Goal: Browse casually: Explore the website without a specific task or goal

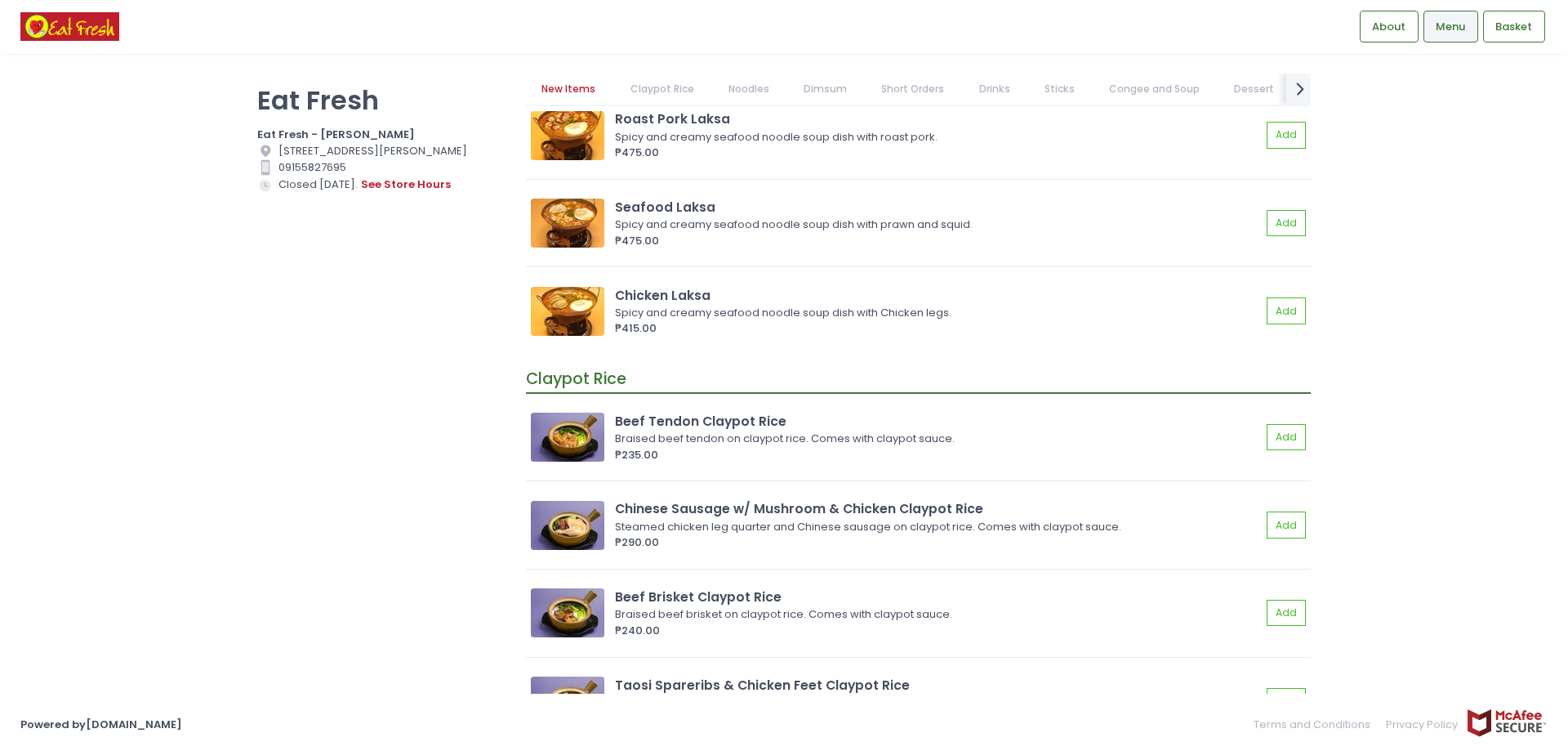
scroll to position [82, 0]
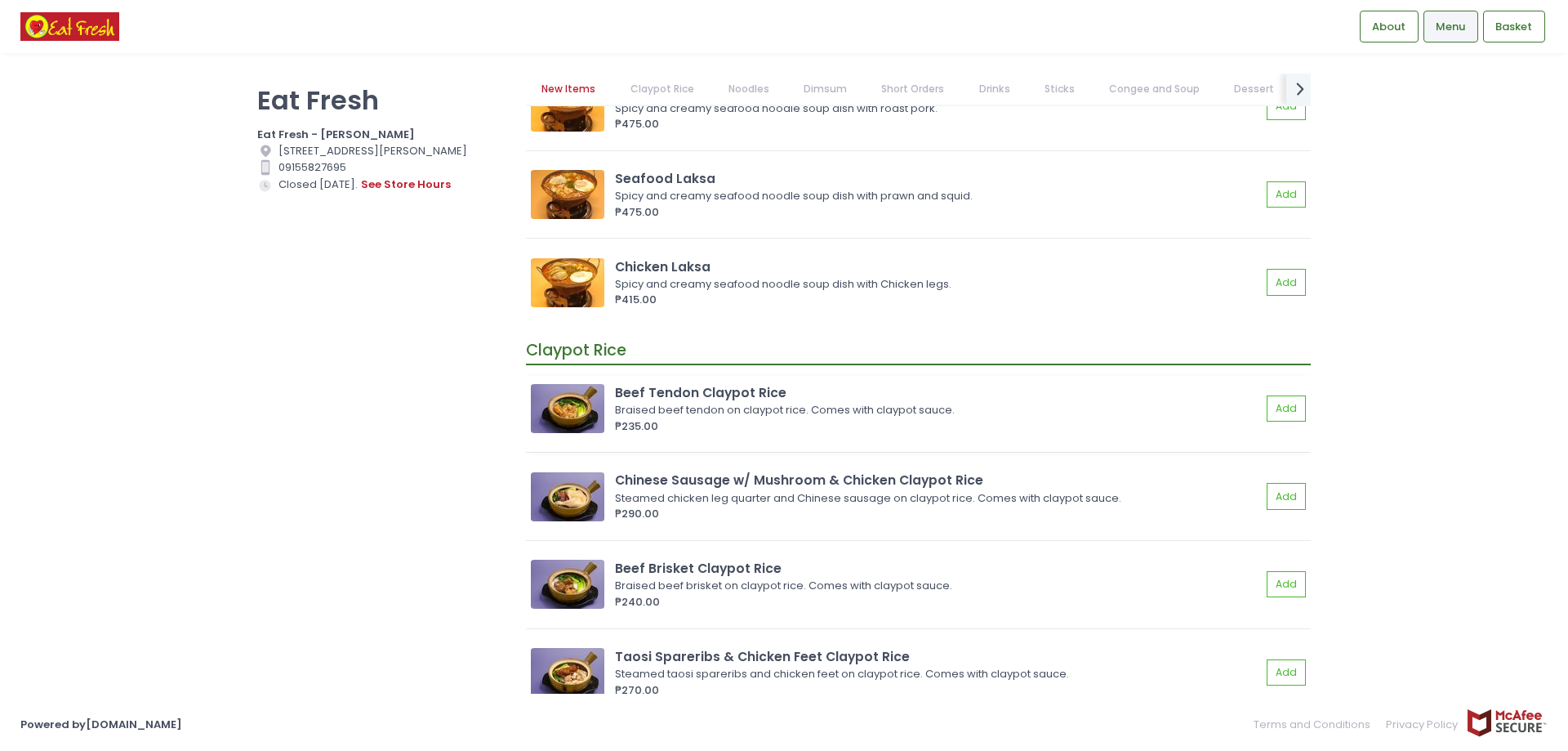
click at [579, 411] on img at bounding box center [567, 408] width 73 height 49
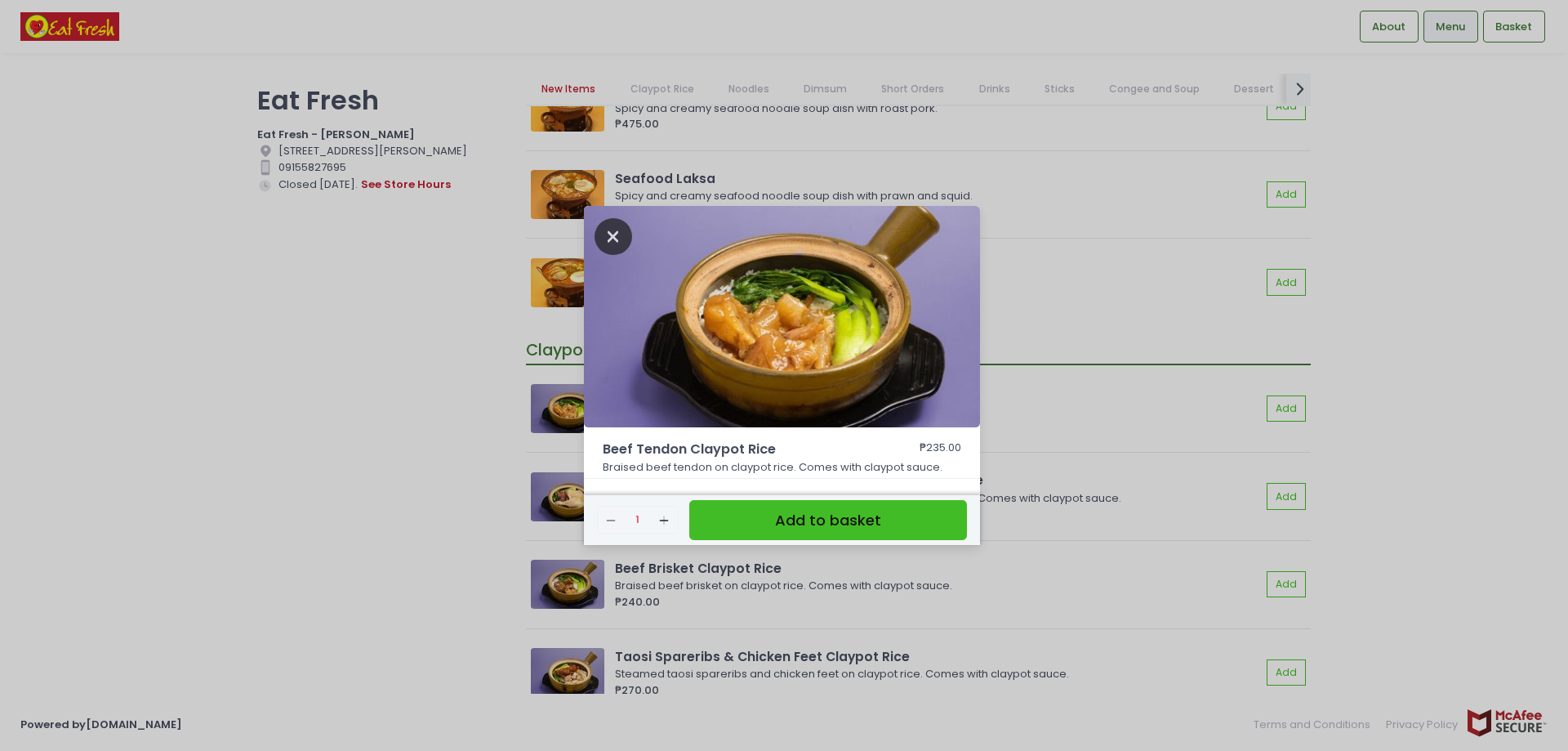
click at [612, 240] on icon "Close" at bounding box center [613, 236] width 37 height 37
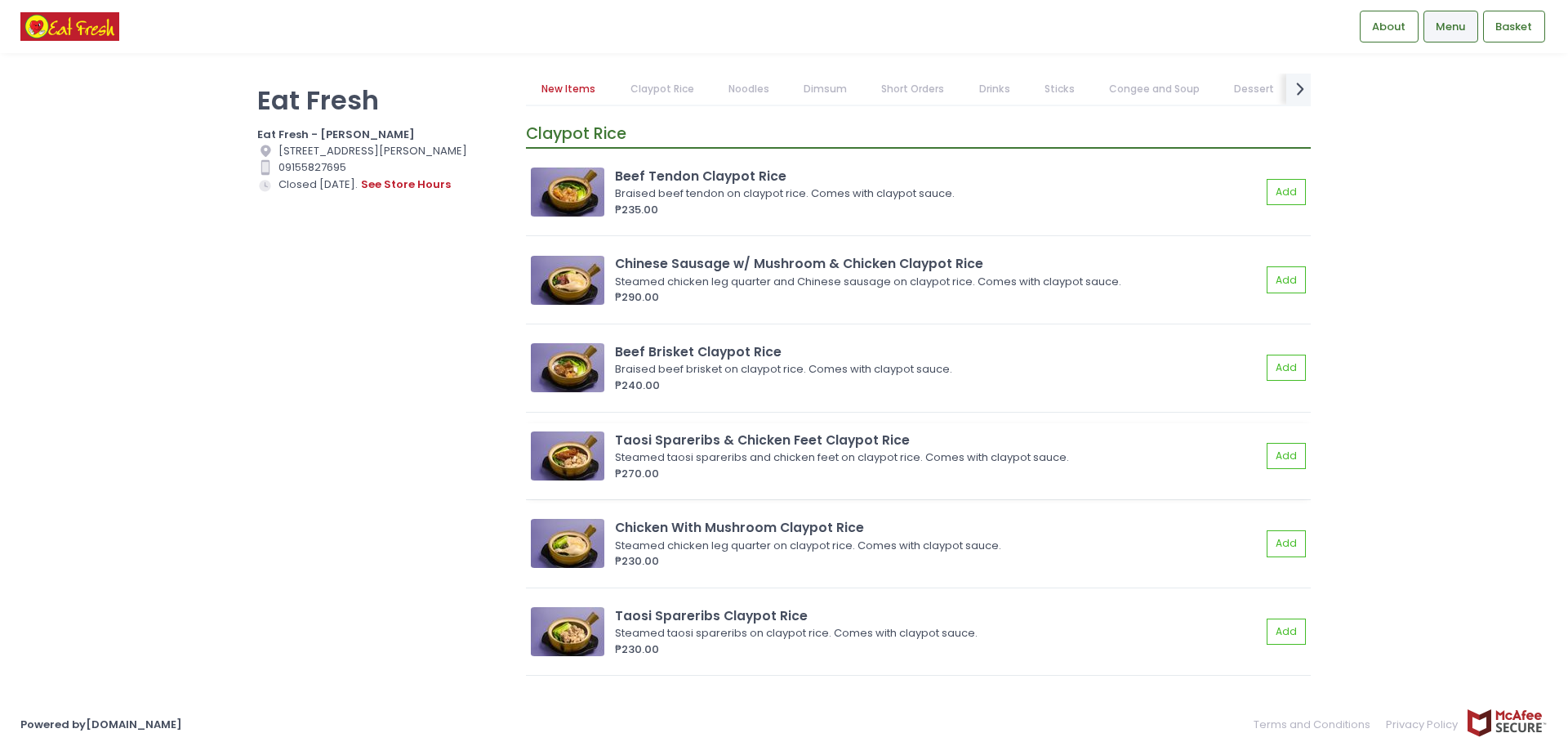
scroll to position [327, 0]
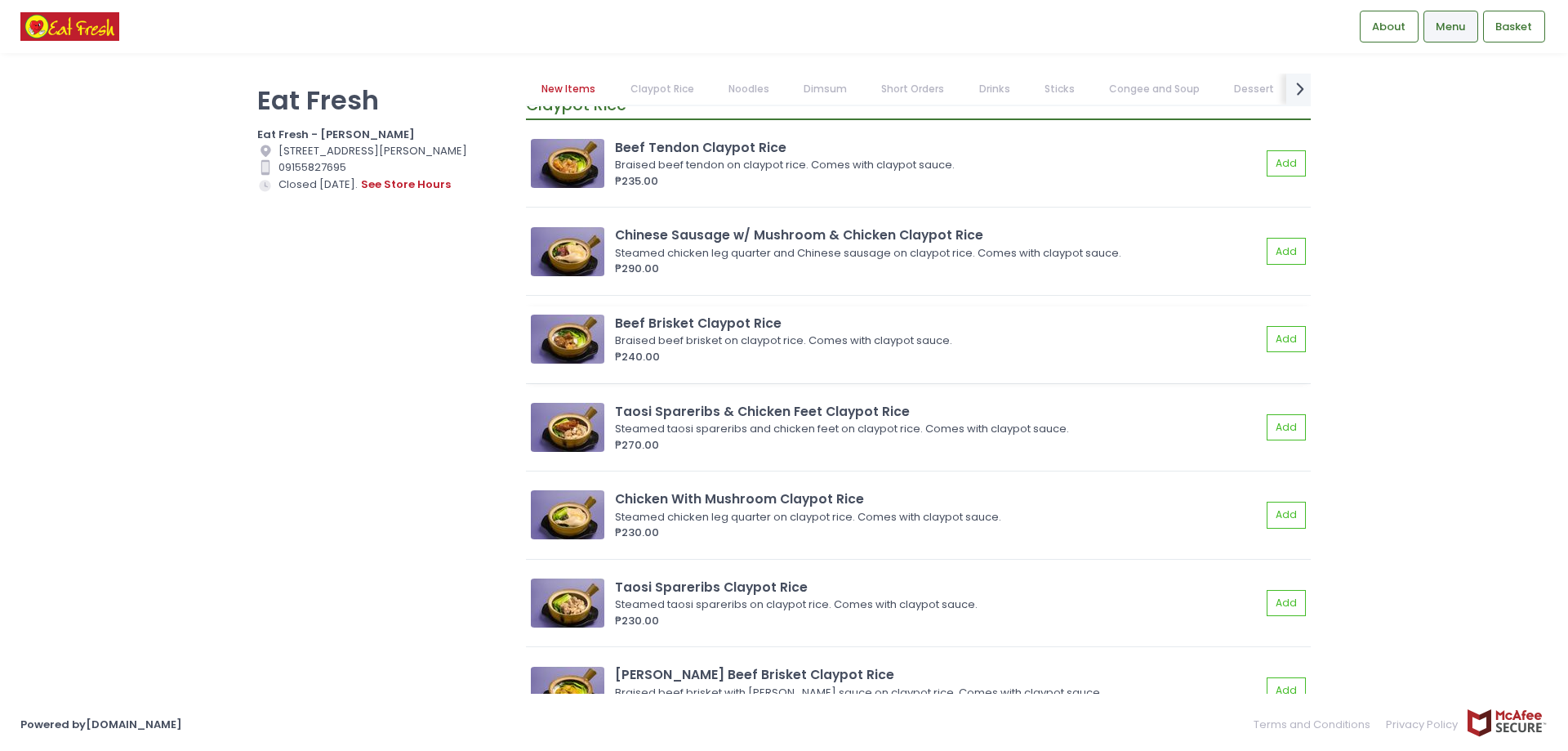
click at [579, 362] on img at bounding box center [567, 338] width 73 height 49
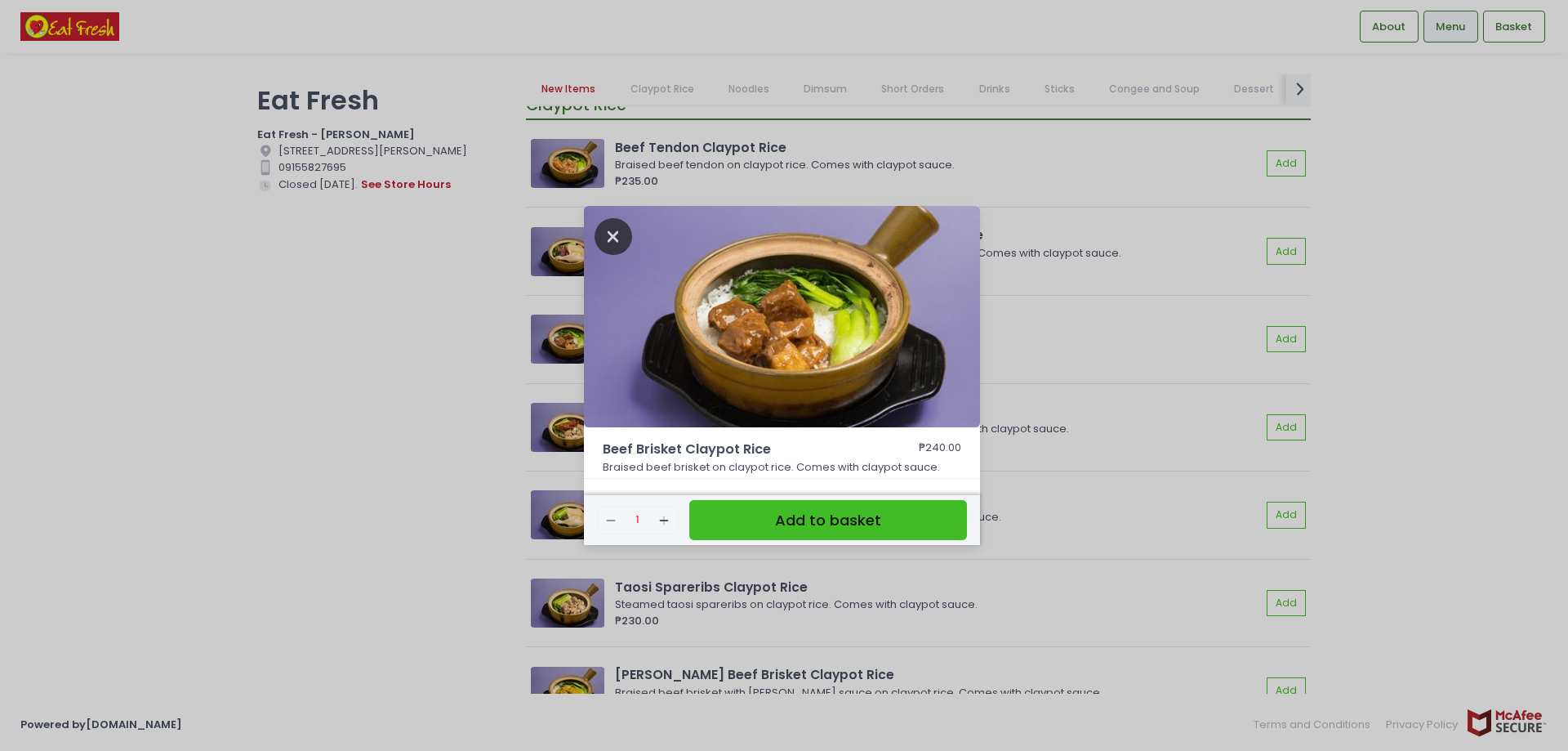
click at [620, 235] on icon "Close" at bounding box center [613, 236] width 37 height 37
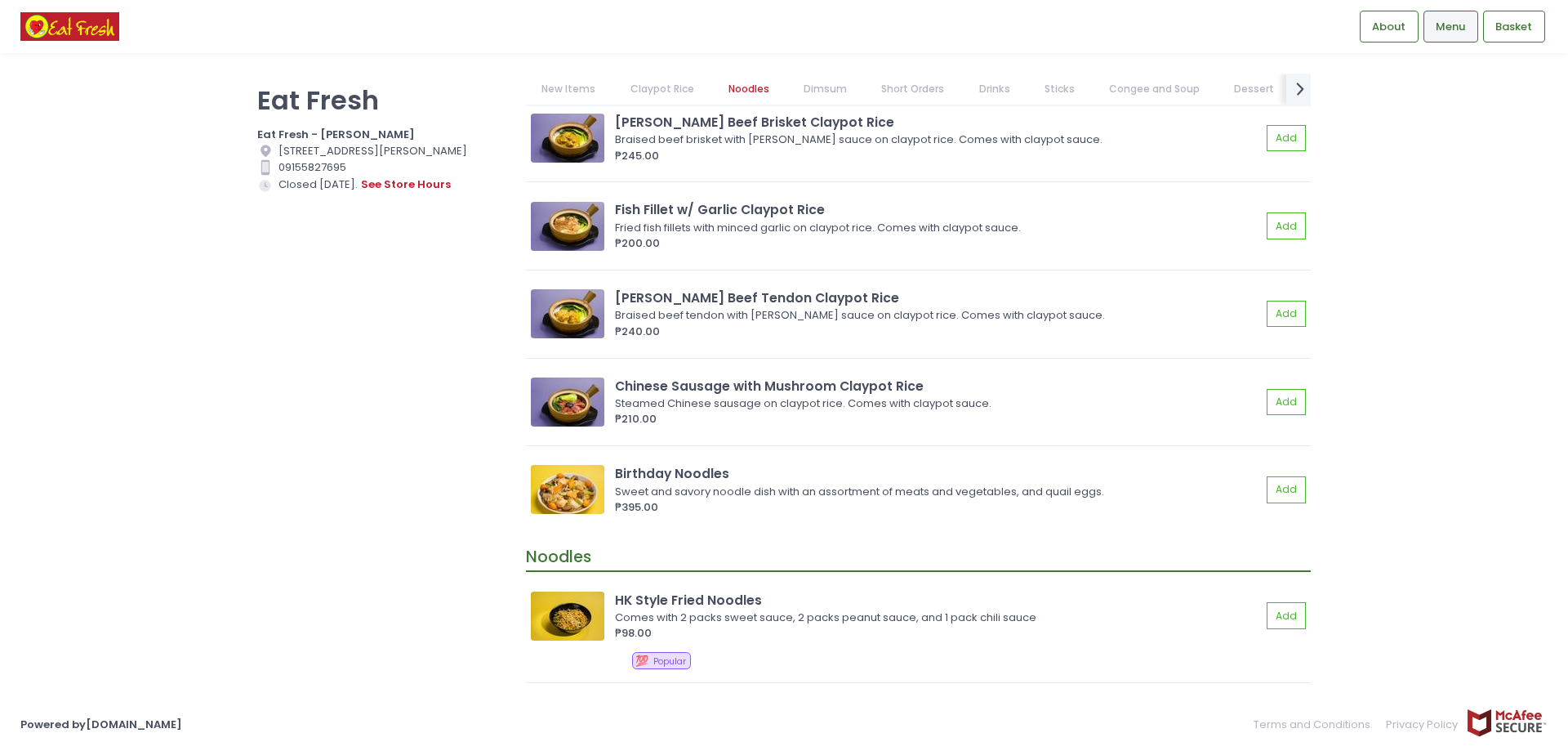
scroll to position [981, 0]
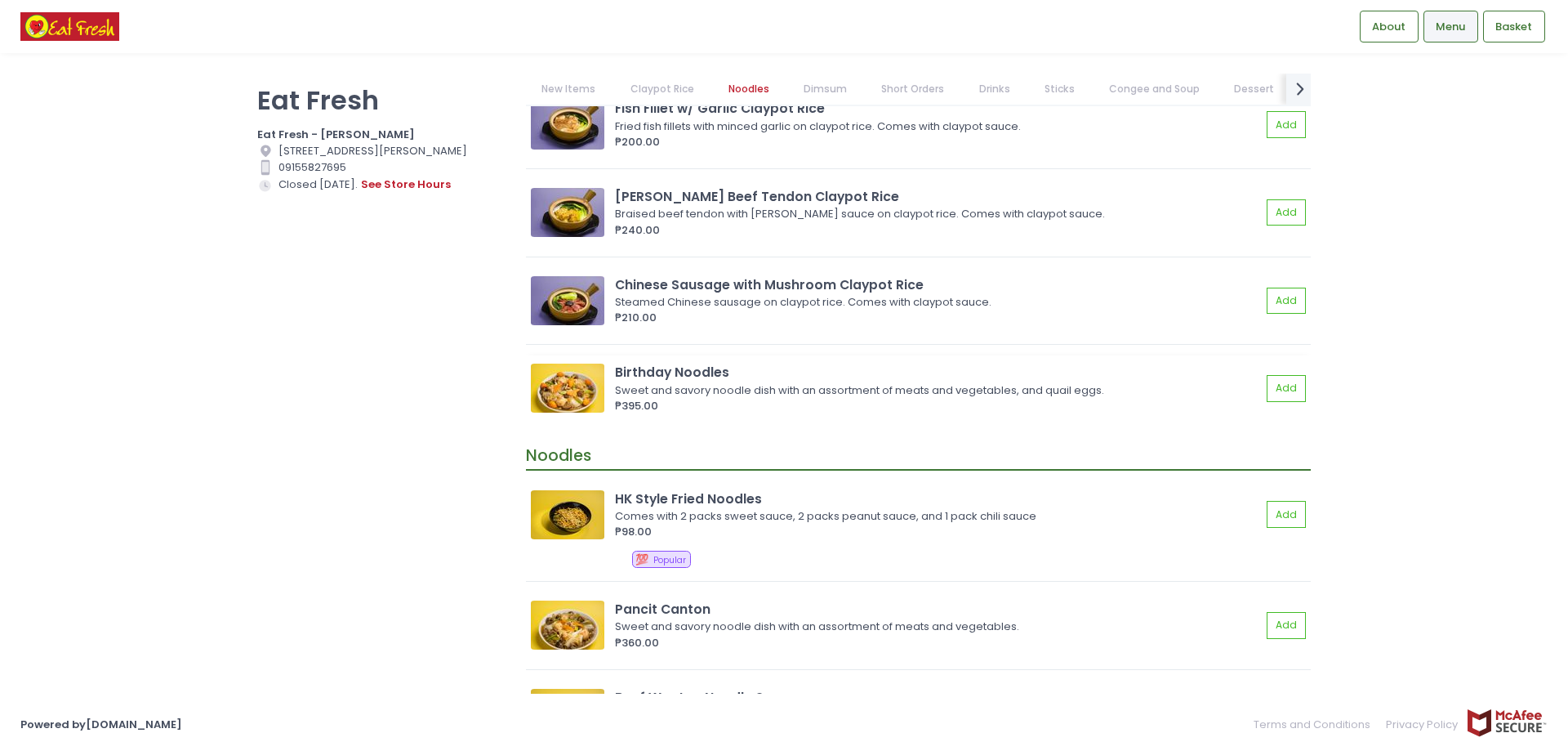
click at [572, 387] on img at bounding box center [567, 388] width 73 height 49
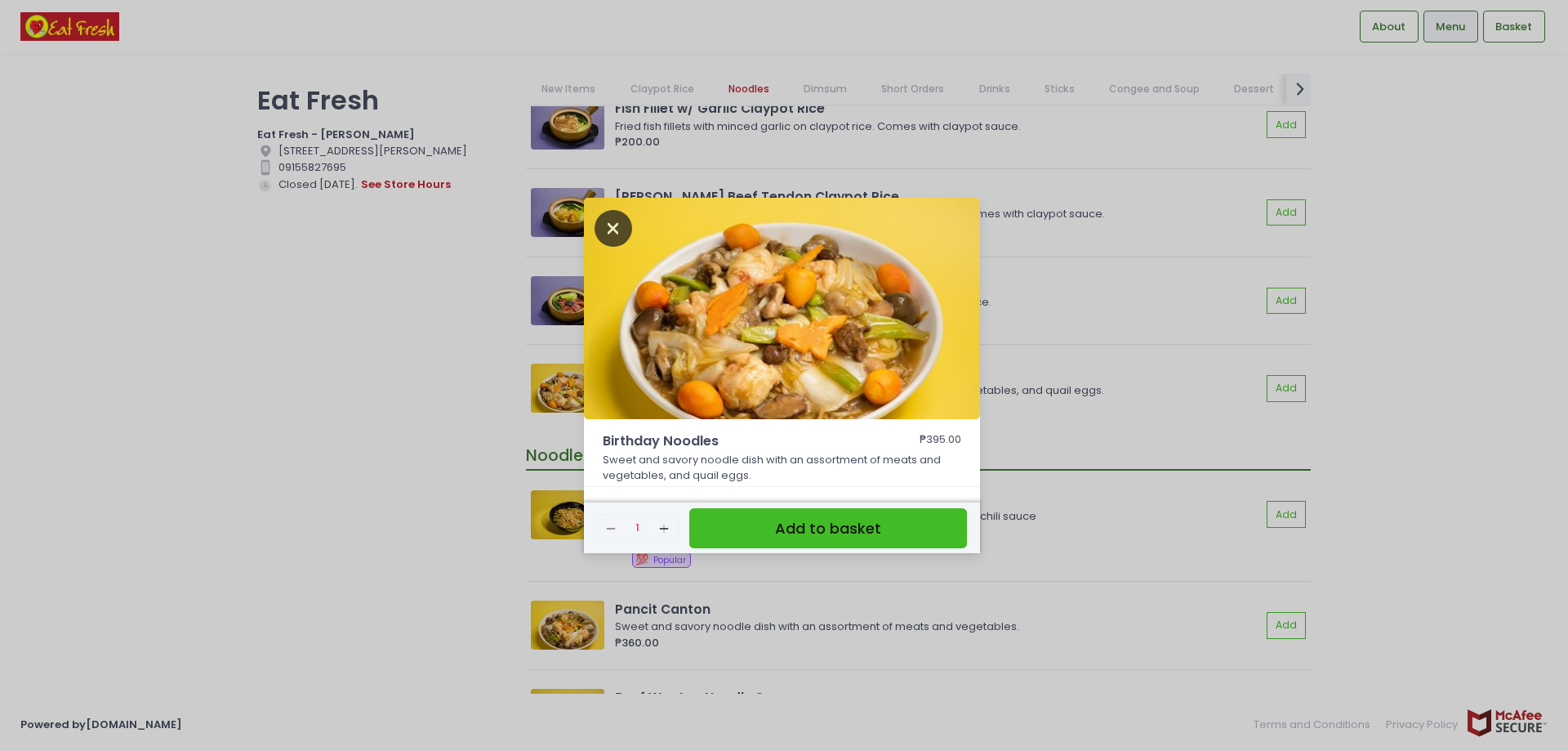
click at [612, 217] on icon "Close" at bounding box center [613, 228] width 37 height 37
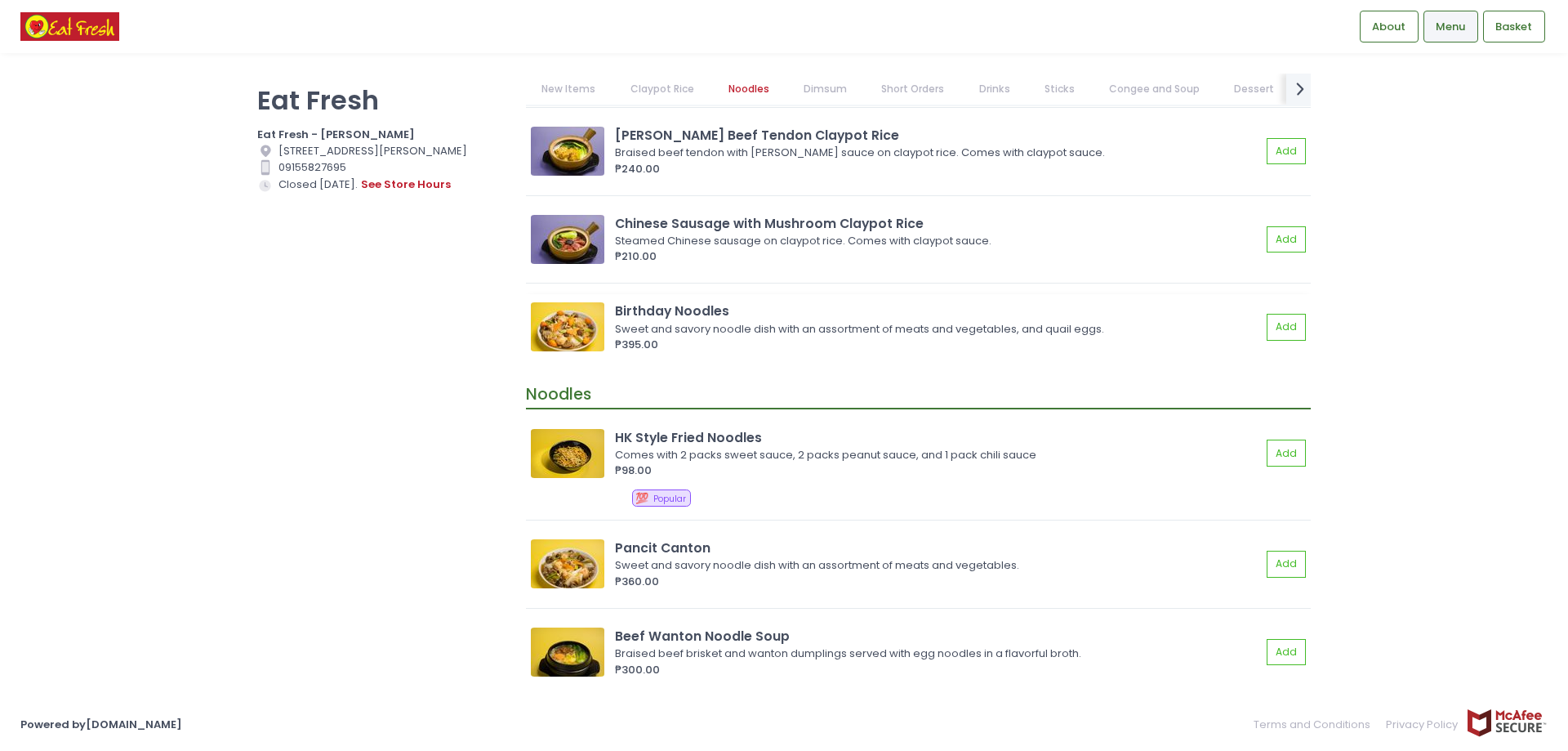
scroll to position [1144, 0]
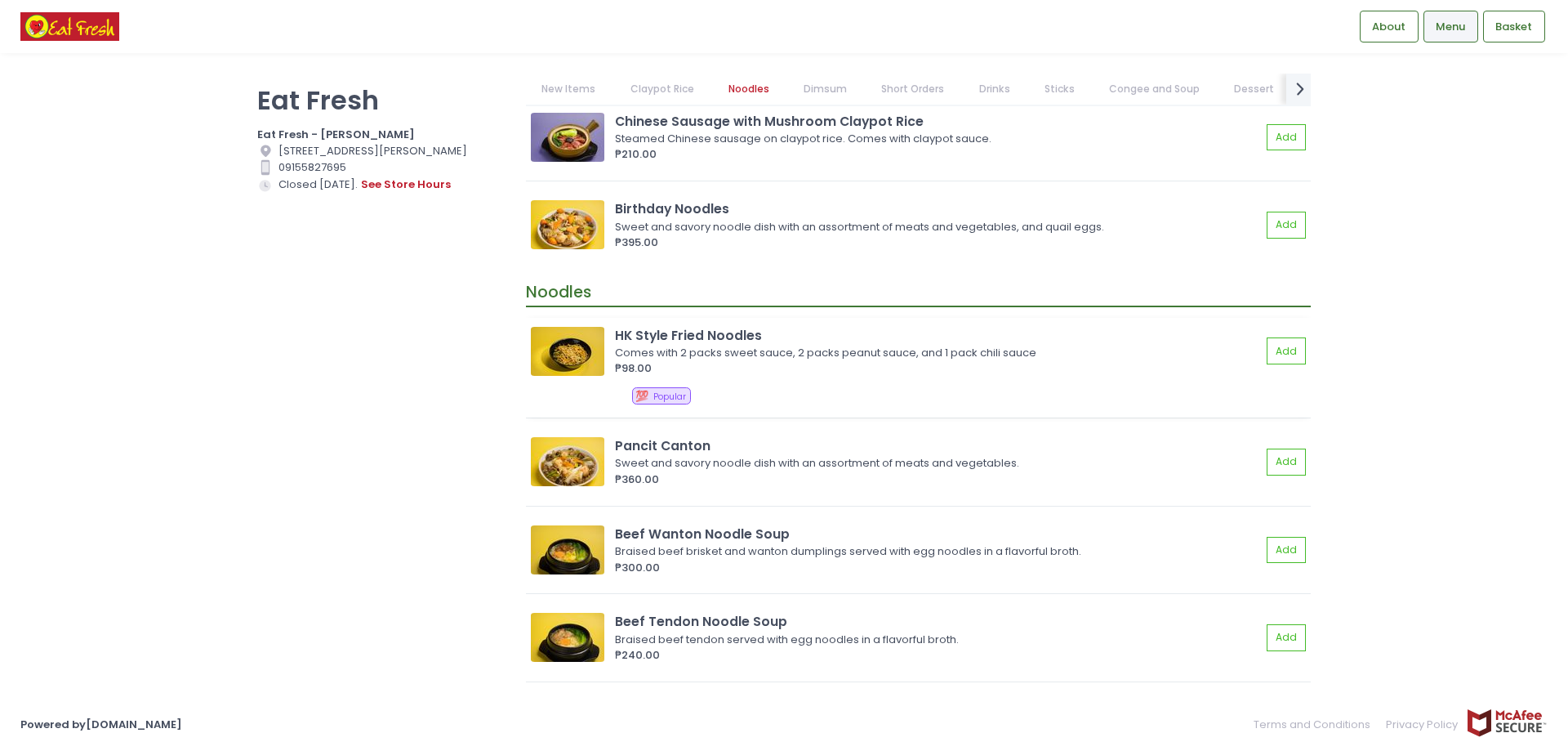
click at [592, 333] on img at bounding box center [567, 351] width 73 height 49
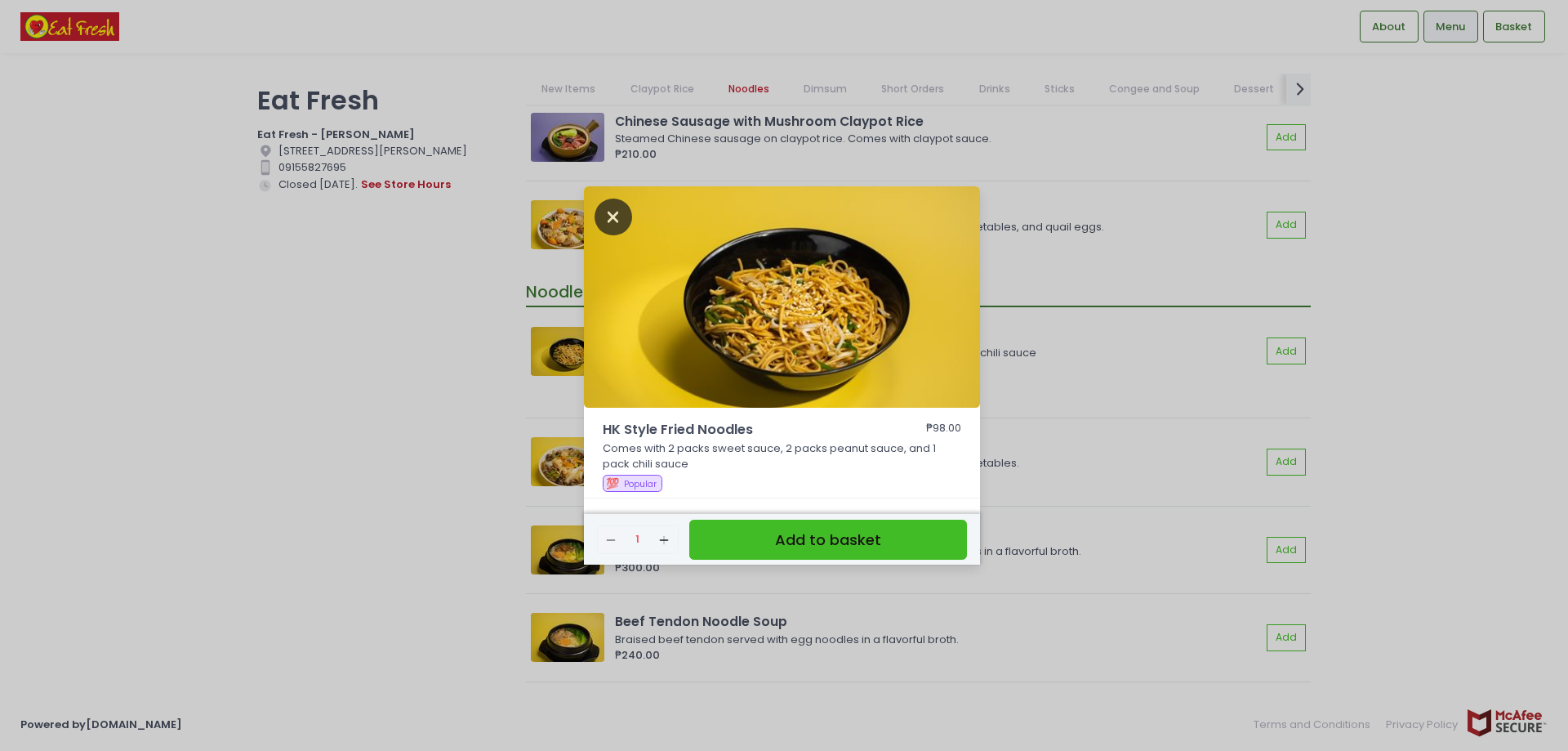
click at [603, 217] on icon "Close" at bounding box center [613, 217] width 37 height 37
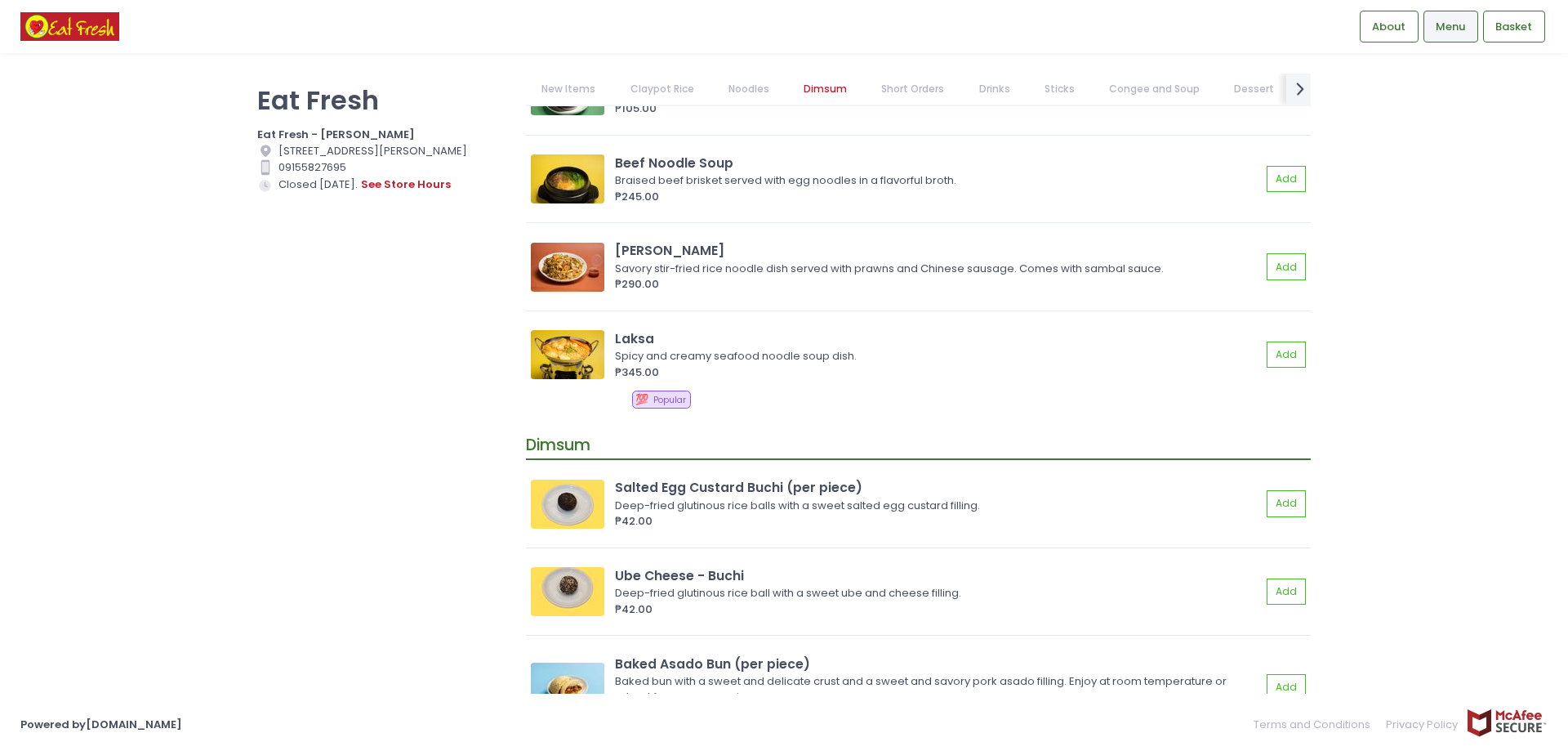
scroll to position [1879, 0]
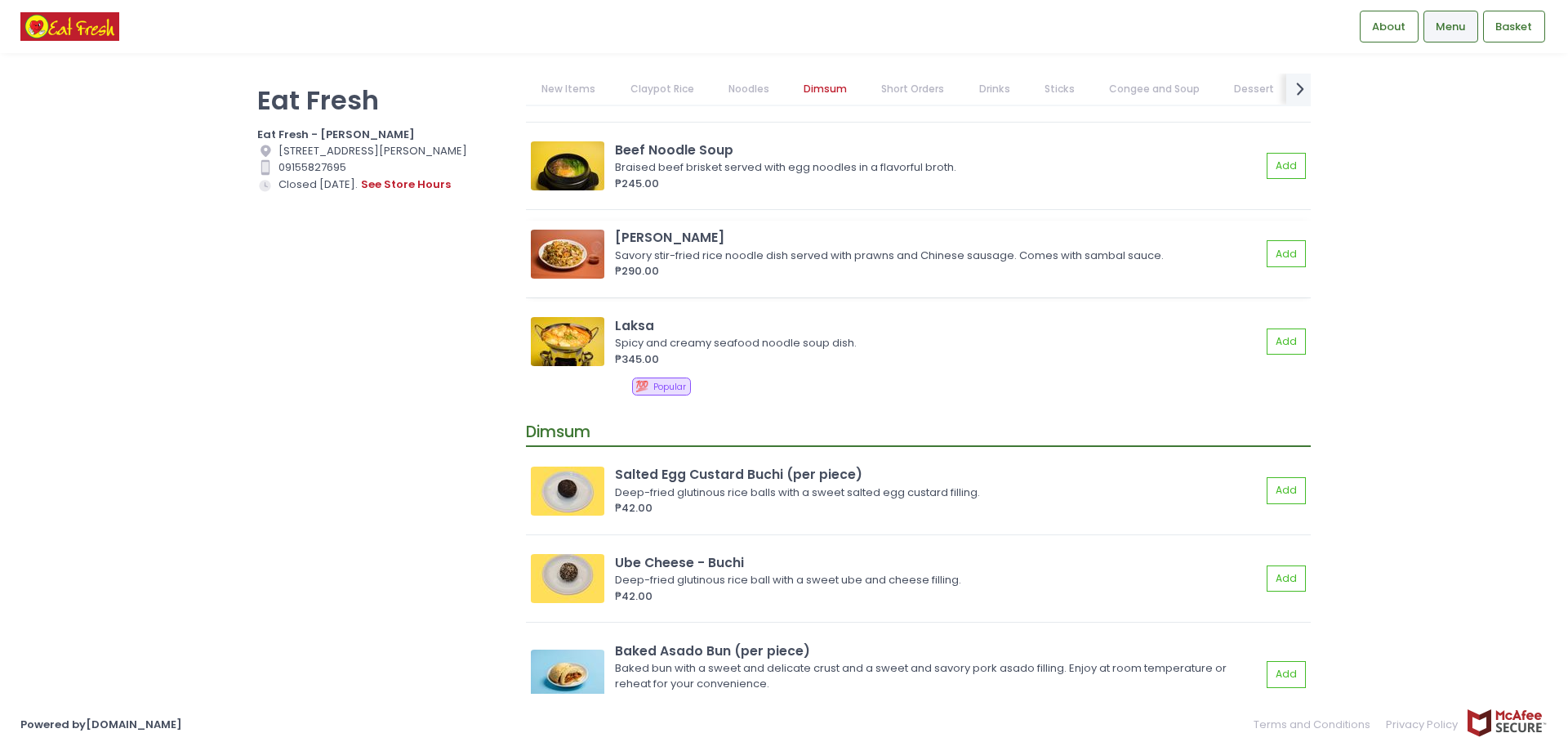
click at [574, 248] on img at bounding box center [567, 254] width 73 height 49
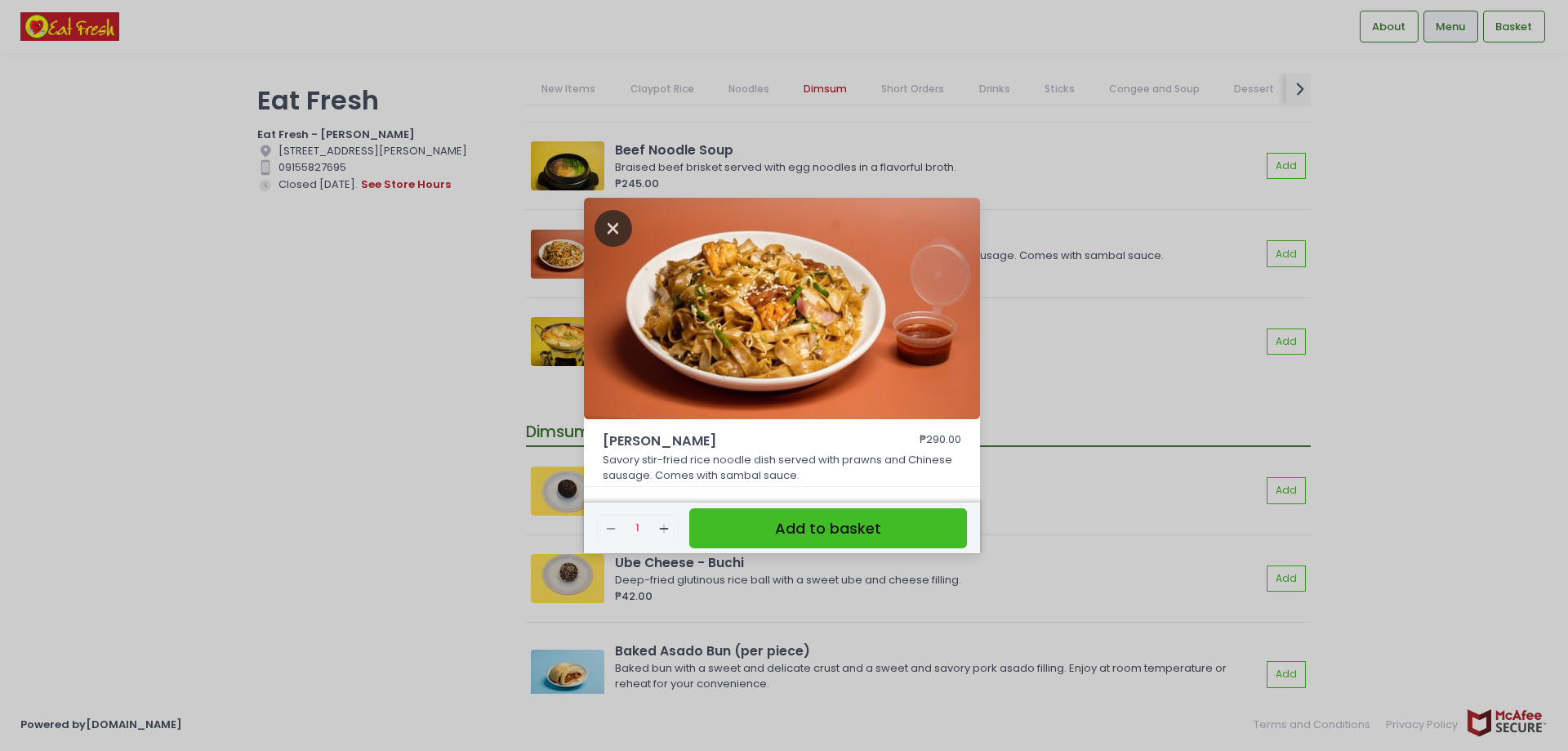
click at [600, 218] on icon "Close" at bounding box center [613, 228] width 37 height 37
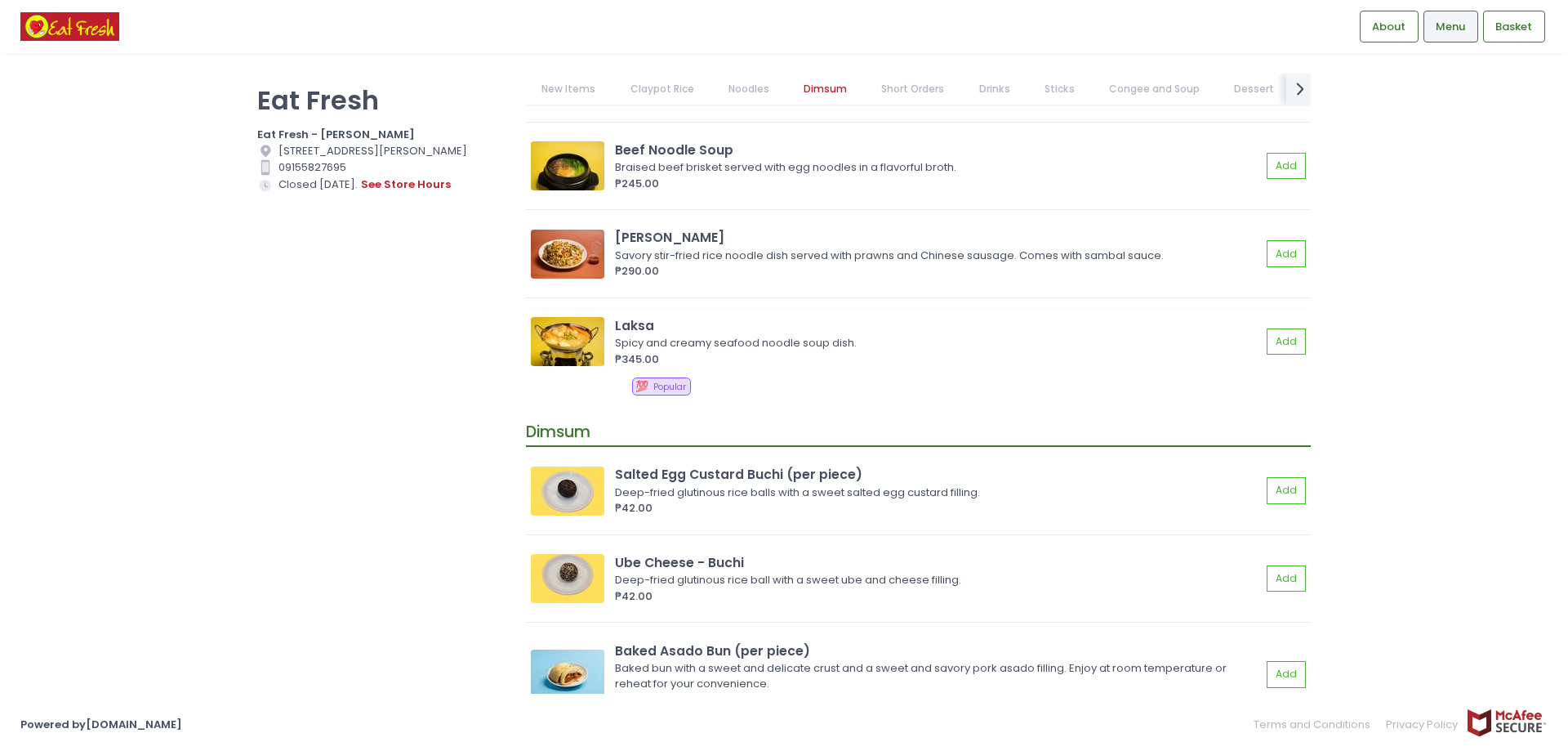
click at [574, 344] on img at bounding box center [567, 341] width 73 height 49
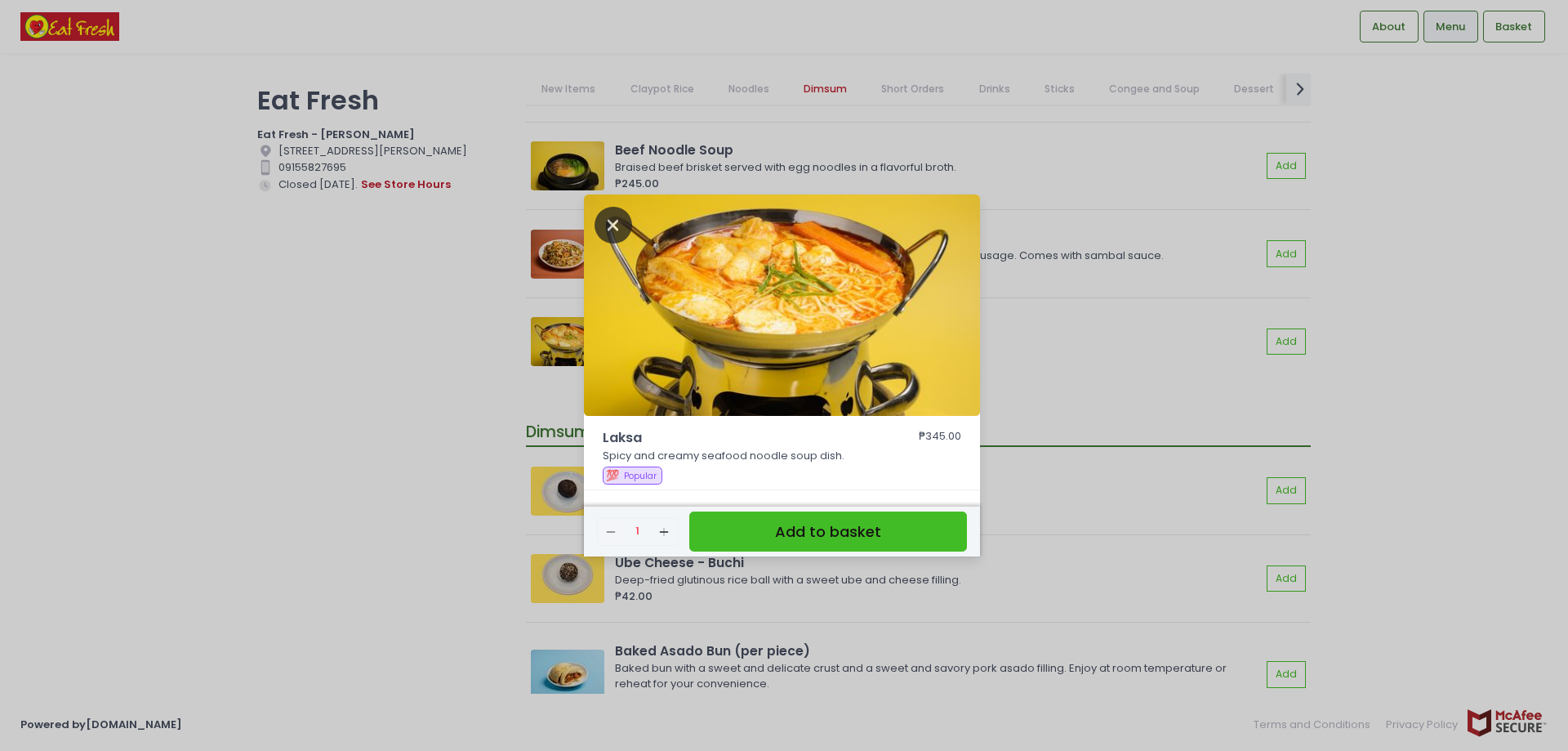
click at [604, 225] on icon "Close" at bounding box center [613, 225] width 37 height 37
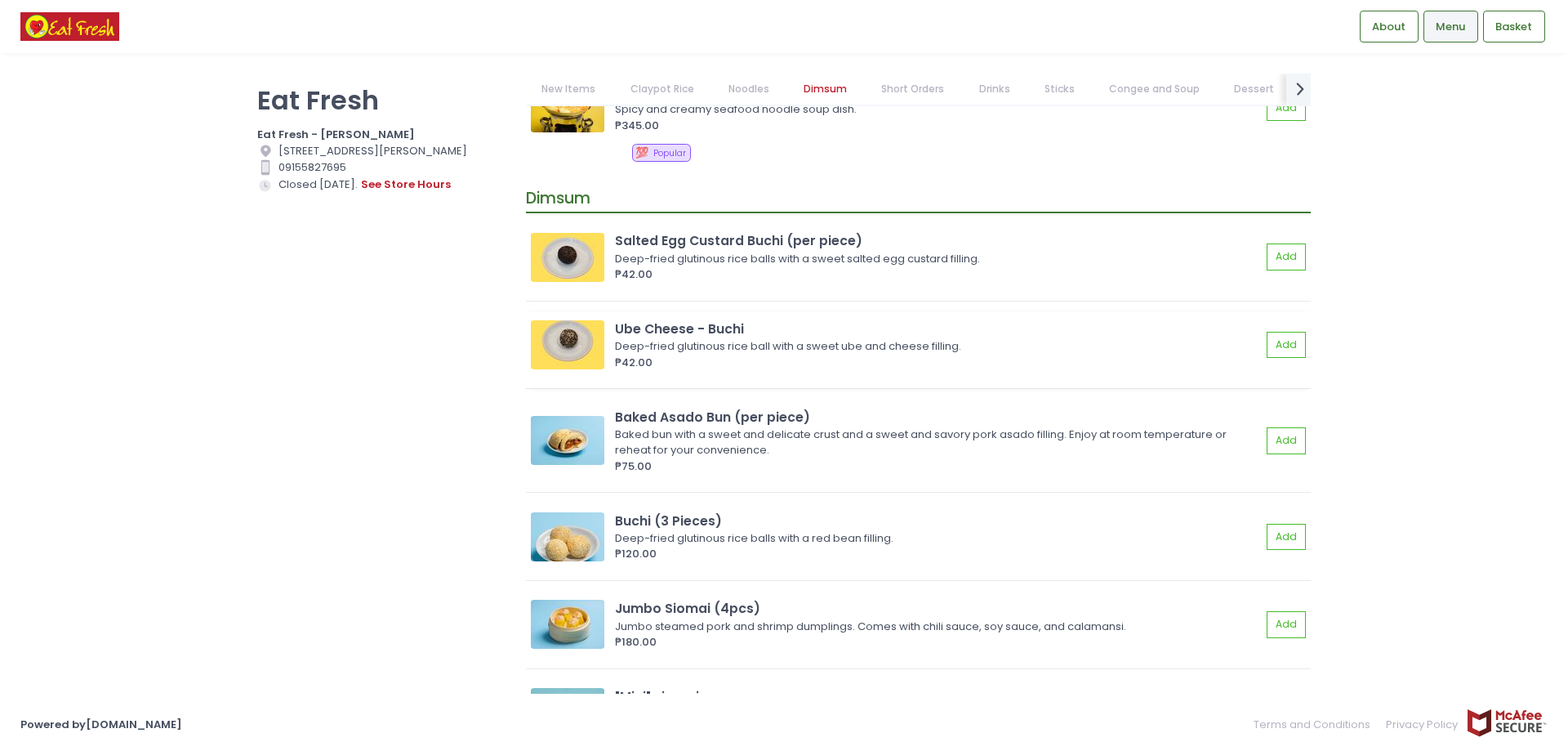
scroll to position [2124, 0]
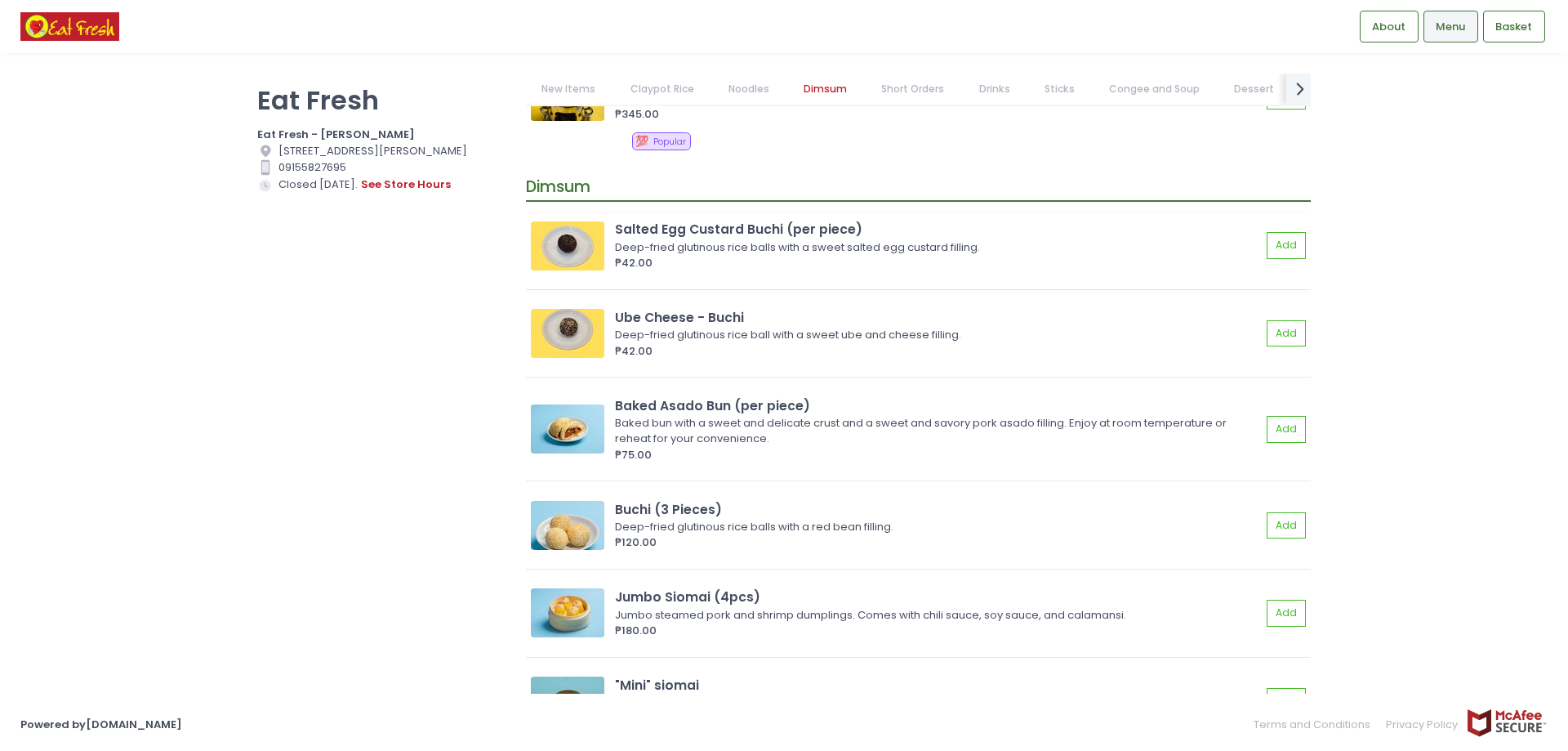
click at [582, 264] on img at bounding box center [567, 245] width 73 height 49
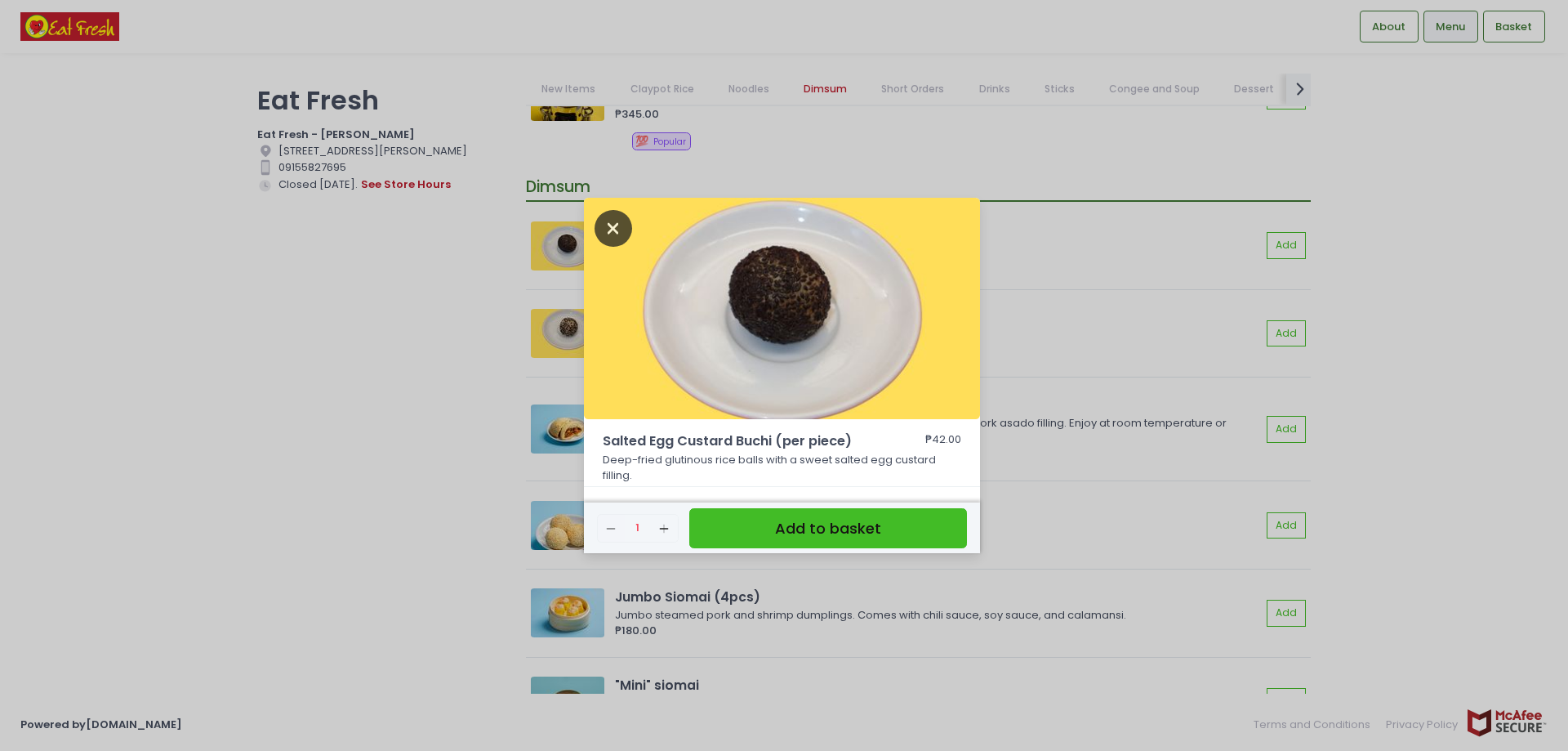
click at [616, 230] on icon "Close" at bounding box center [613, 228] width 37 height 37
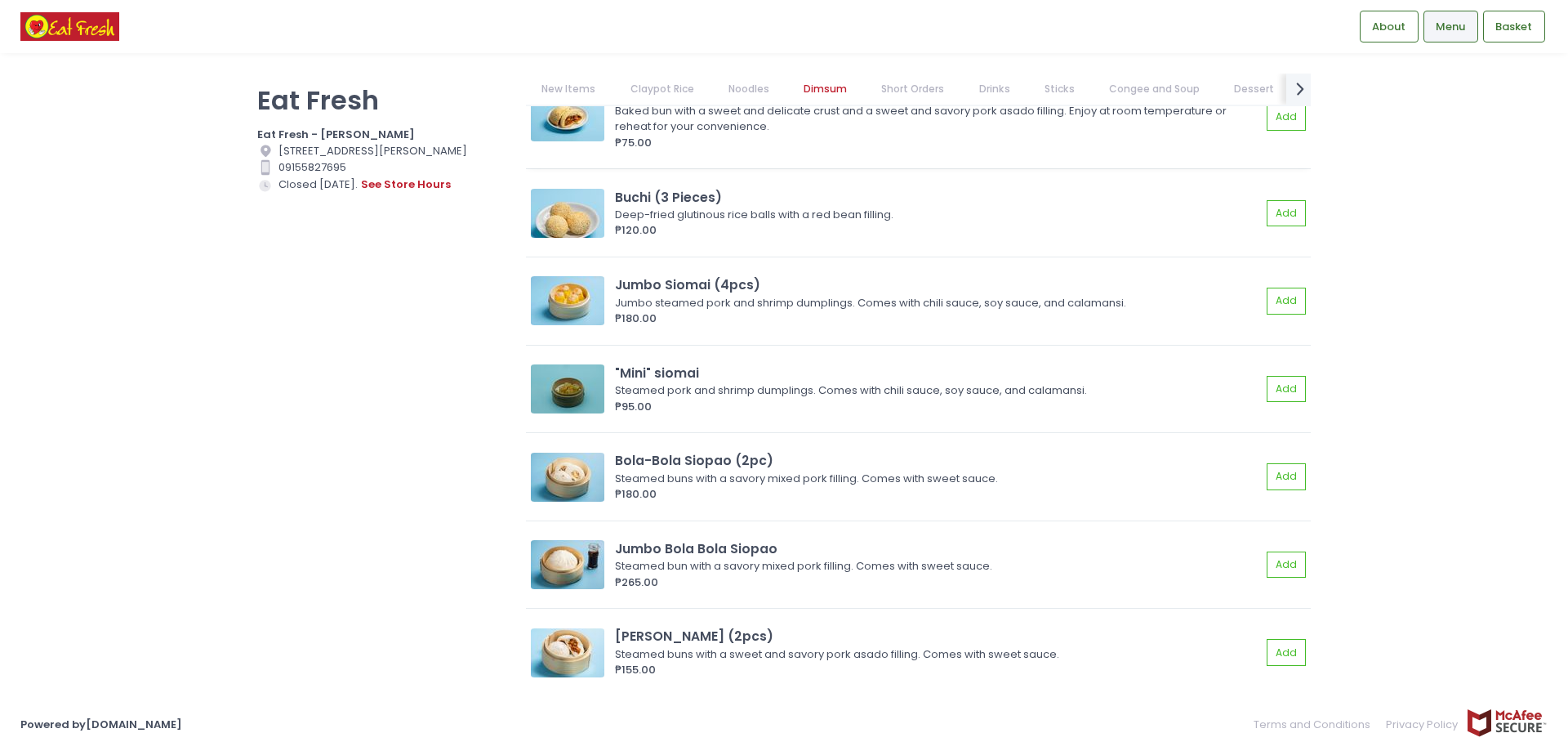
scroll to position [2450, 0]
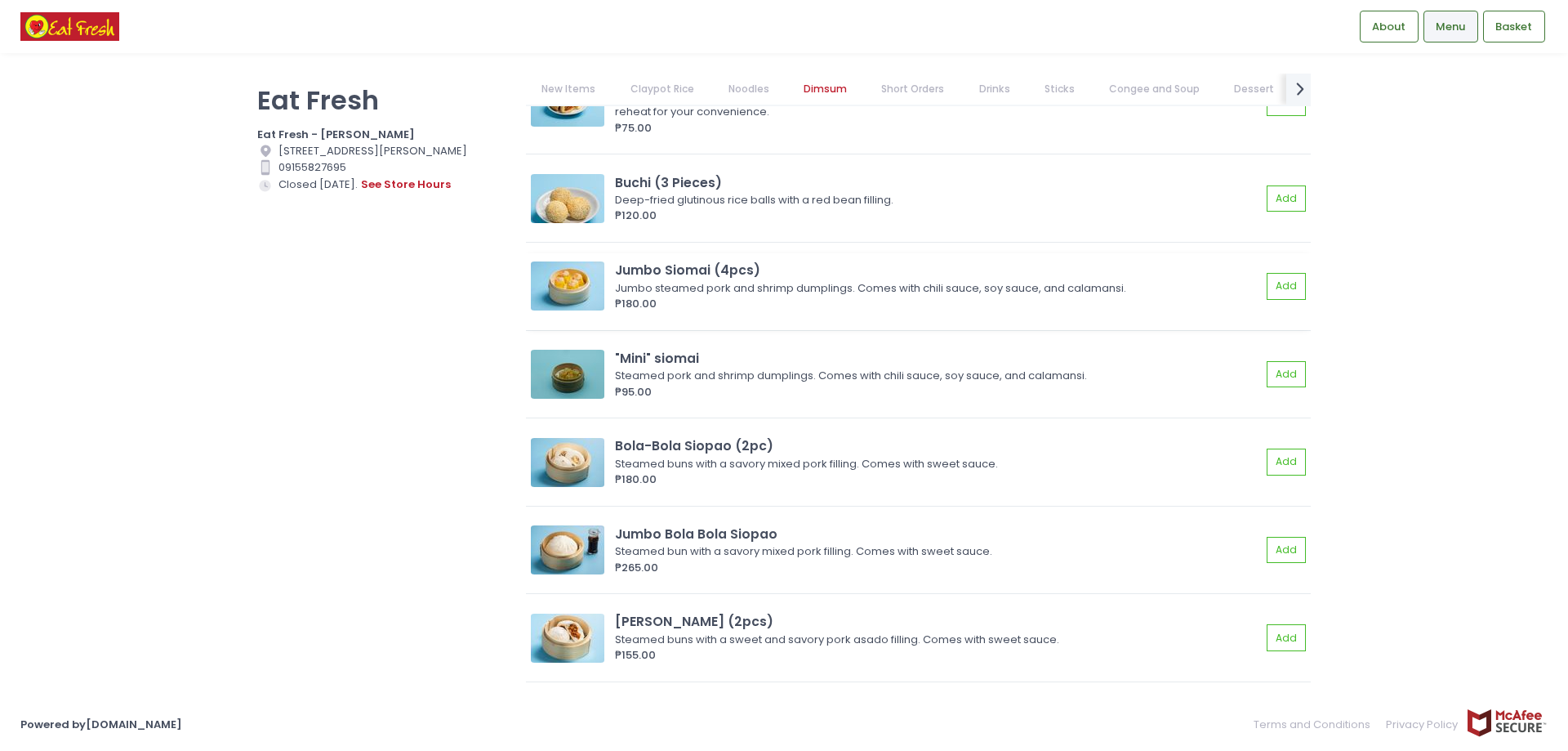
click at [552, 279] on img at bounding box center [567, 285] width 73 height 49
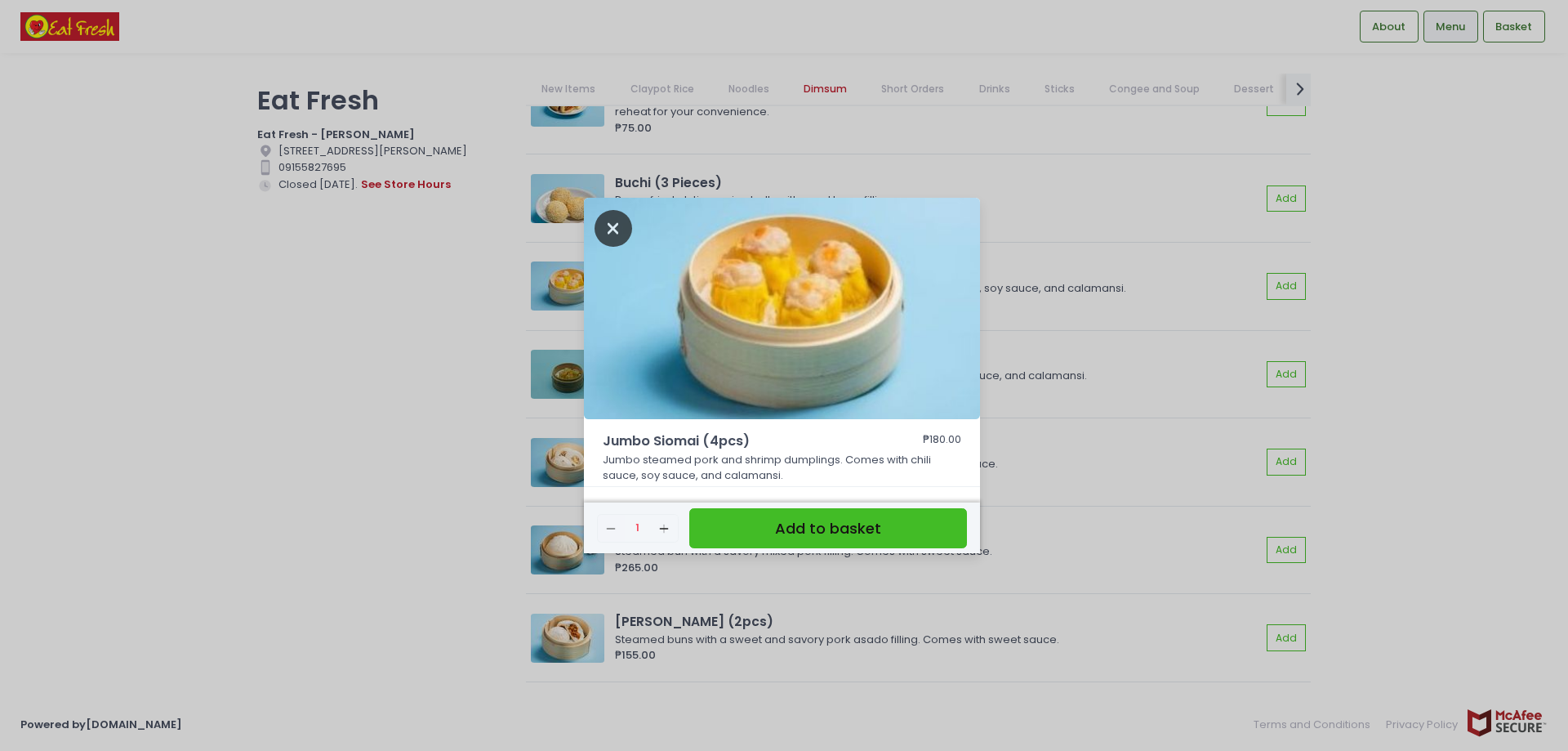
click at [614, 225] on icon "Close" at bounding box center [613, 228] width 37 height 37
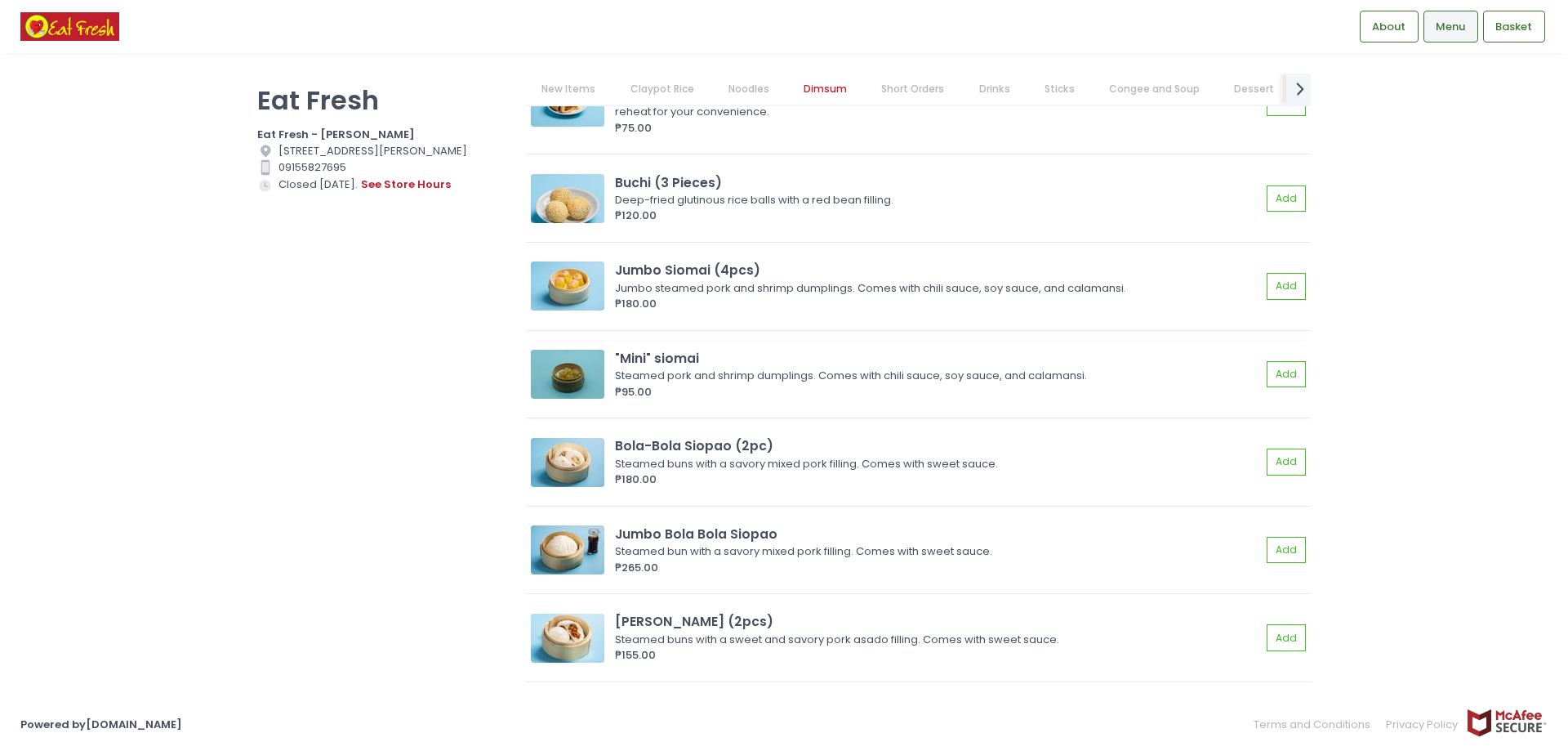
click at [582, 383] on img at bounding box center [567, 373] width 73 height 49
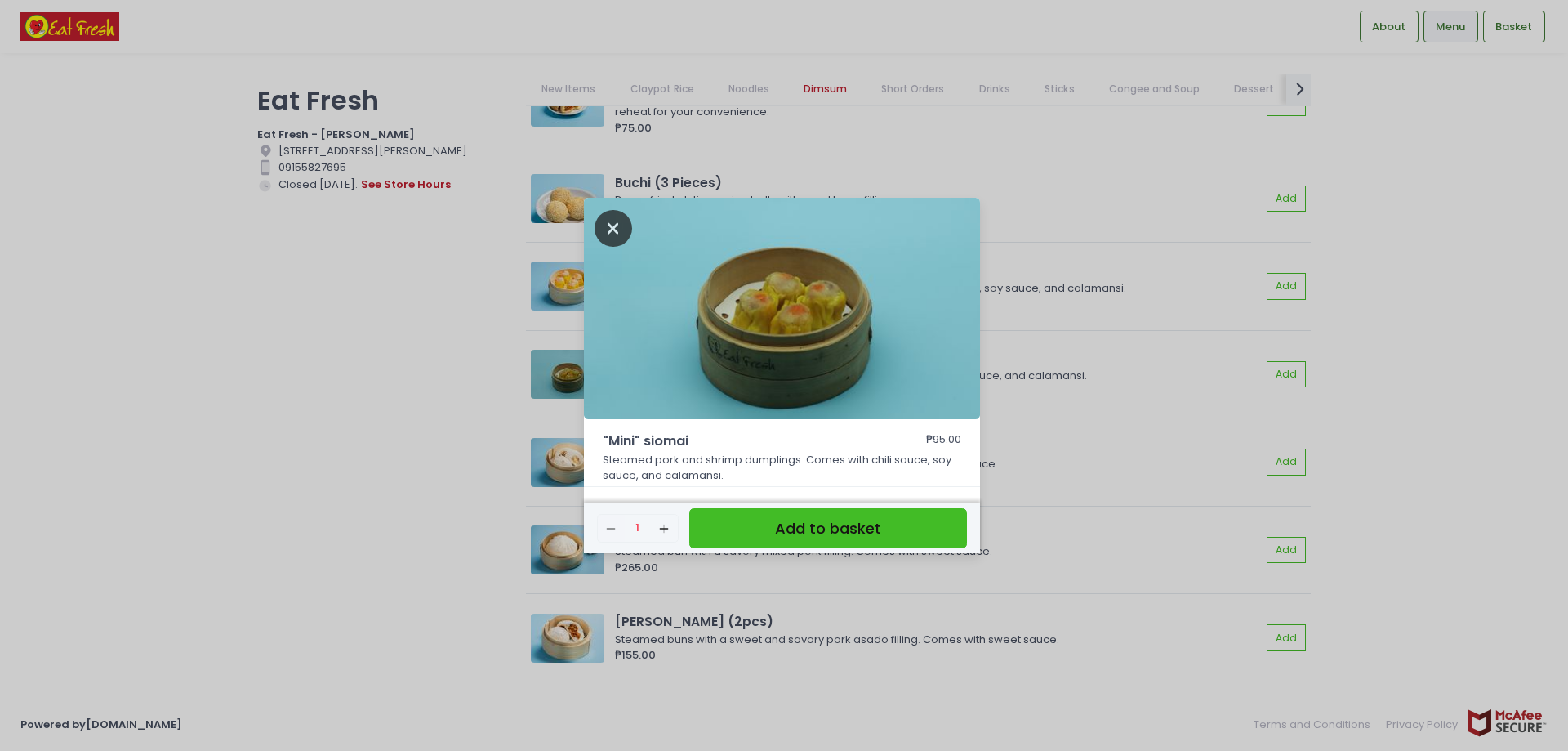
click at [626, 224] on icon "Close" at bounding box center [613, 228] width 37 height 37
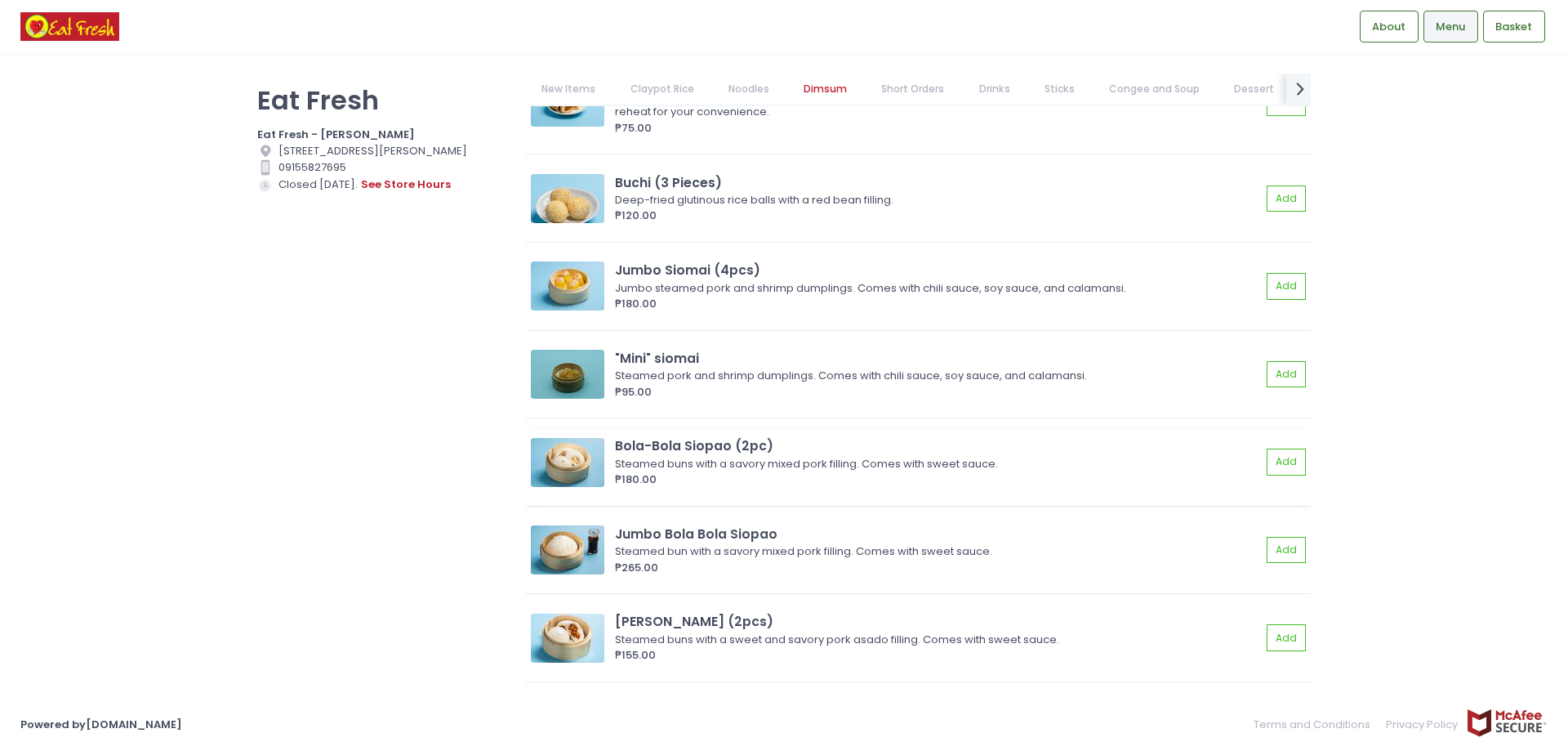
click at [584, 442] on img at bounding box center [567, 462] width 73 height 49
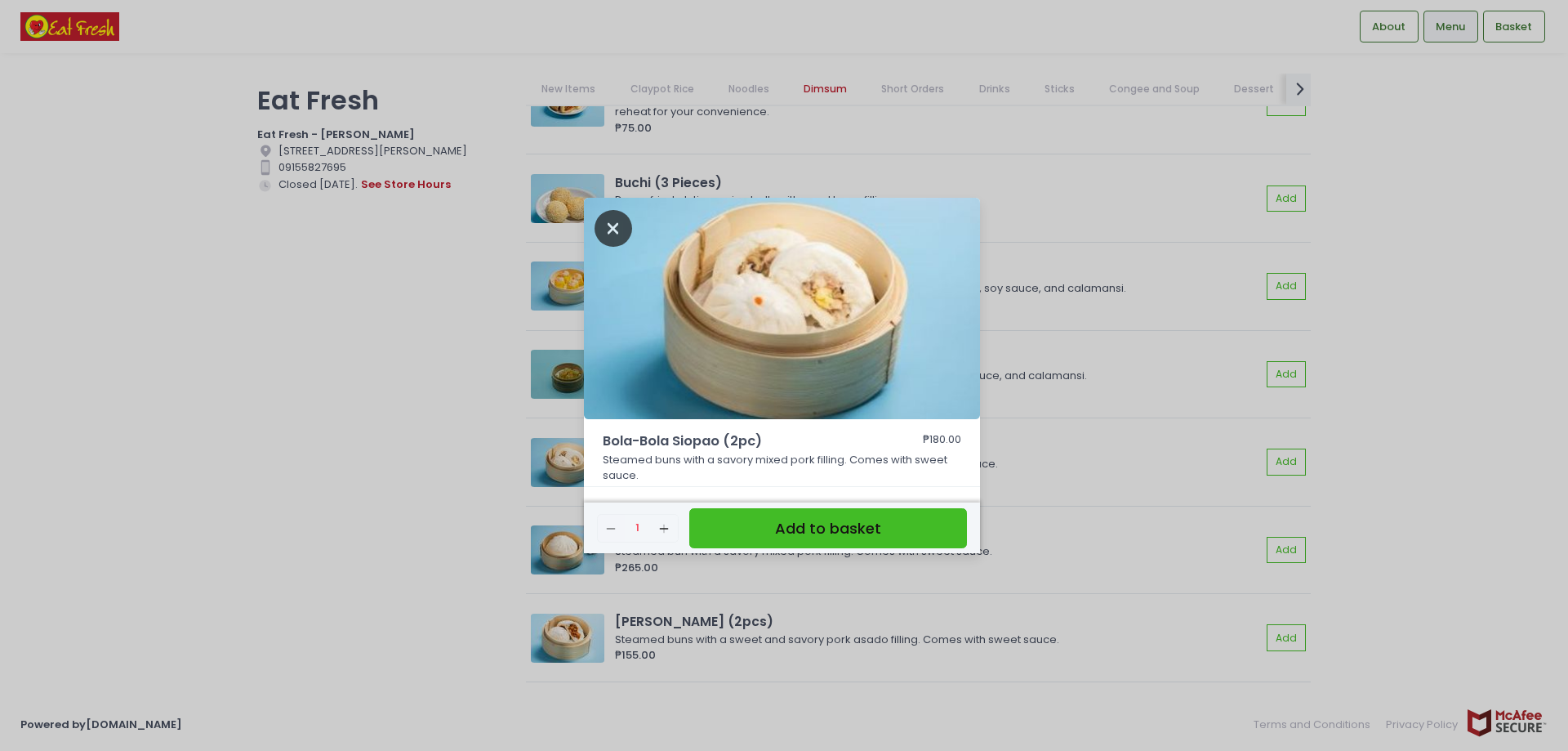
click at [627, 232] on icon "Close" at bounding box center [613, 228] width 37 height 37
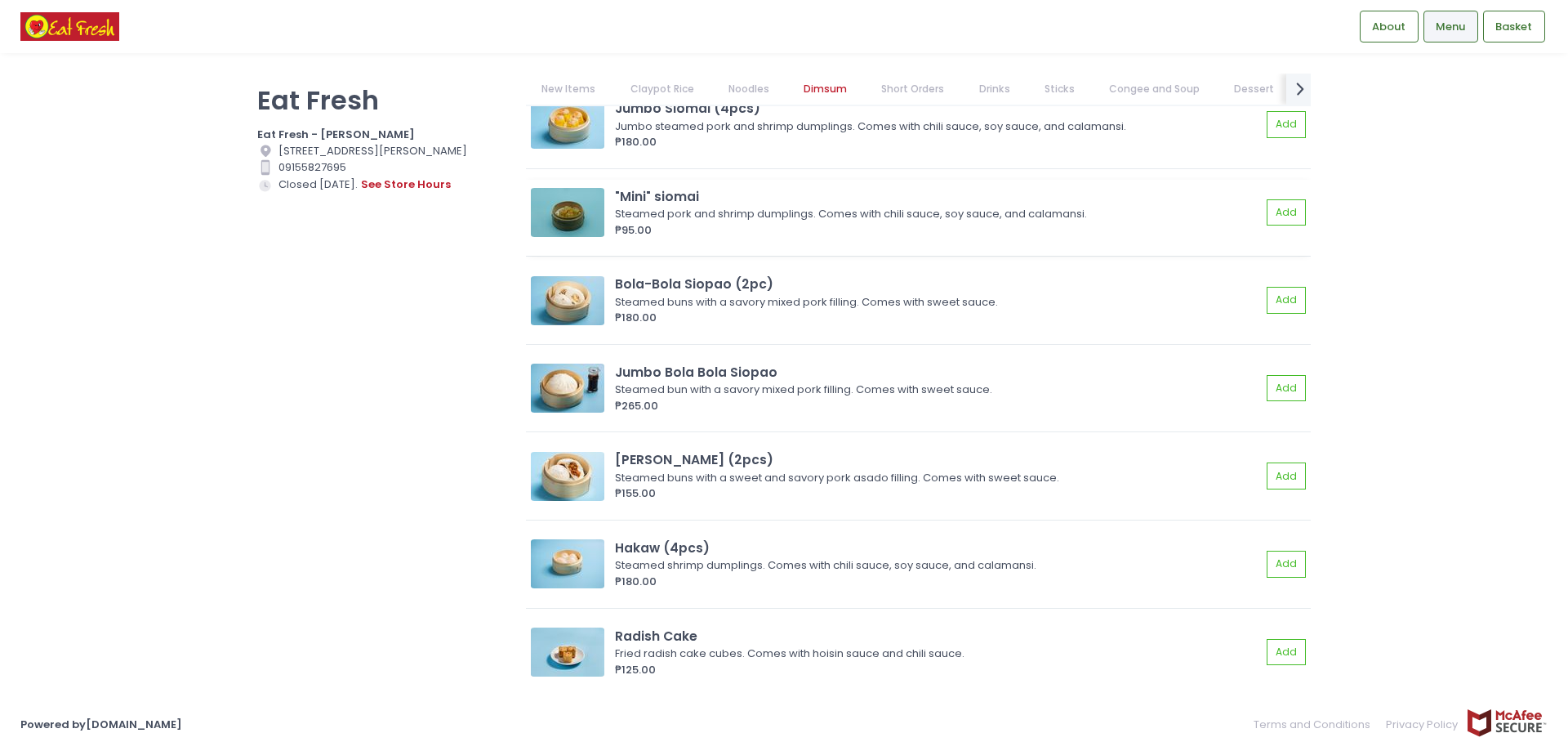
scroll to position [2614, 0]
click at [571, 376] on img at bounding box center [567, 386] width 73 height 49
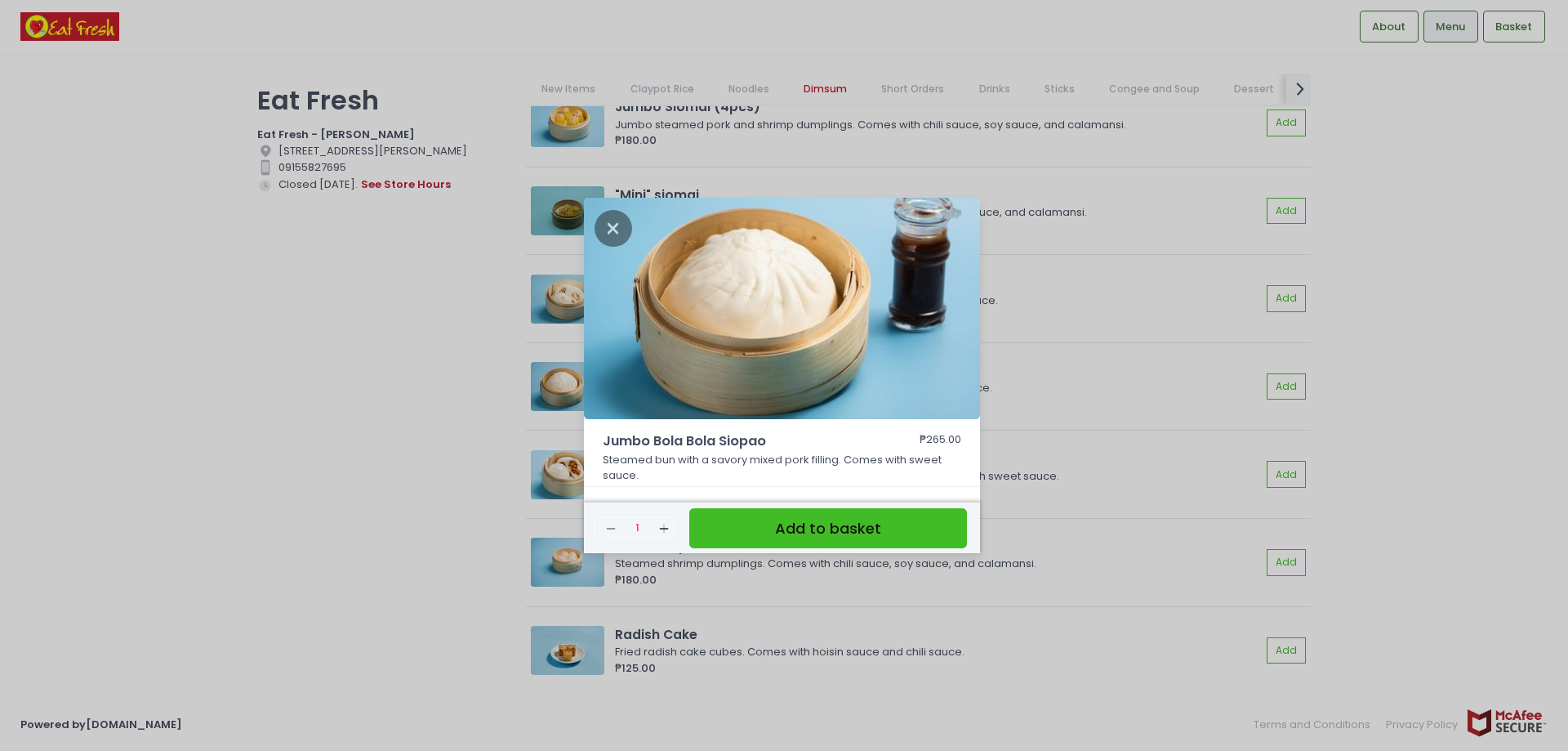
click at [608, 205] on img at bounding box center [782, 309] width 396 height 222
click at [607, 231] on icon "Close" at bounding box center [613, 228] width 37 height 37
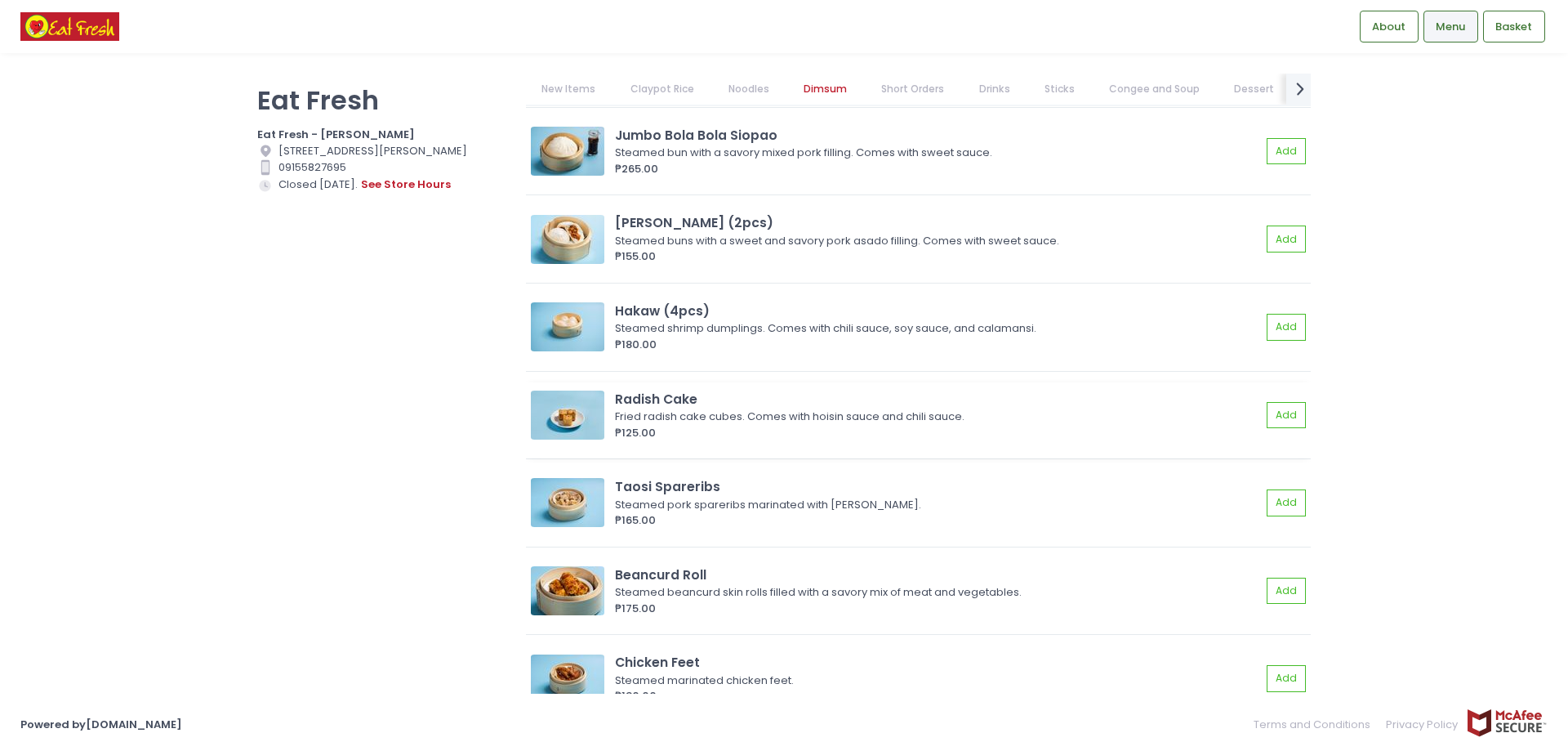
scroll to position [2859, 0]
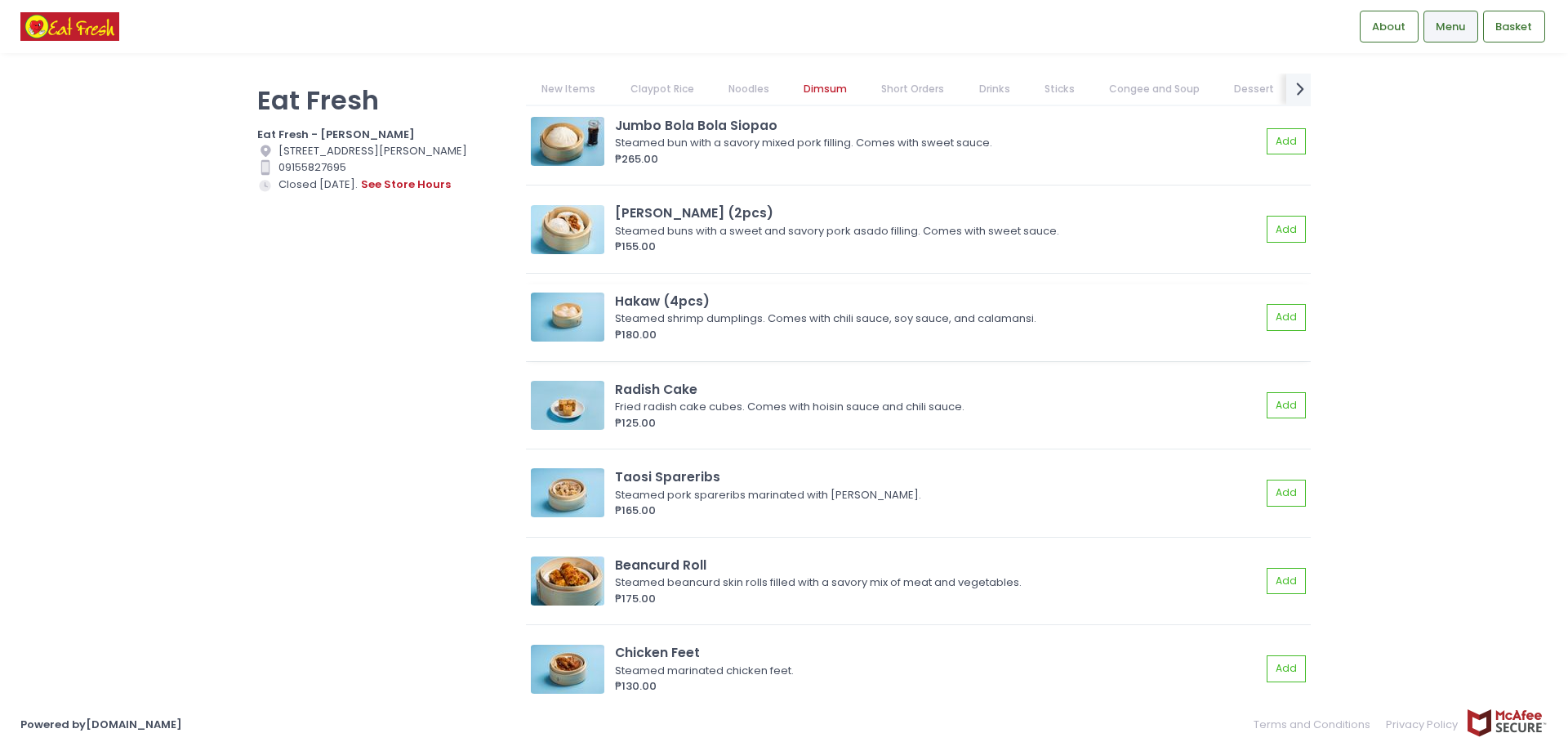
click at [581, 327] on img at bounding box center [567, 317] width 73 height 49
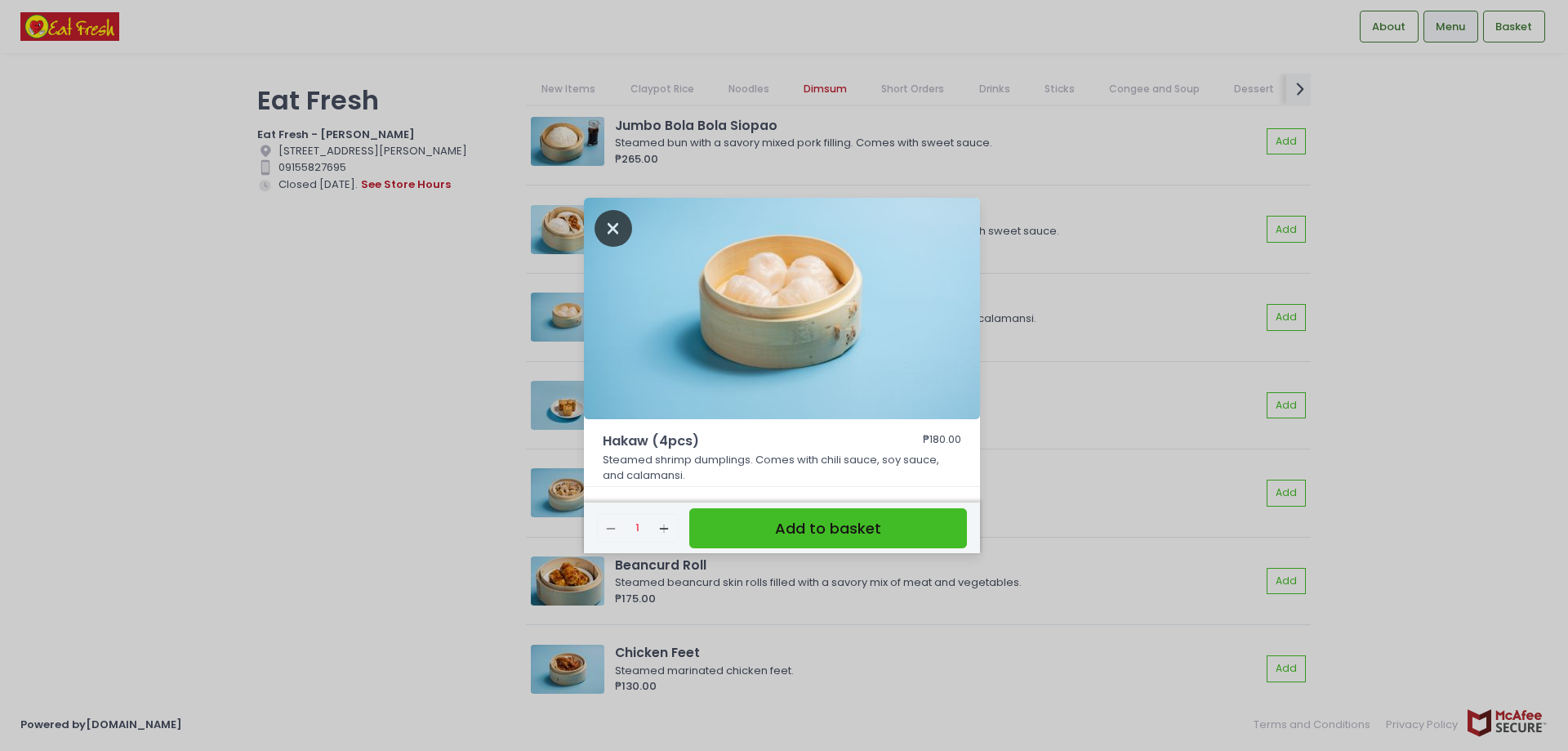
click at [608, 220] on icon "Close" at bounding box center [613, 228] width 37 height 37
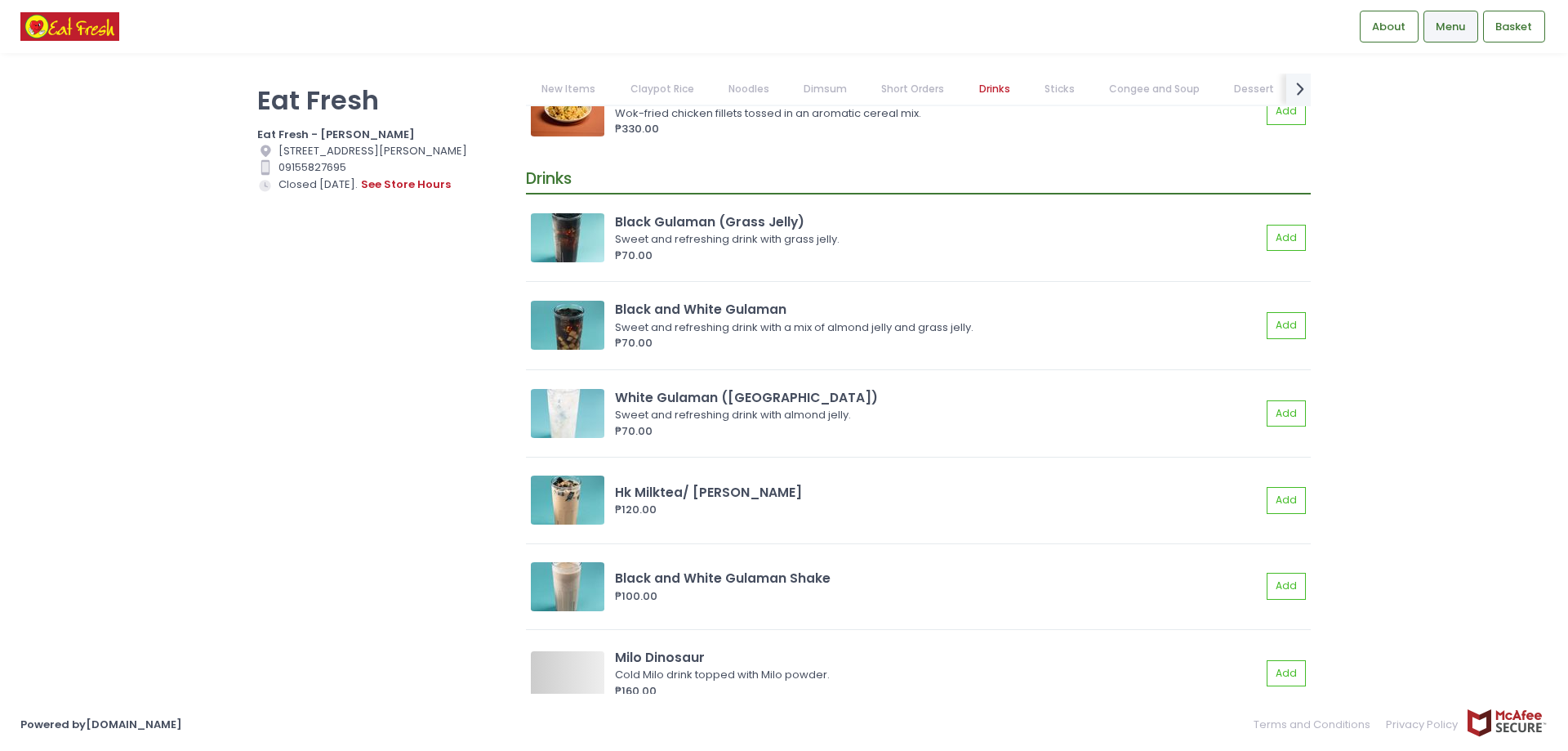
scroll to position [6208, 0]
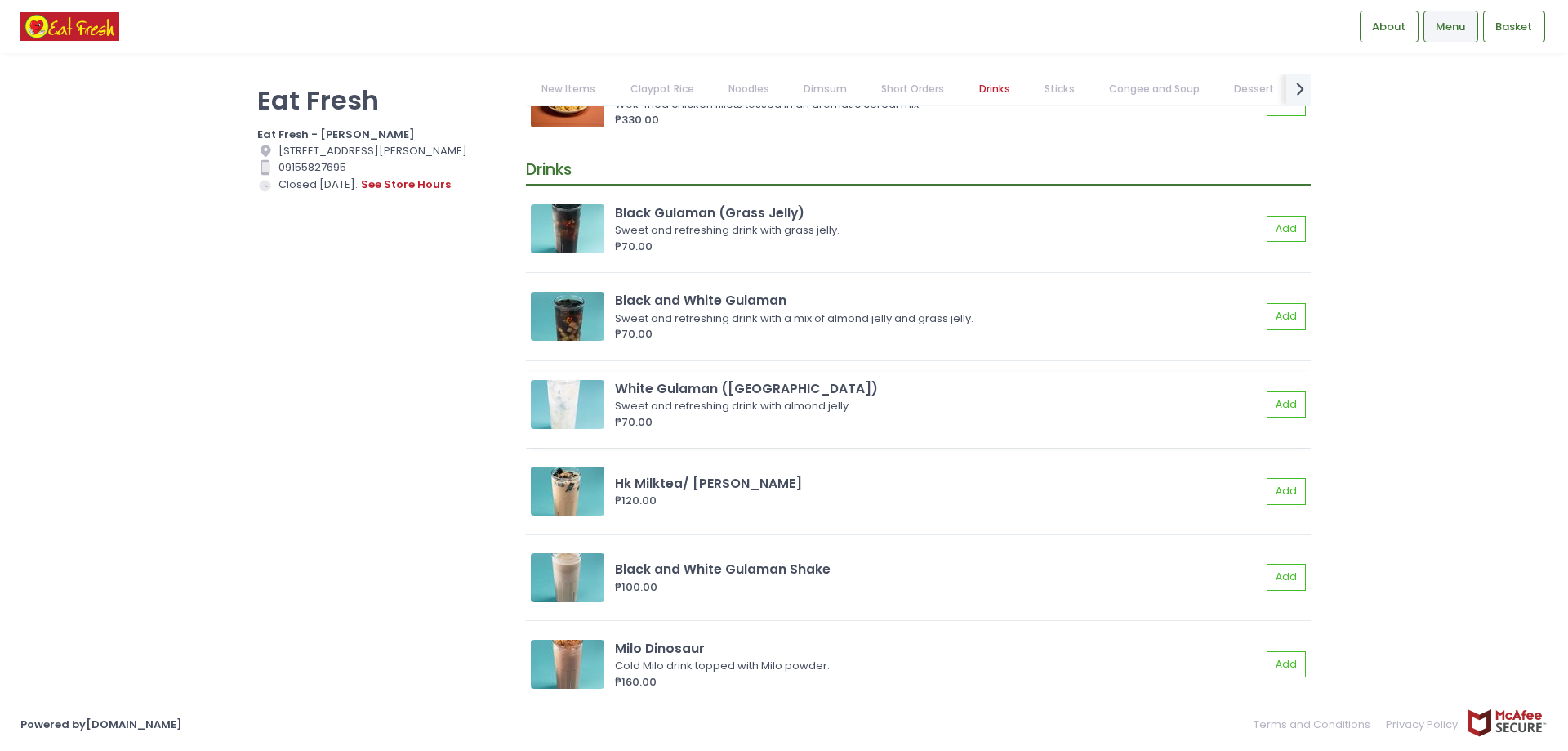
click at [563, 403] on img at bounding box center [567, 404] width 73 height 49
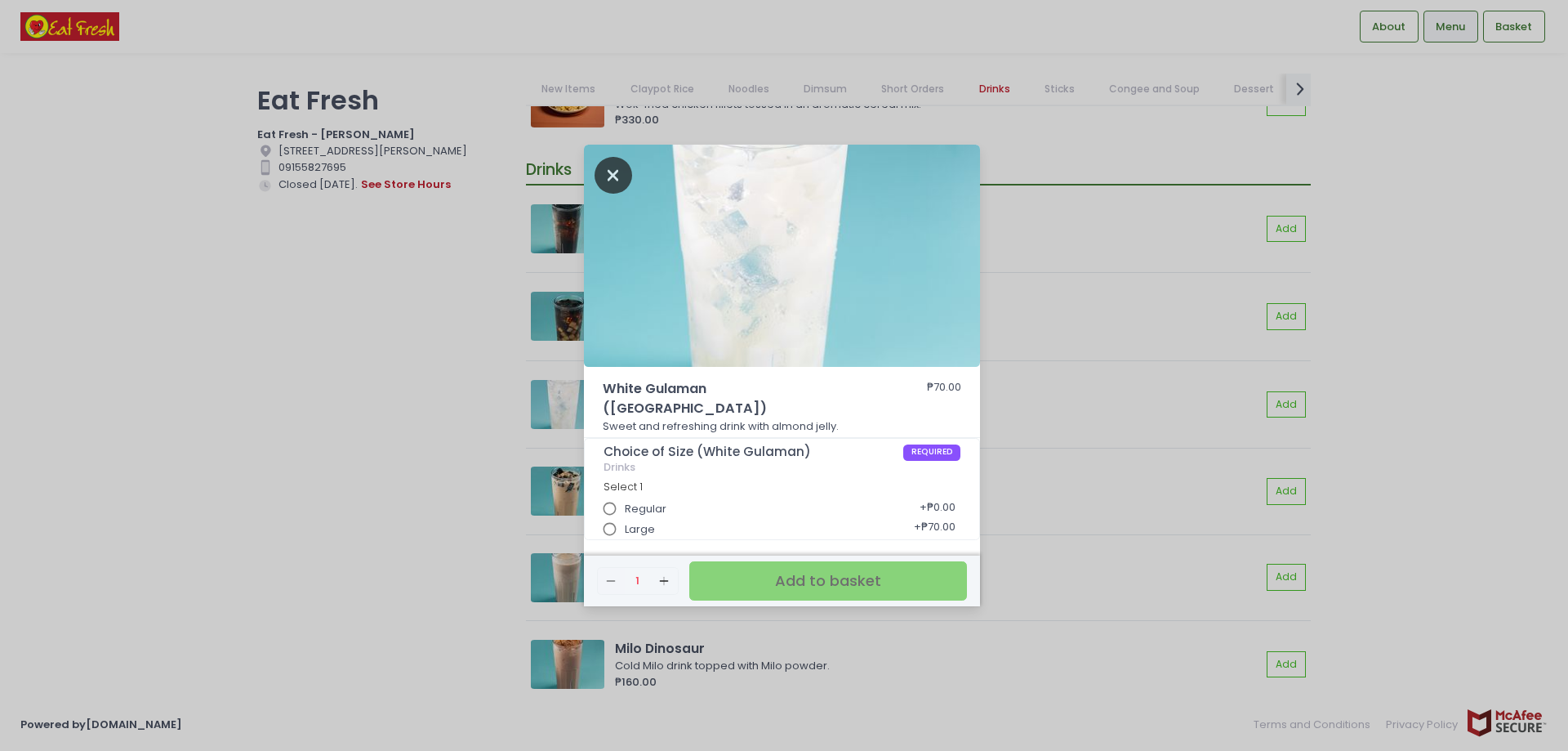
click at [614, 185] on icon "Close" at bounding box center [613, 175] width 37 height 37
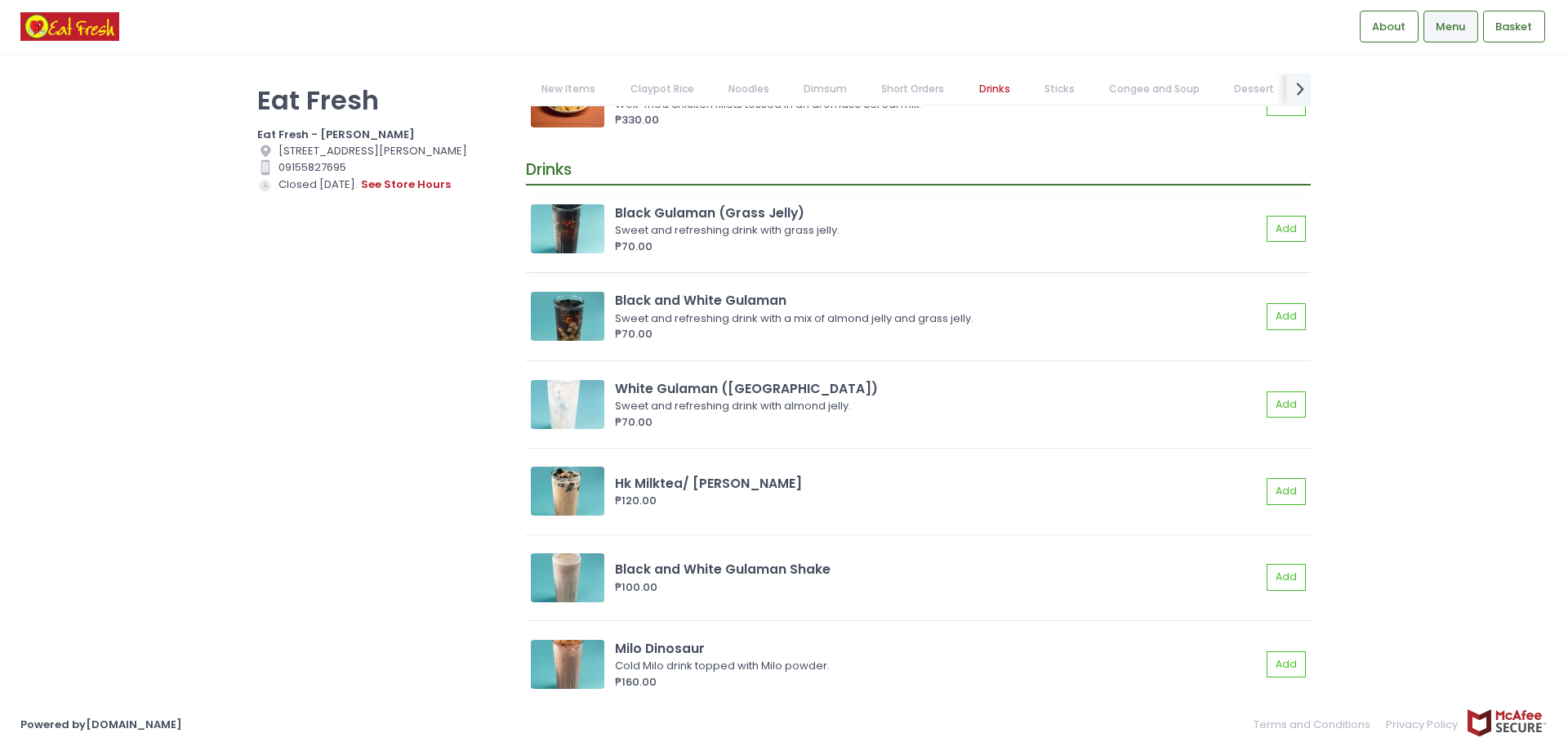
click at [585, 239] on img at bounding box center [567, 229] width 73 height 49
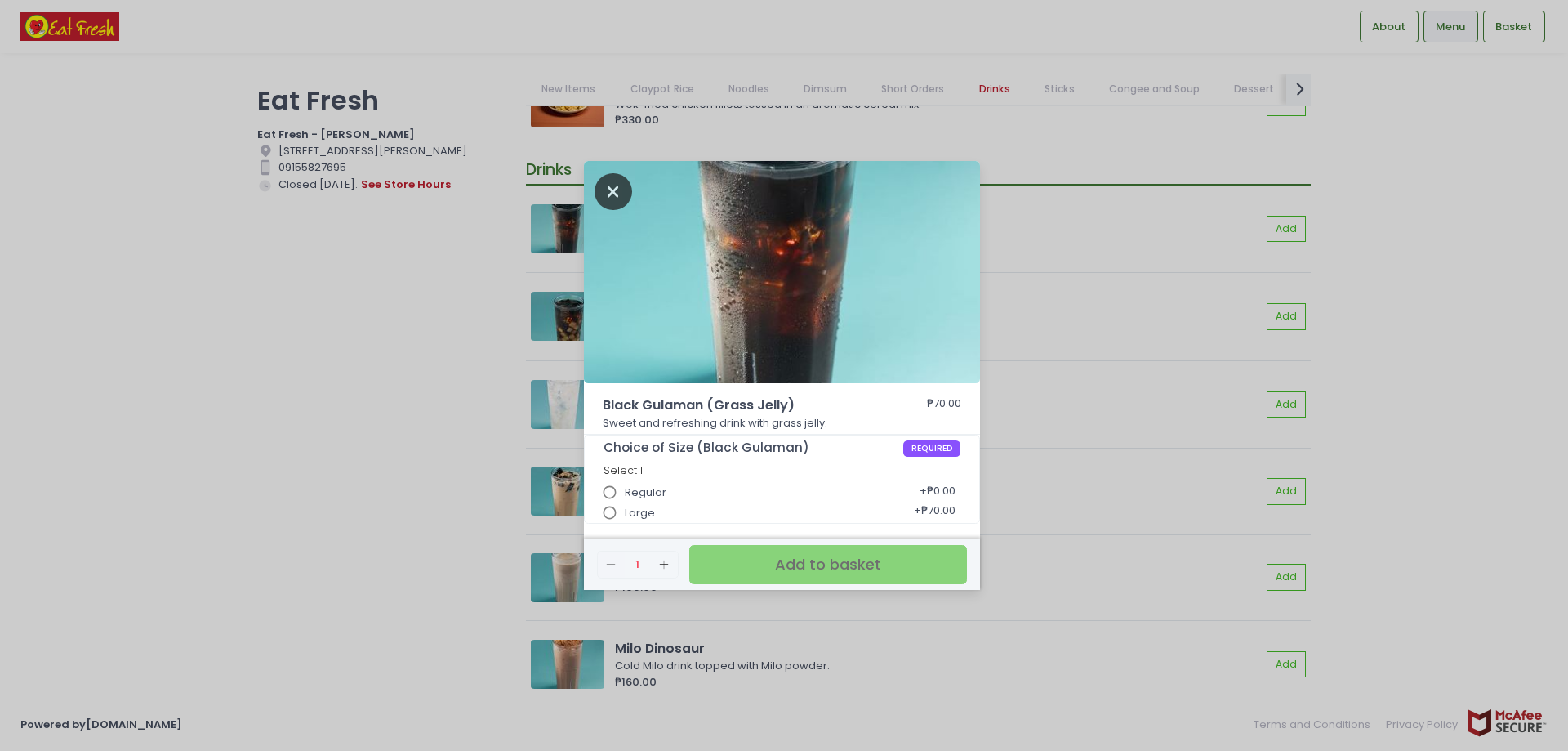
click at [617, 187] on icon "Close" at bounding box center [613, 191] width 37 height 37
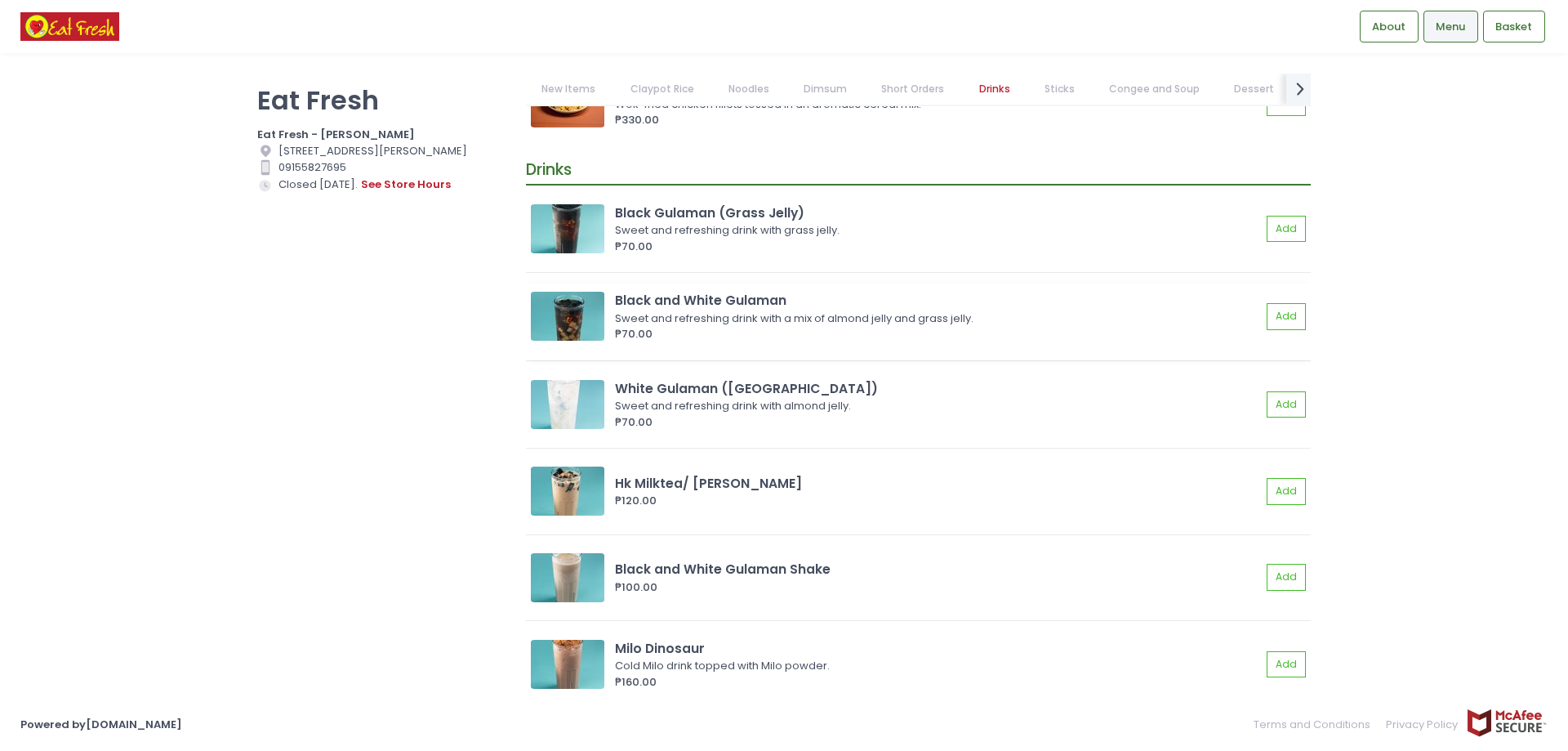
click at [577, 297] on img at bounding box center [567, 316] width 73 height 49
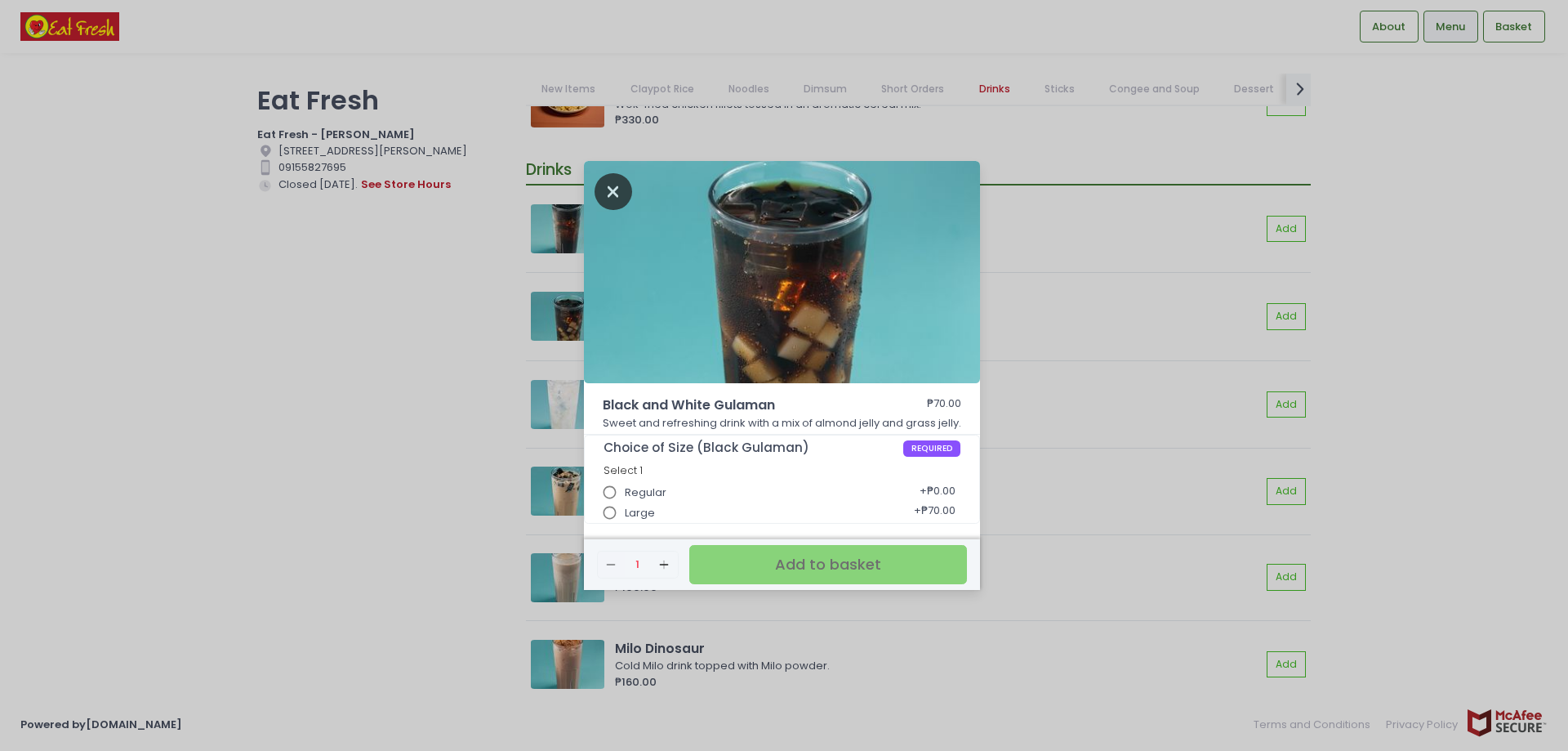
click at [610, 183] on icon "Close" at bounding box center [613, 191] width 37 height 37
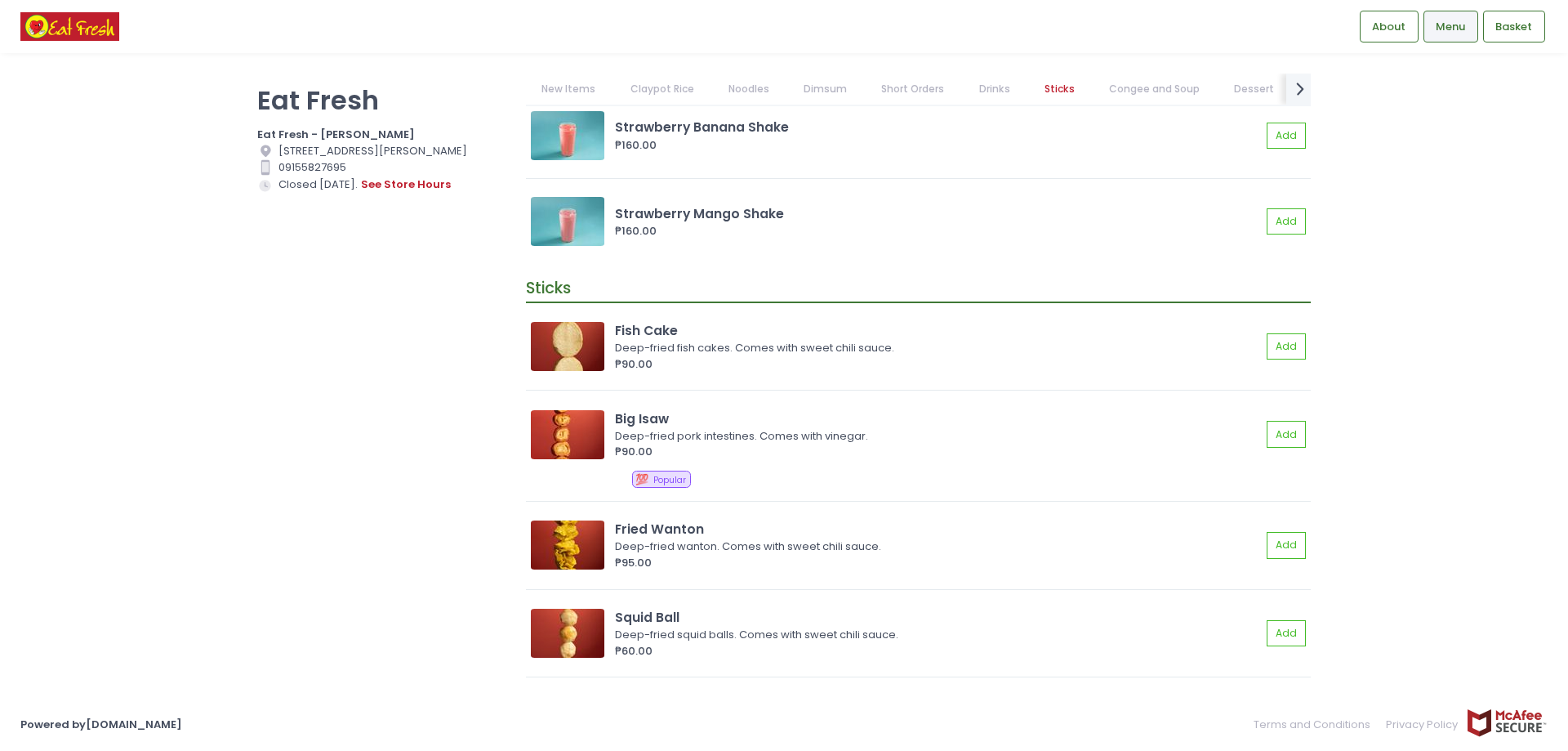
scroll to position [8332, 0]
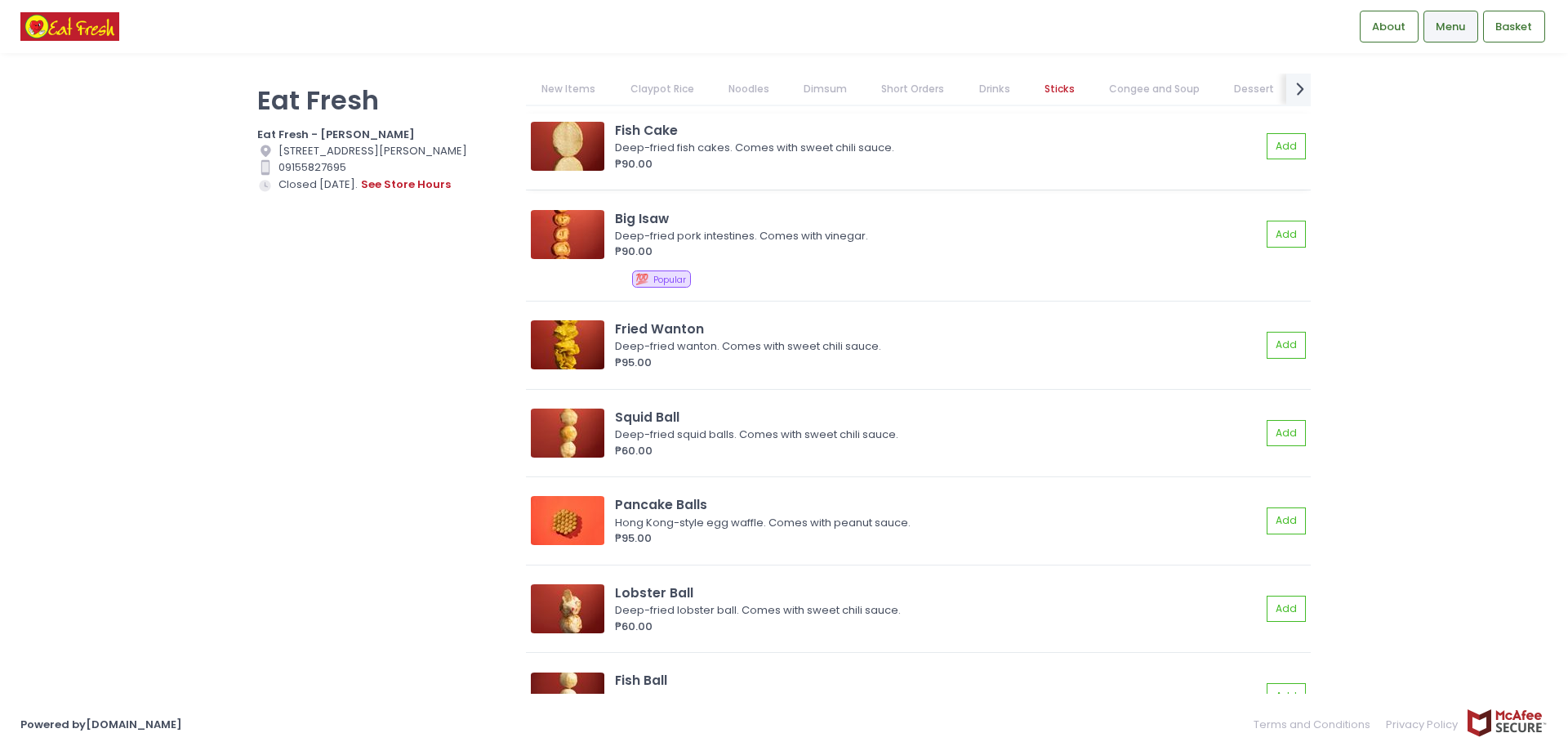
click at [579, 162] on img at bounding box center [567, 146] width 73 height 49
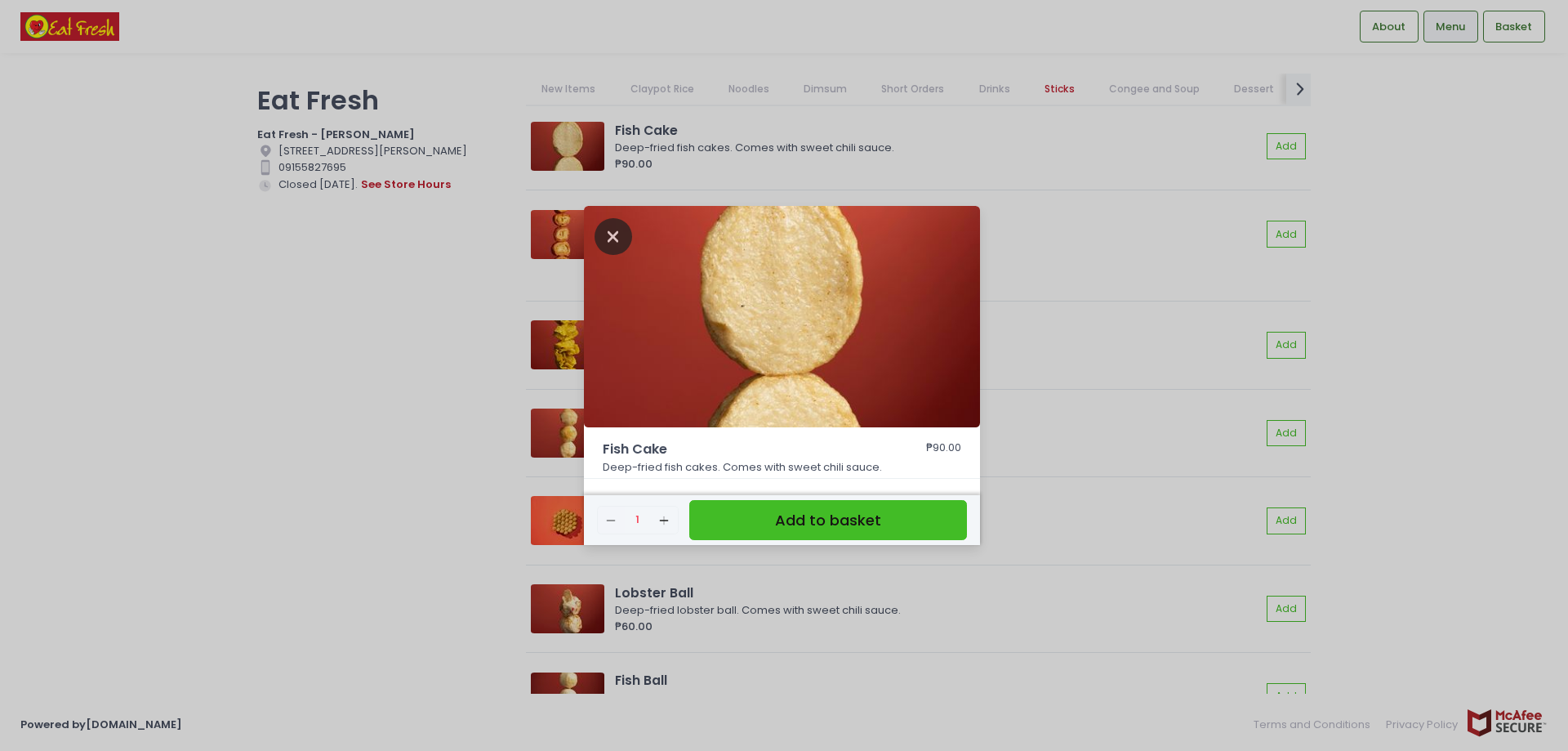
click at [612, 232] on icon "Close" at bounding box center [613, 236] width 37 height 37
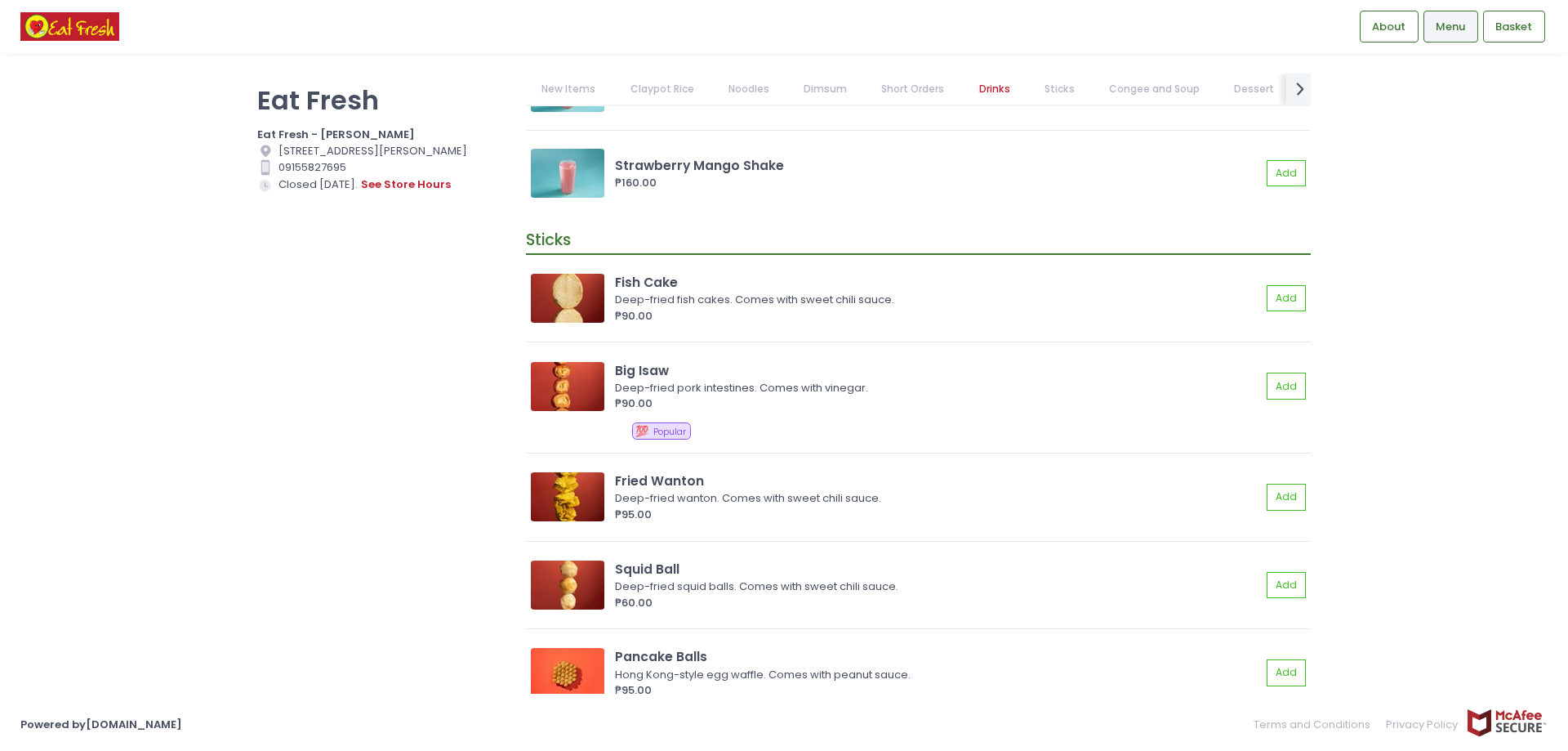
scroll to position [8169, 0]
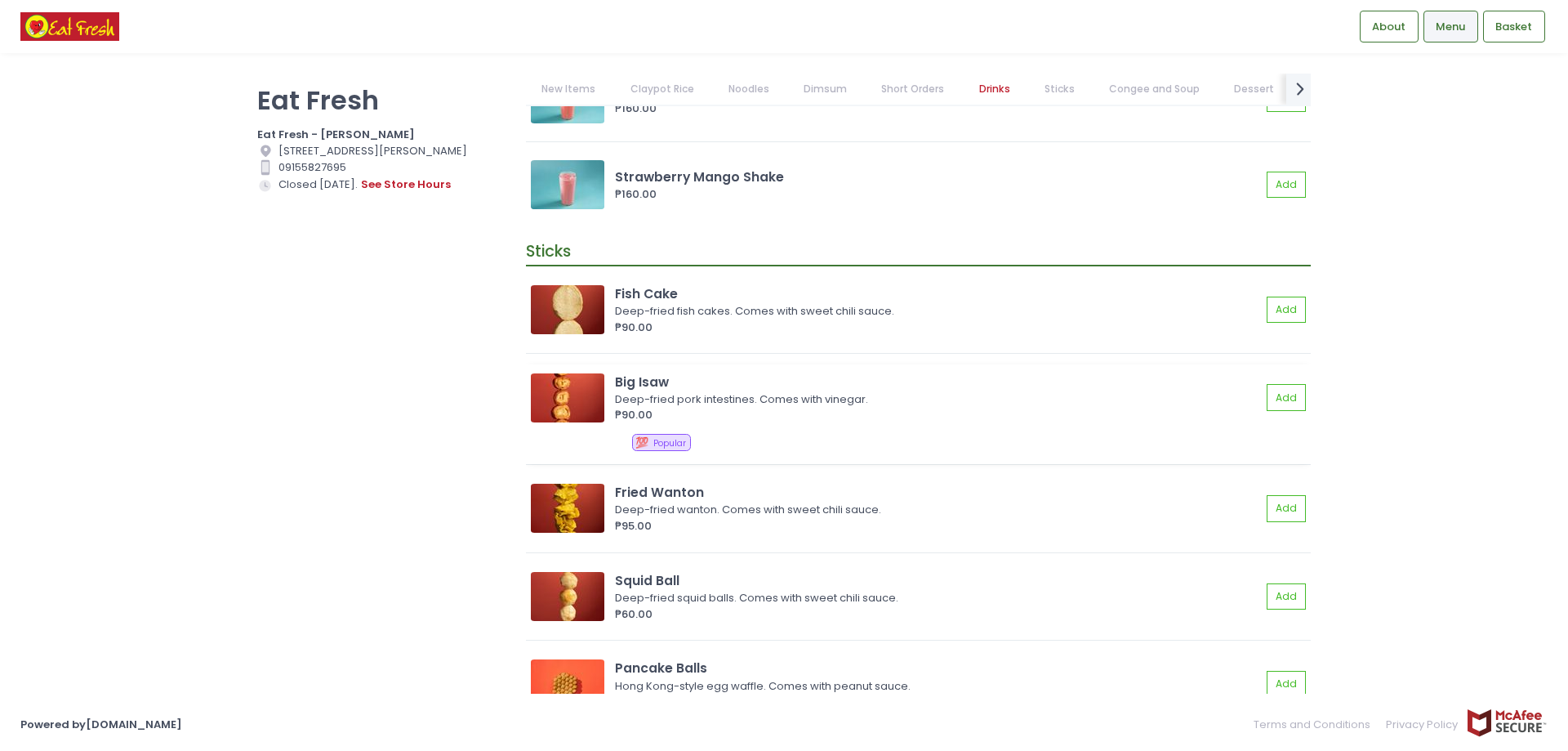
click at [582, 390] on img at bounding box center [567, 398] width 73 height 49
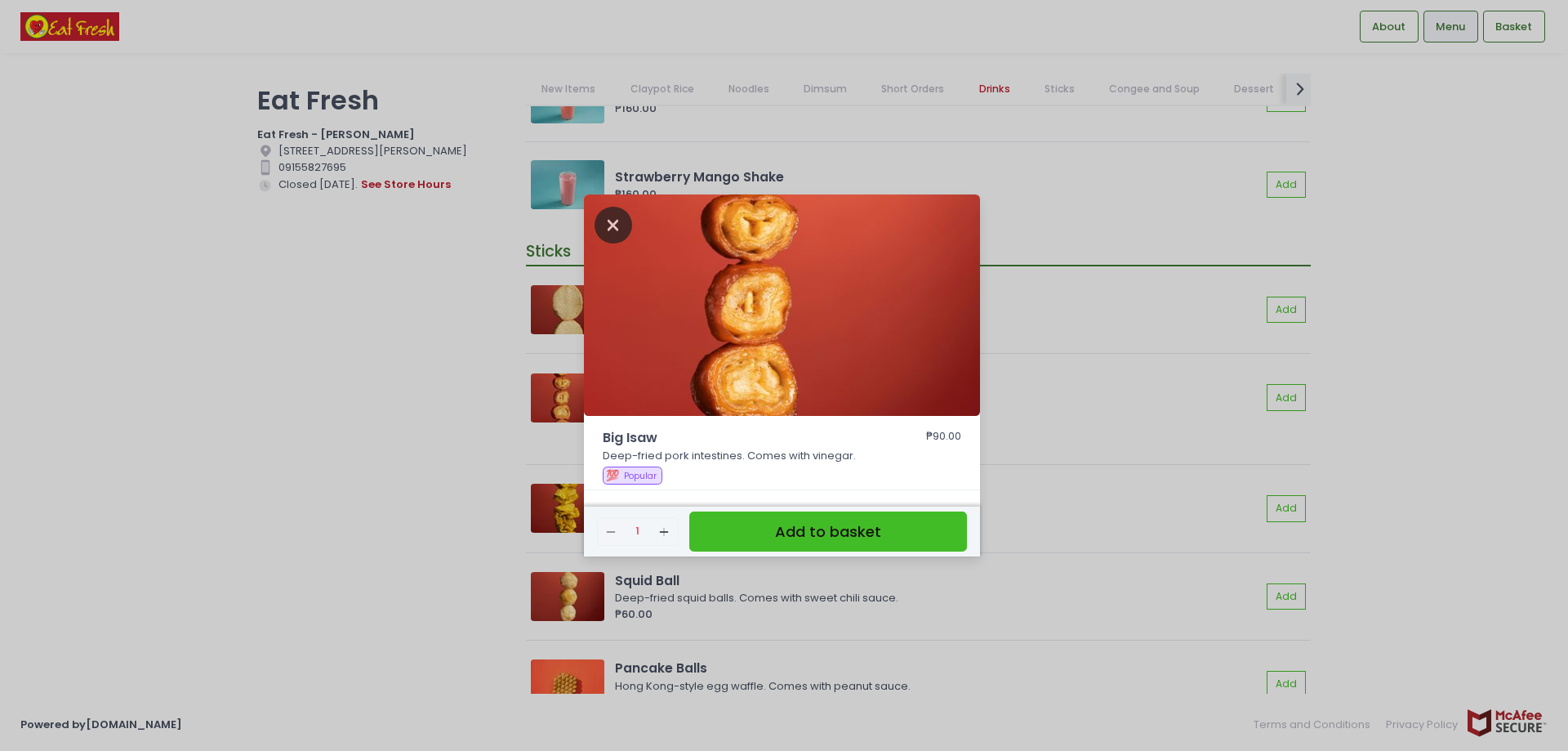
click at [621, 229] on icon "Close" at bounding box center [613, 225] width 37 height 37
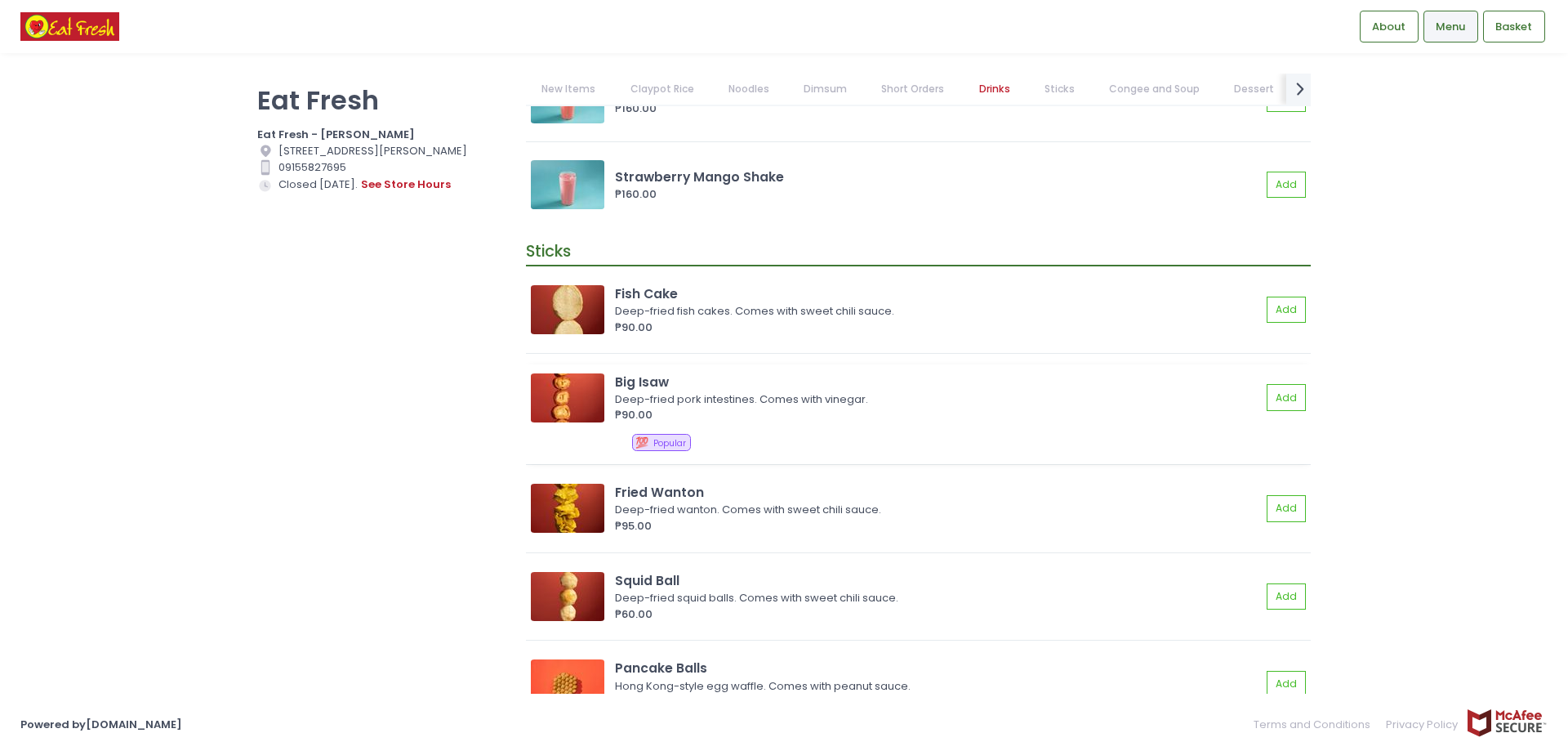
scroll to position [8250, 0]
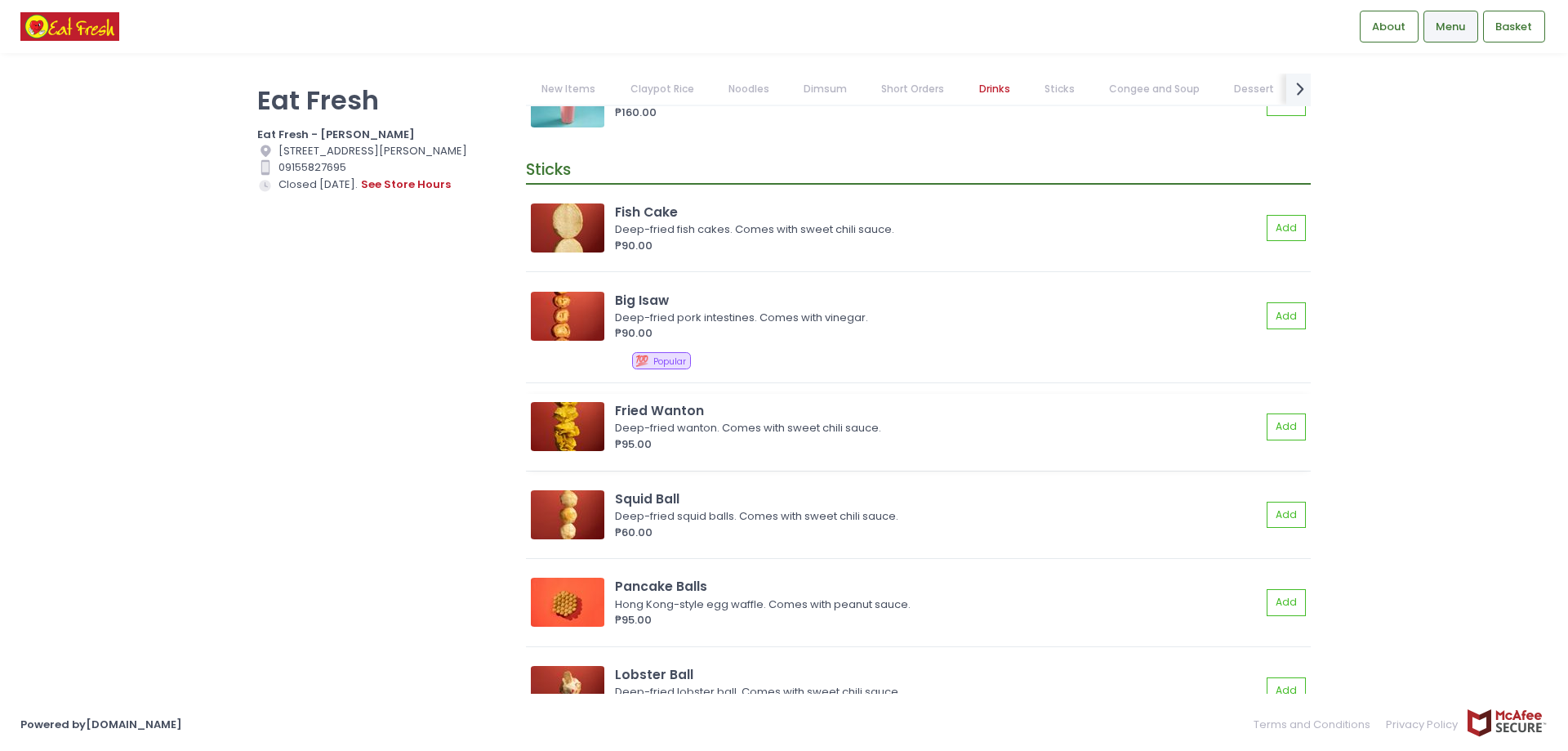
click at [568, 437] on img at bounding box center [567, 426] width 73 height 49
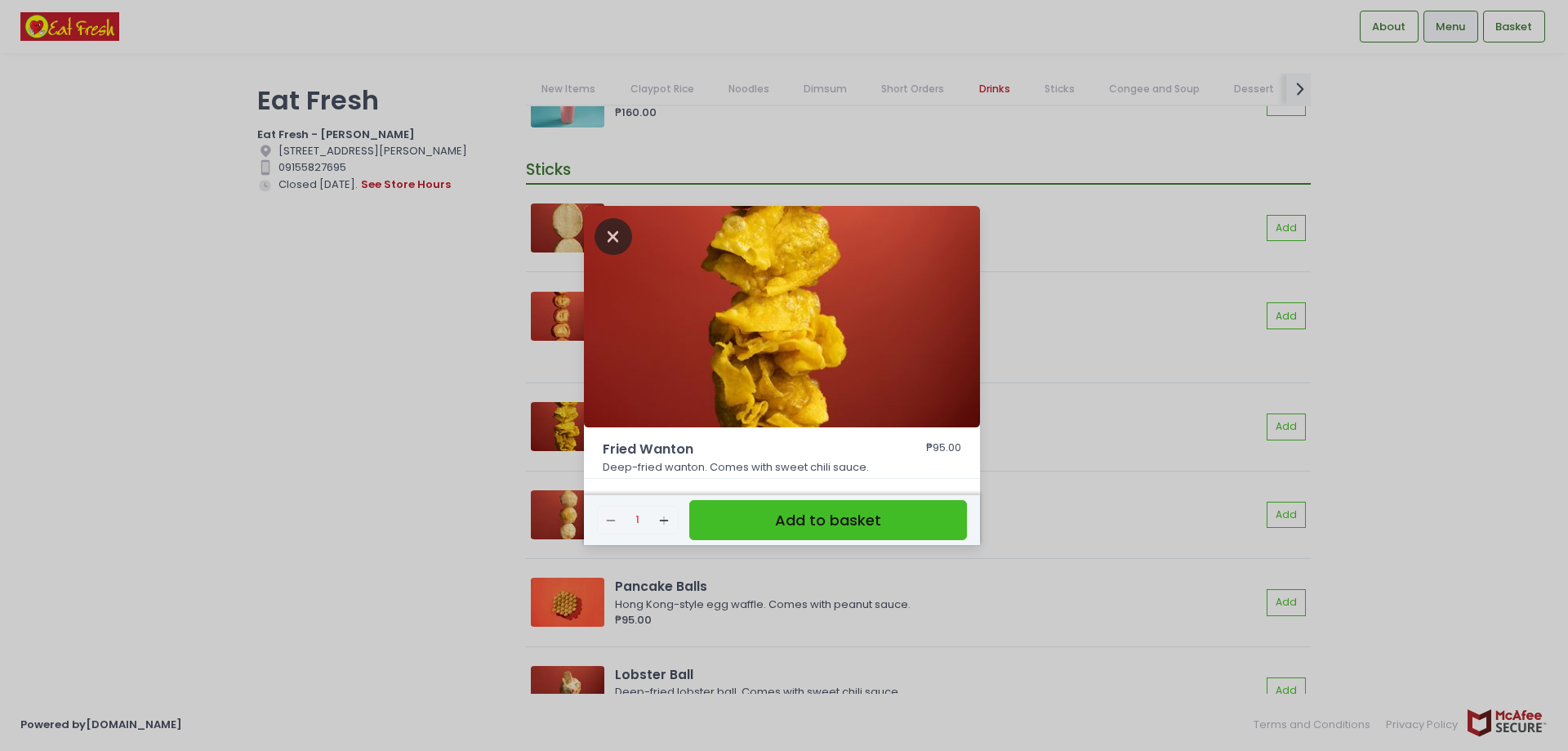
click at [610, 245] on icon "Close" at bounding box center [613, 236] width 37 height 37
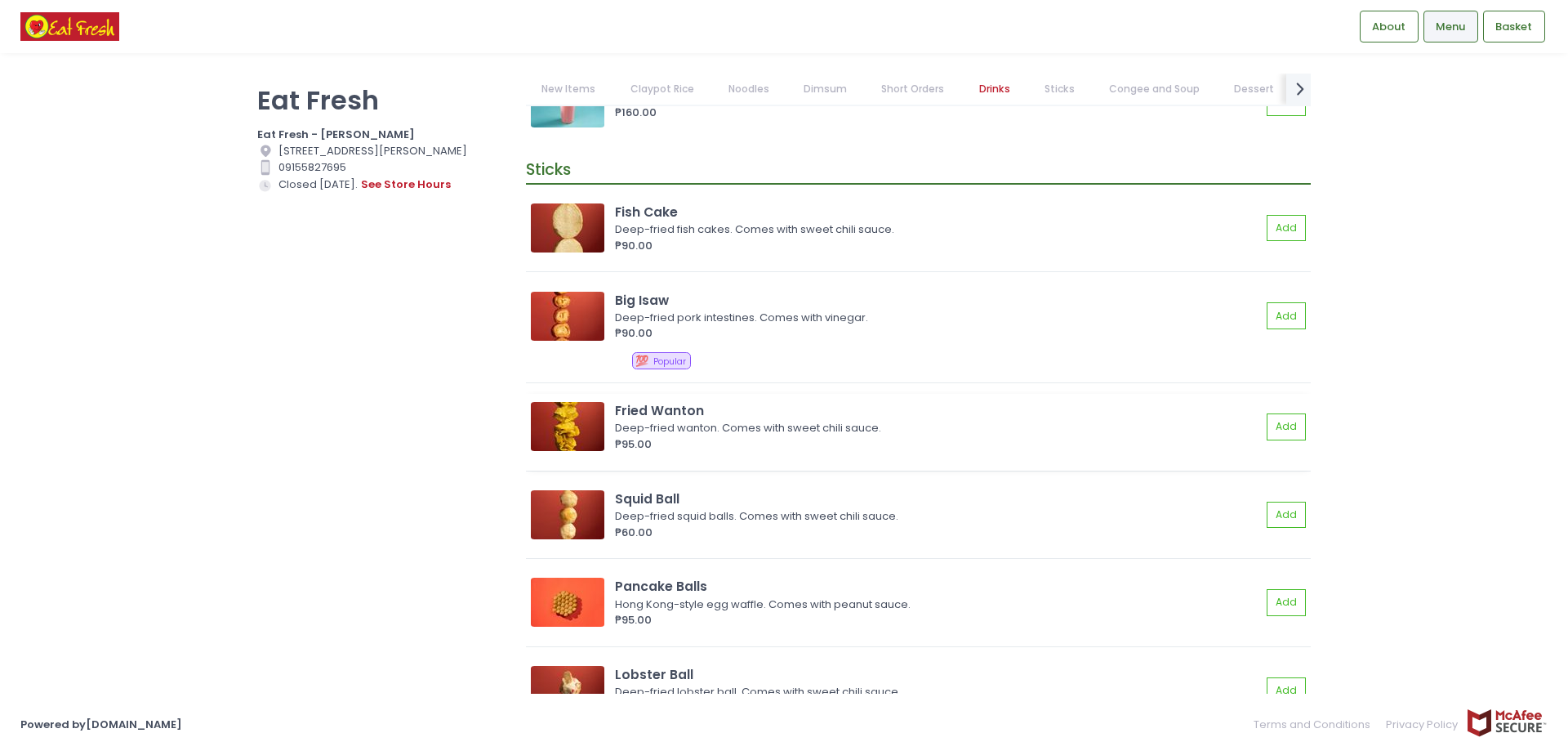
click at [581, 432] on img at bounding box center [567, 426] width 73 height 49
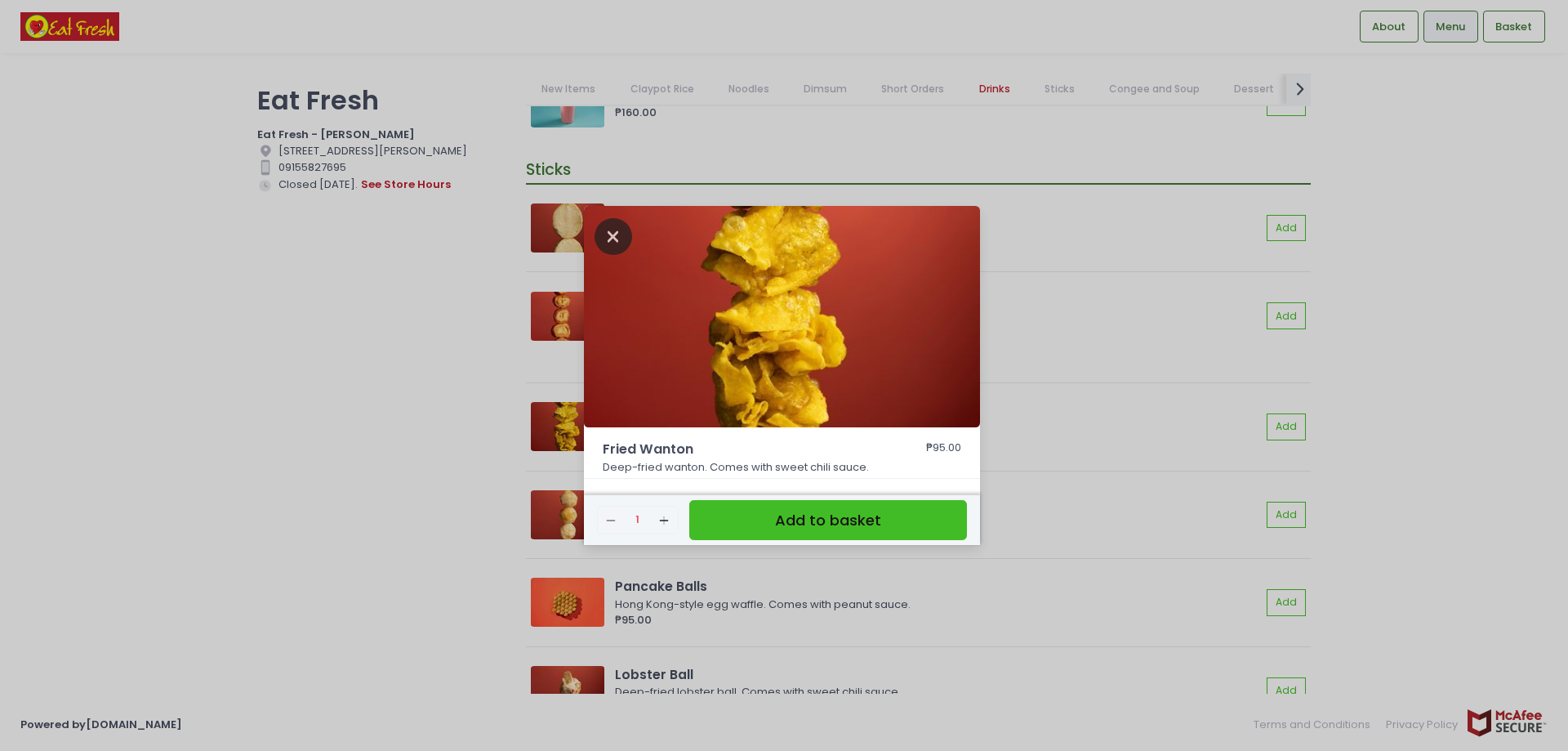
click at [611, 238] on icon "Close" at bounding box center [613, 236] width 37 height 37
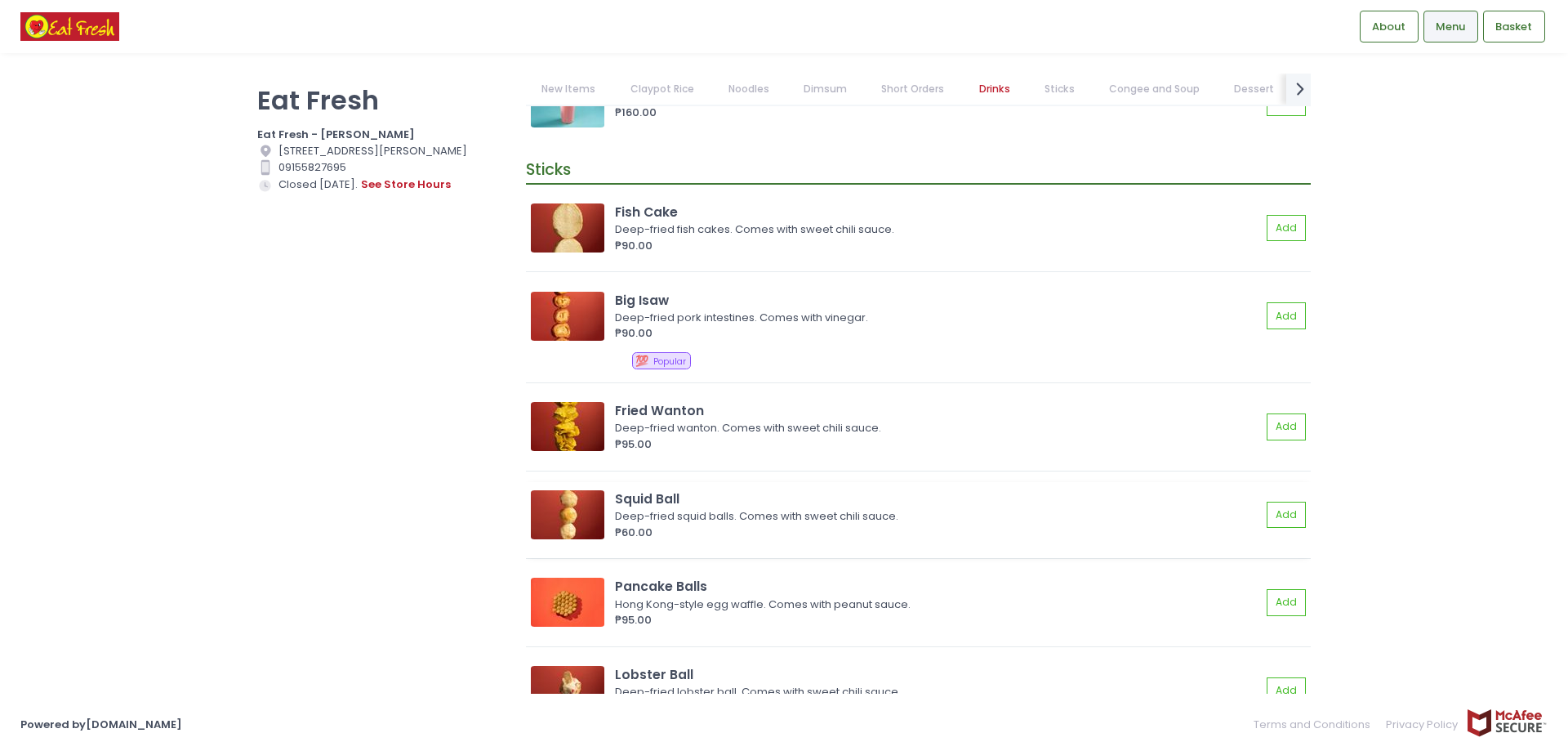
click at [592, 523] on img at bounding box center [567, 514] width 73 height 49
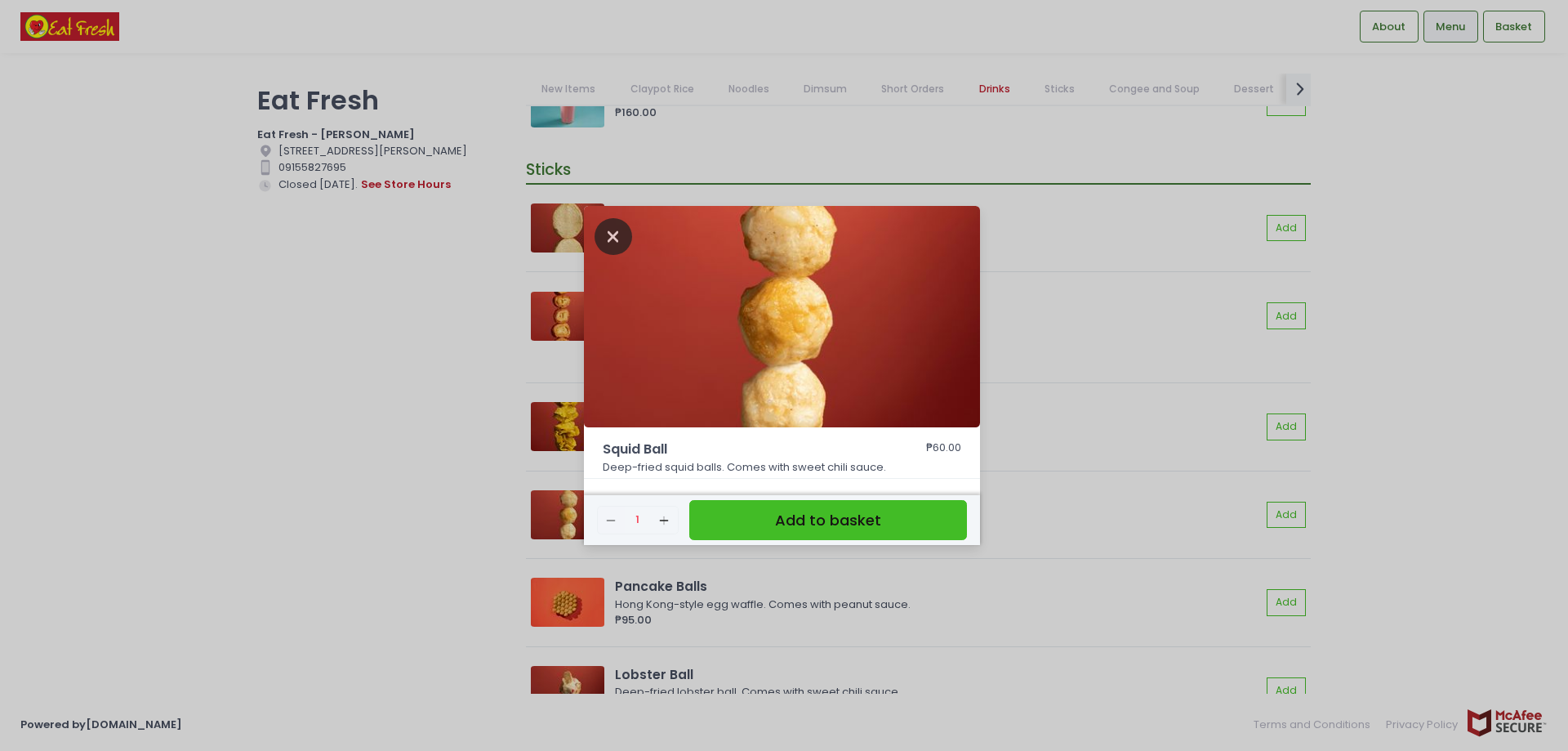
click at [618, 239] on icon "Close" at bounding box center [613, 236] width 37 height 37
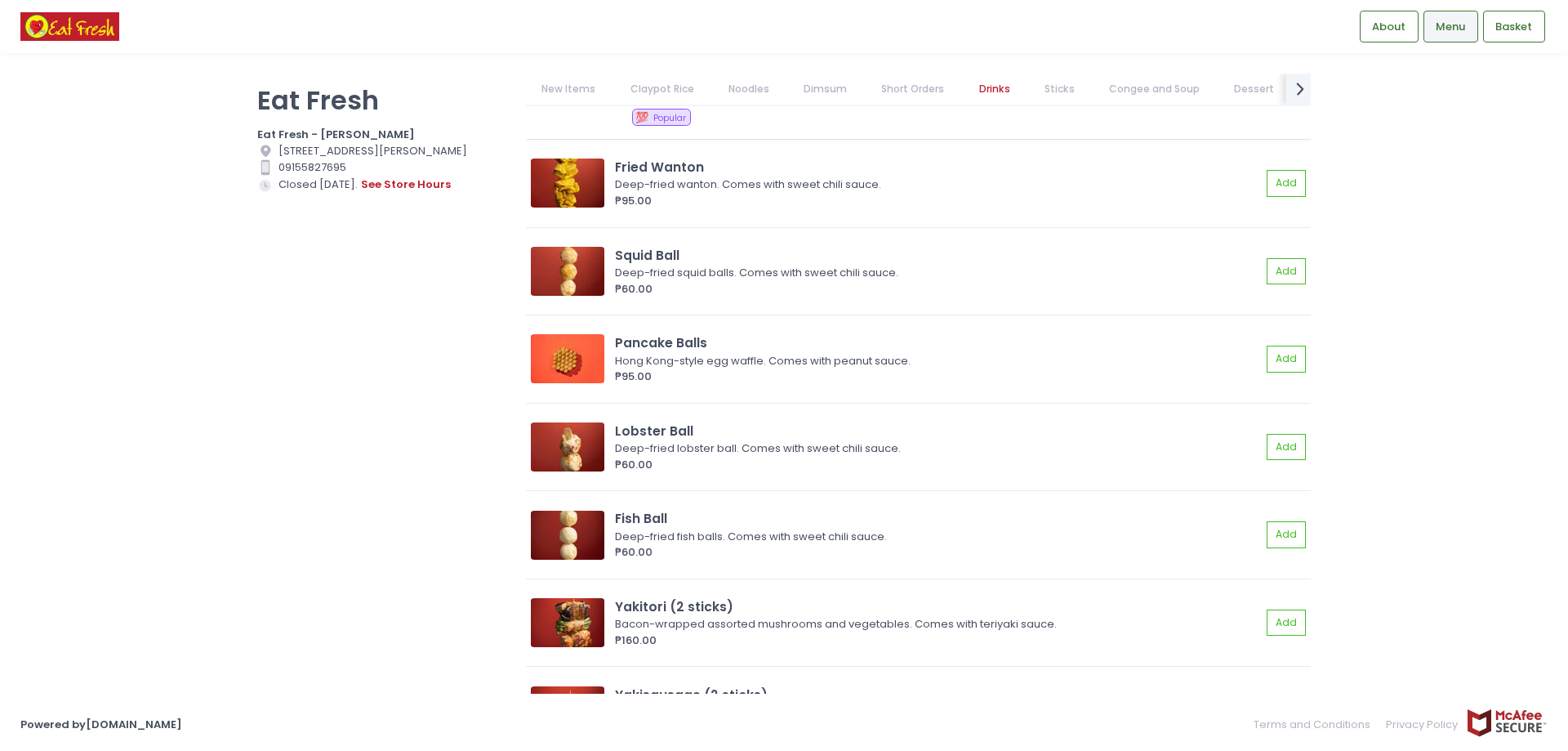
scroll to position [8495, 0]
click at [583, 355] on img at bounding box center [567, 357] width 73 height 49
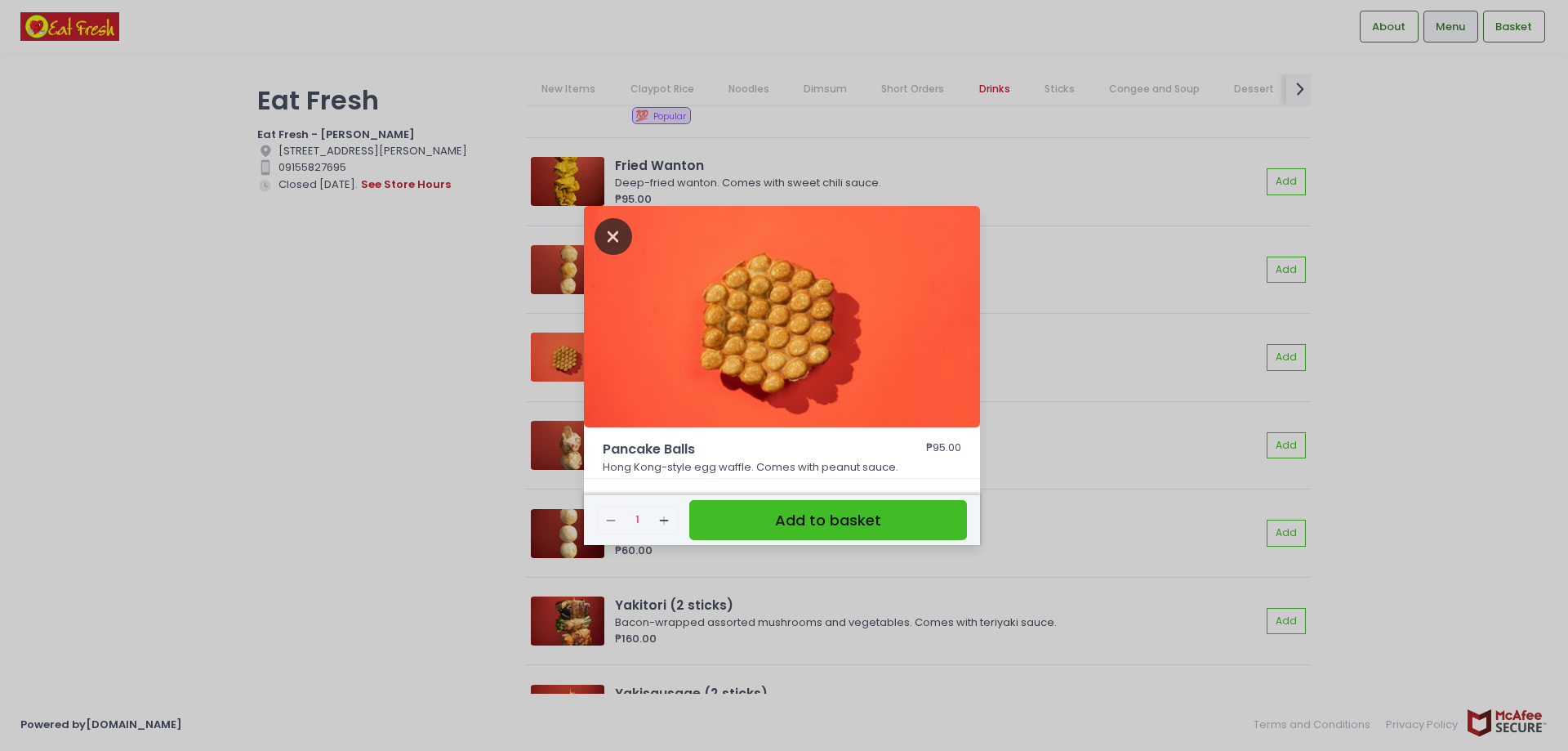
click at [604, 228] on icon "Close" at bounding box center [613, 236] width 37 height 37
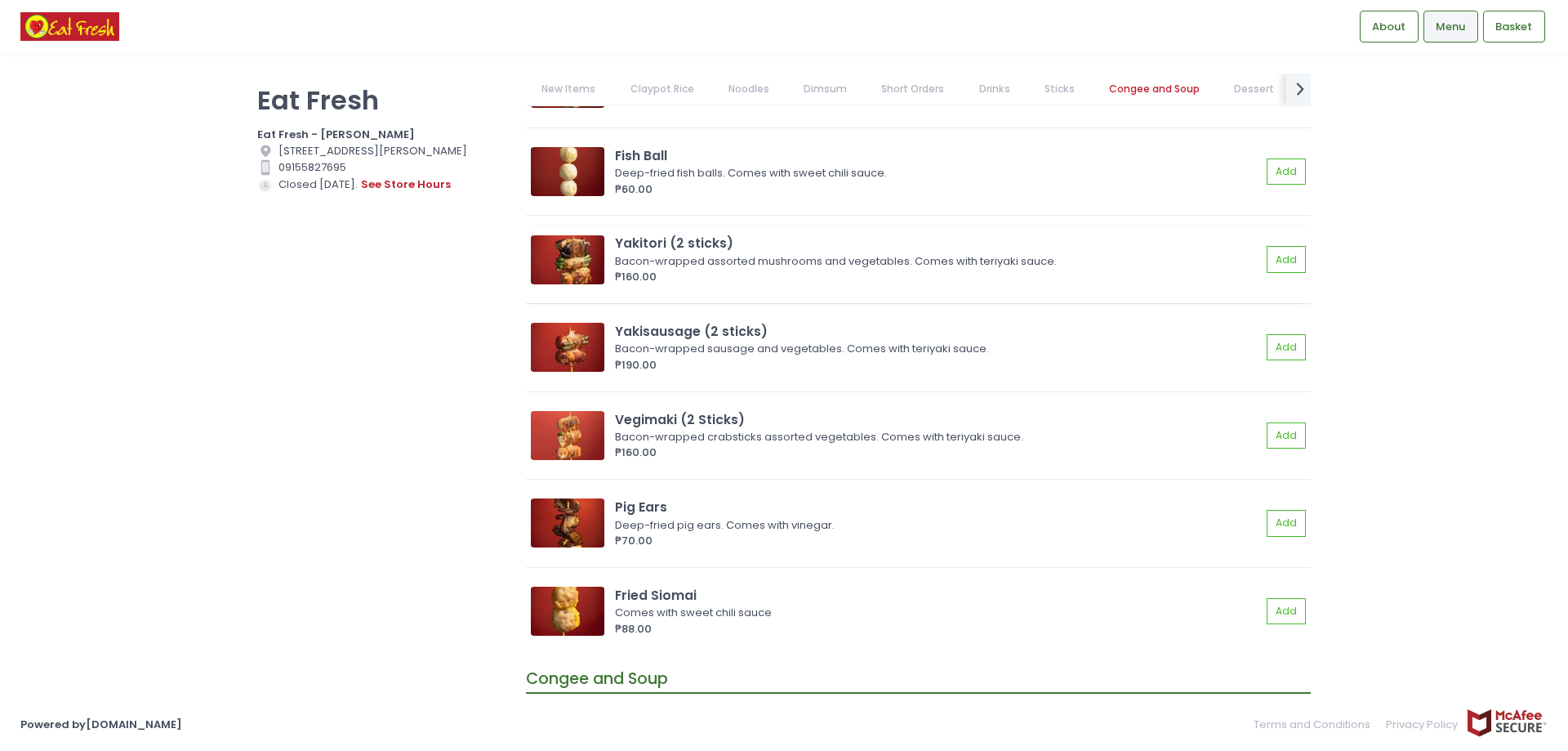
scroll to position [8904, 0]
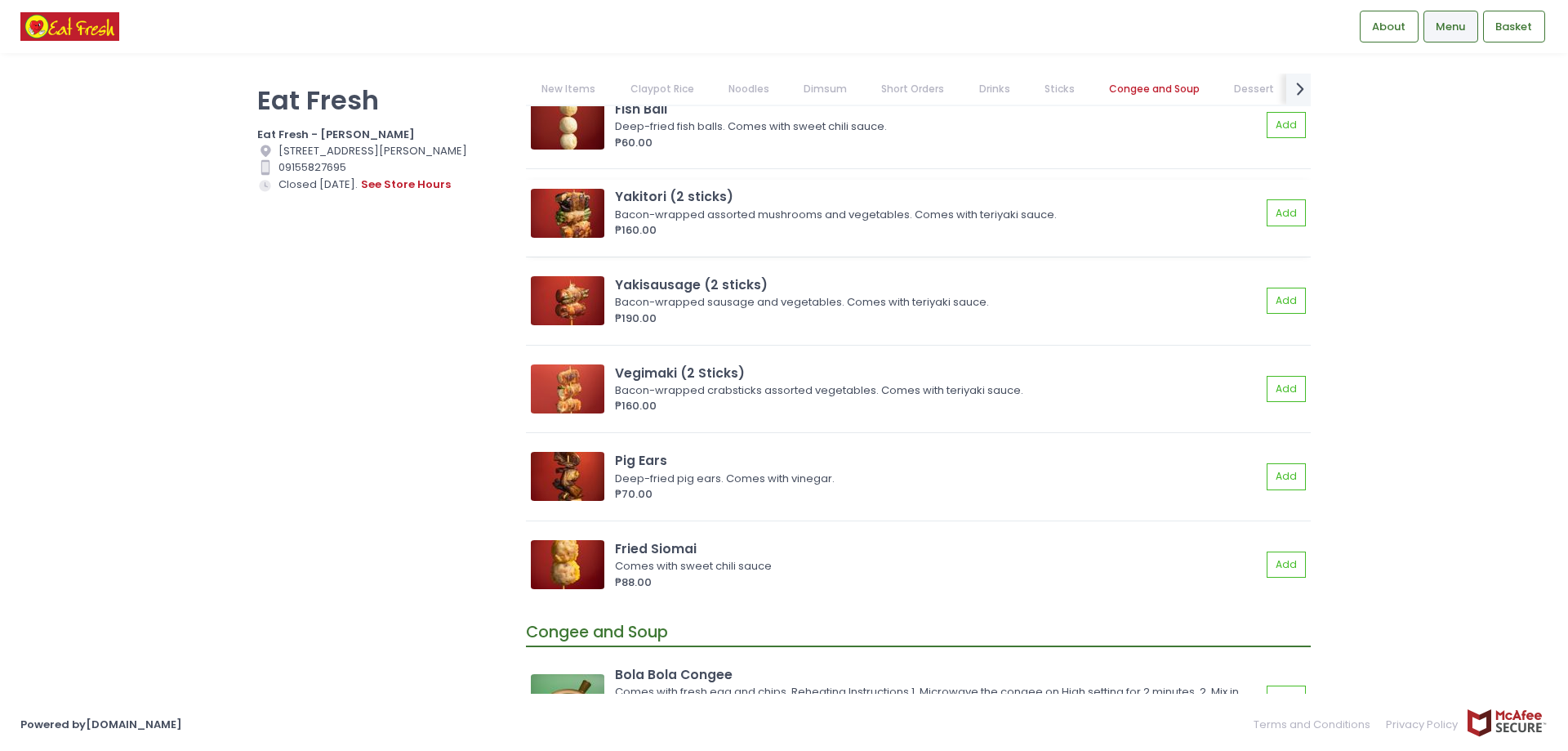
click at [577, 218] on img at bounding box center [567, 213] width 73 height 49
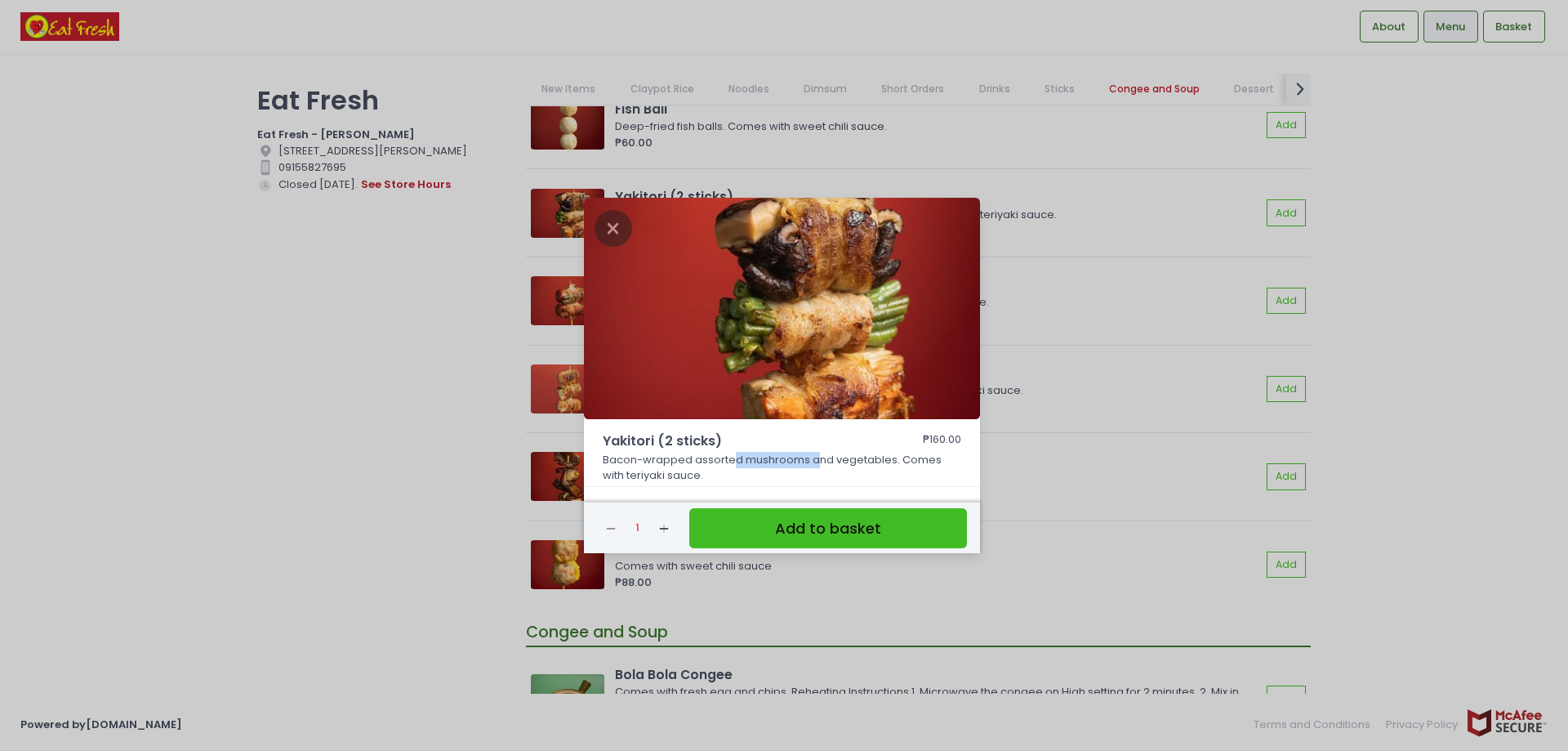
drag, startPoint x: 731, startPoint y: 460, endPoint x: 818, endPoint y: 467, distance: 87.3
click at [818, 467] on p "Bacon-wrapped assorted mushrooms and vegetables. Comes with teriyaki sauce." at bounding box center [782, 467] width 359 height 32
click at [814, 469] on p "Bacon-wrapped assorted mushrooms and vegetables. Comes with teriyaki sauce." at bounding box center [782, 467] width 359 height 32
click at [611, 224] on icon "Close" at bounding box center [613, 228] width 37 height 37
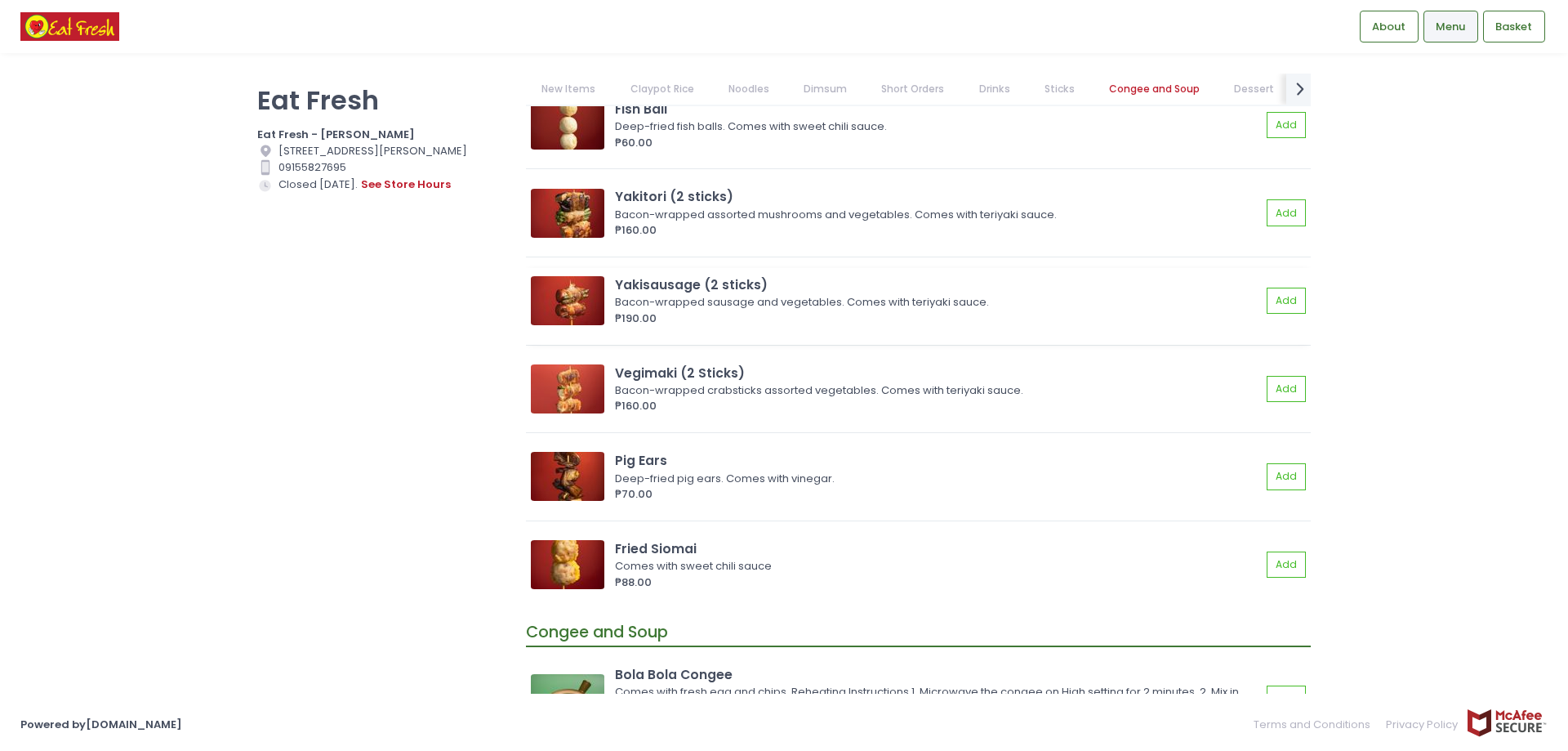
click at [583, 289] on img at bounding box center [567, 300] width 73 height 49
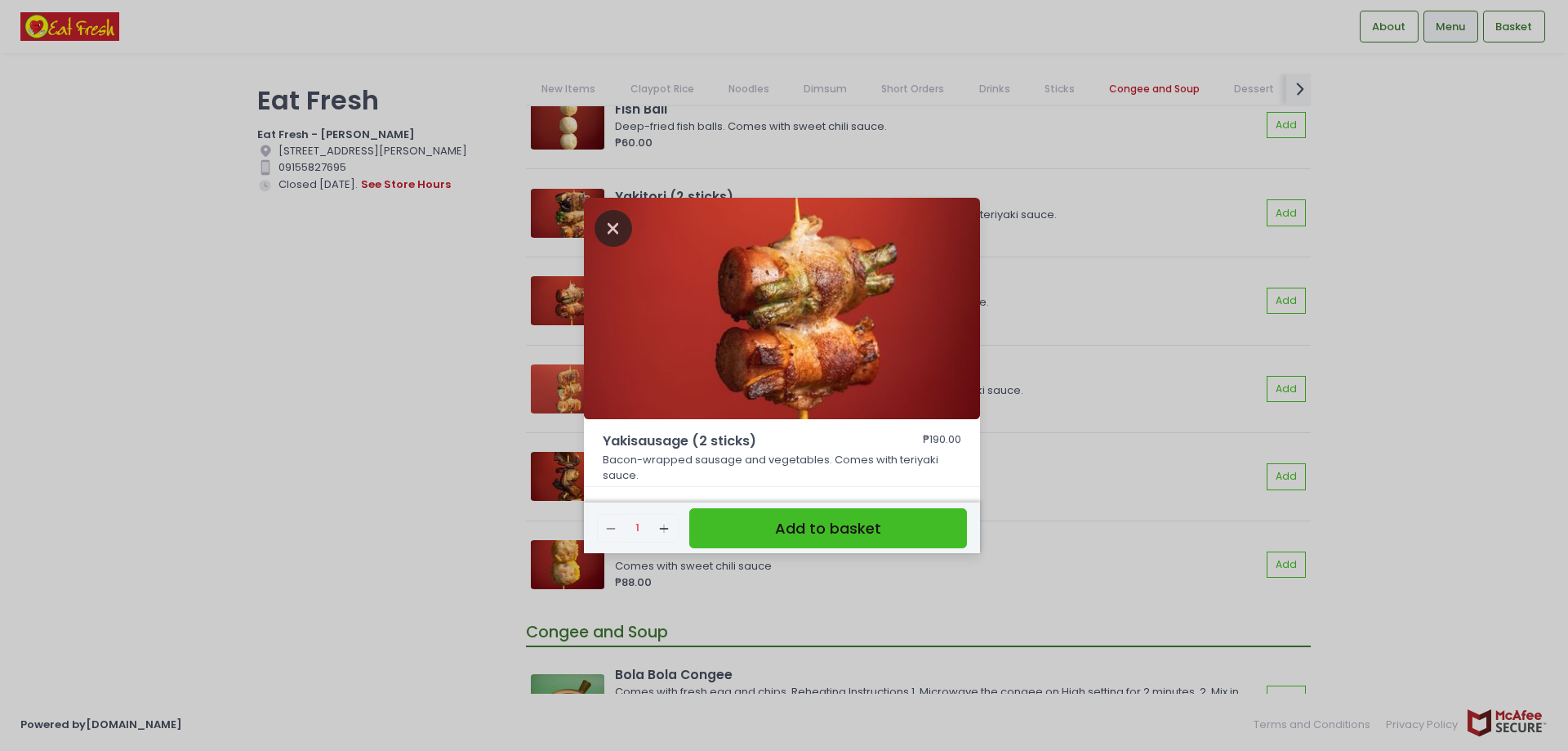
click at [621, 225] on icon "Close" at bounding box center [613, 228] width 37 height 37
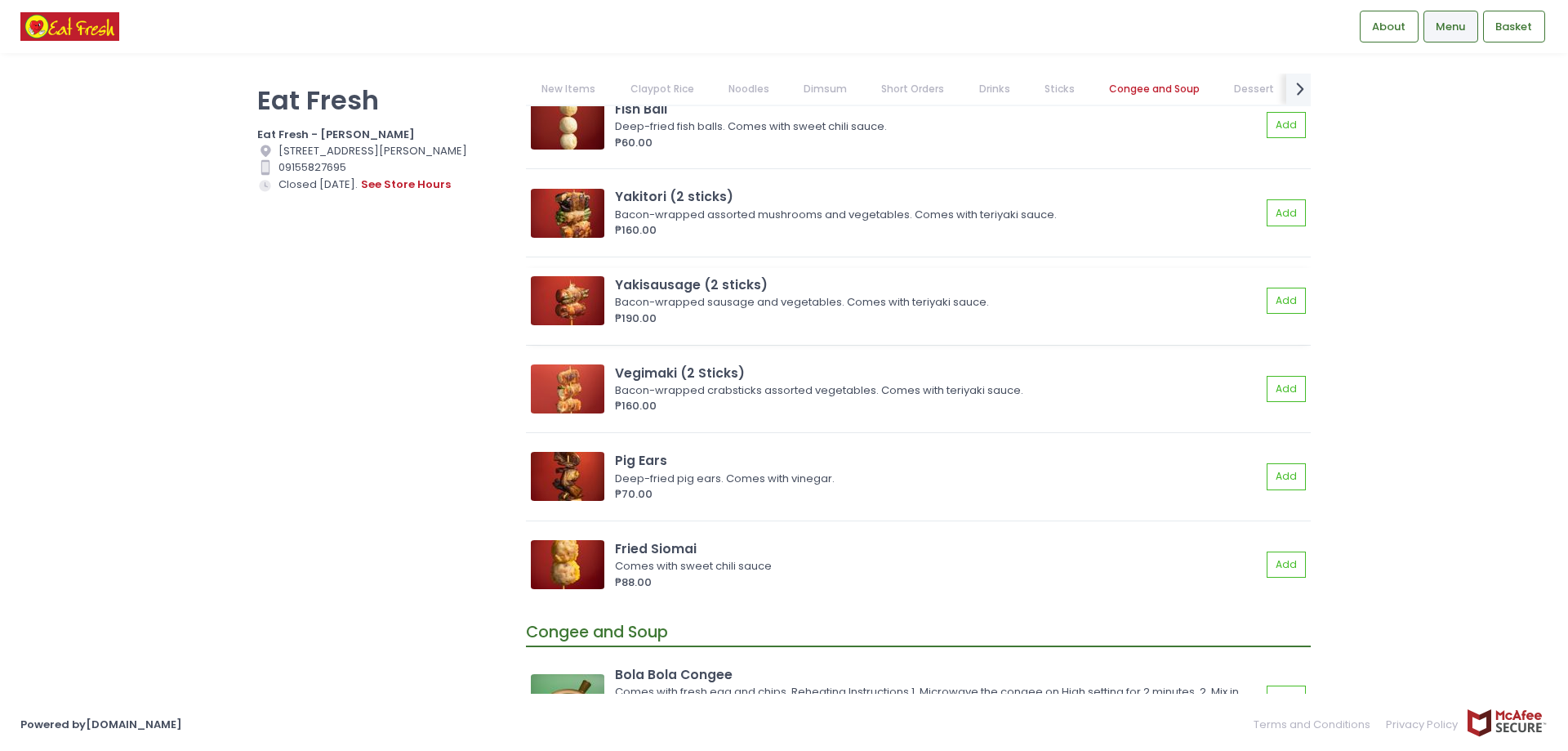
click at [581, 302] on img at bounding box center [567, 300] width 73 height 49
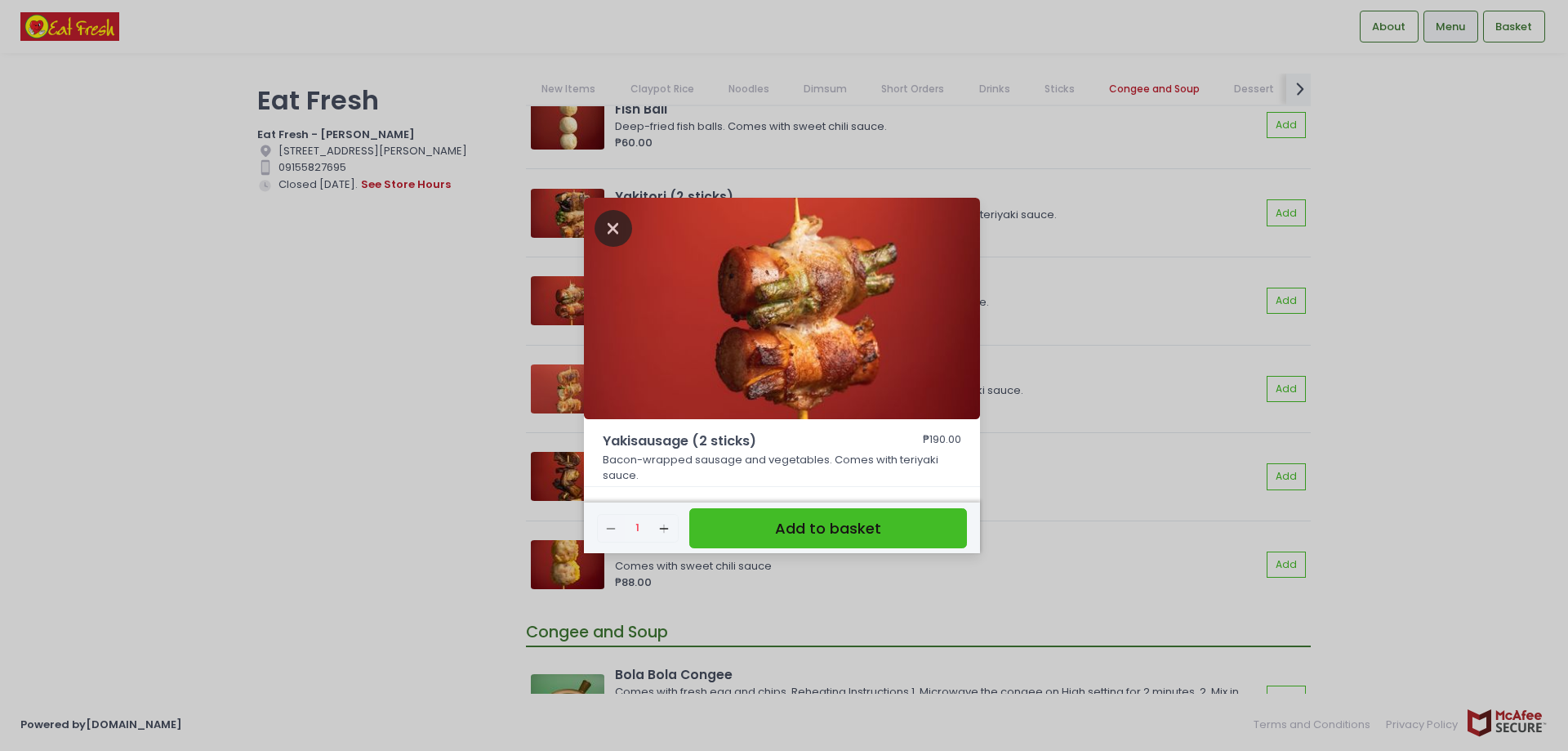
click at [609, 230] on icon "Close" at bounding box center [613, 228] width 37 height 37
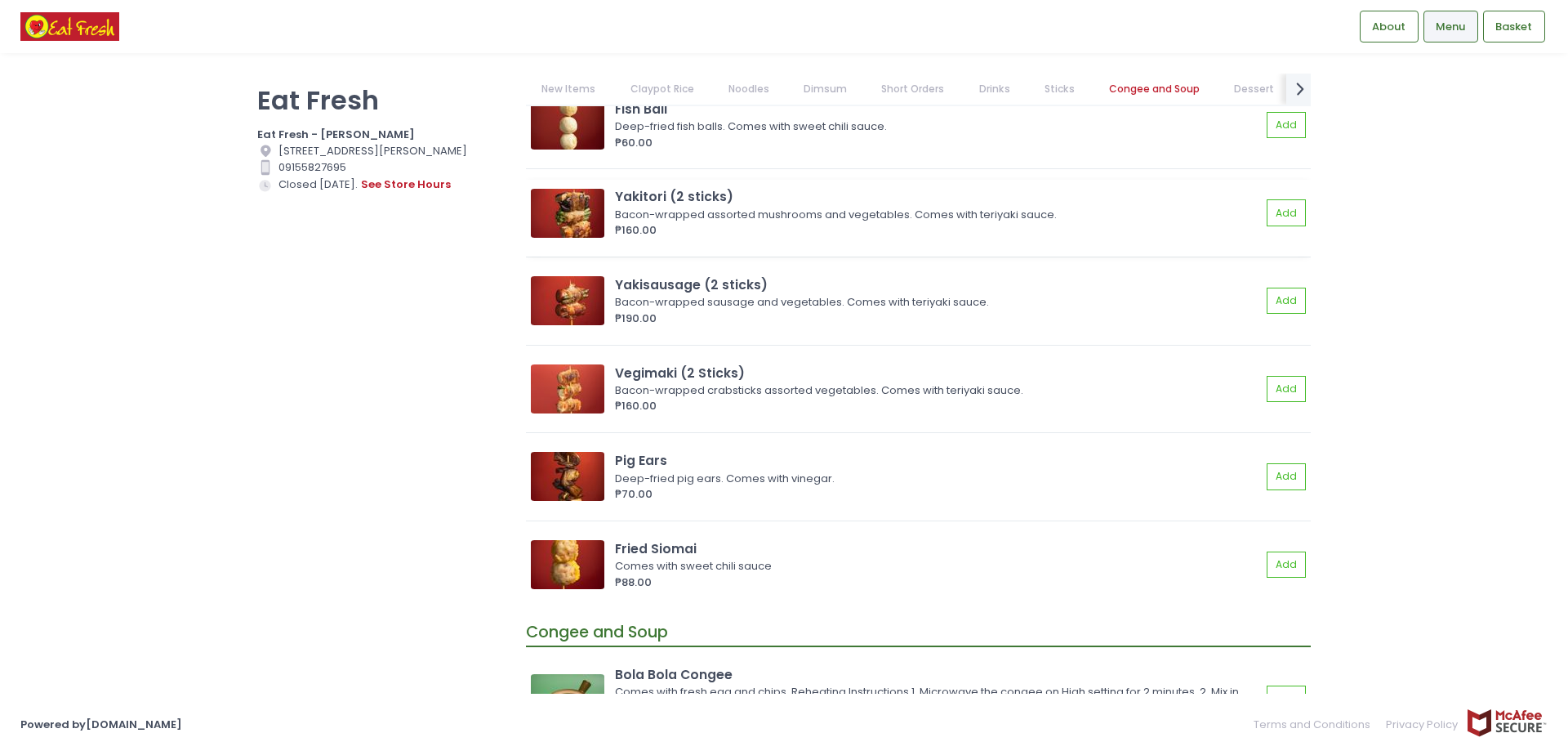
click at [590, 208] on img at bounding box center [567, 213] width 73 height 49
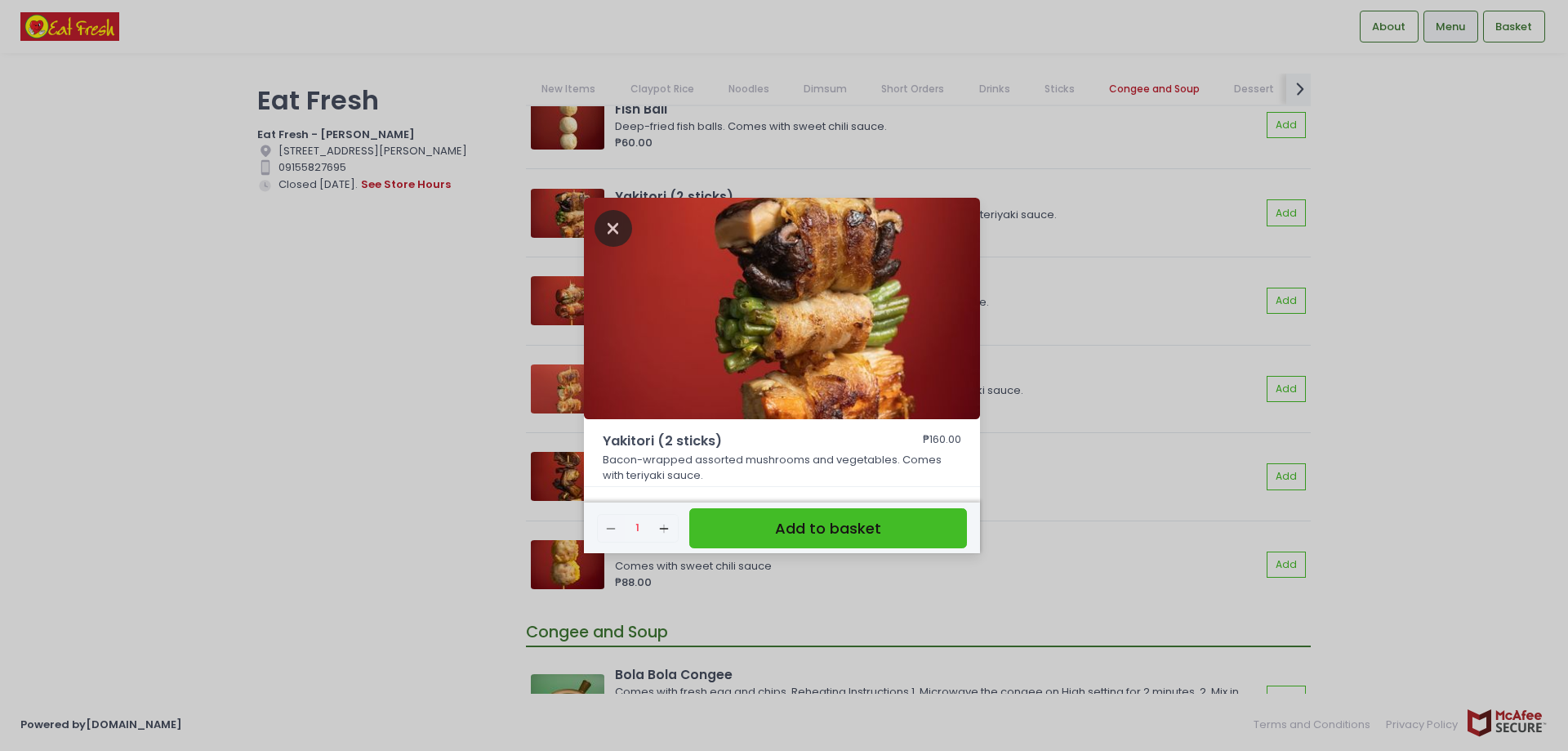
click at [606, 235] on icon "Close" at bounding box center [613, 228] width 37 height 37
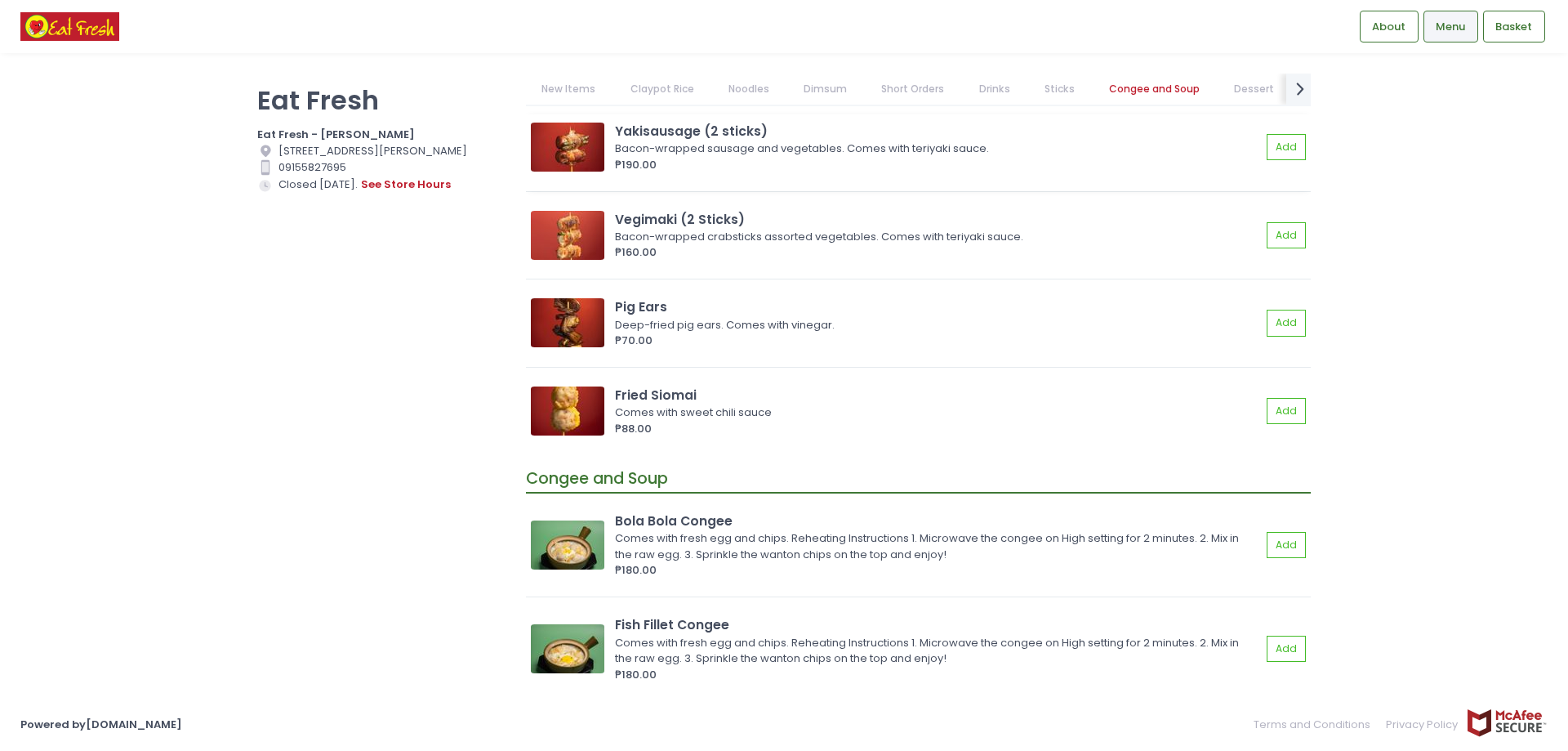
scroll to position [9067, 0]
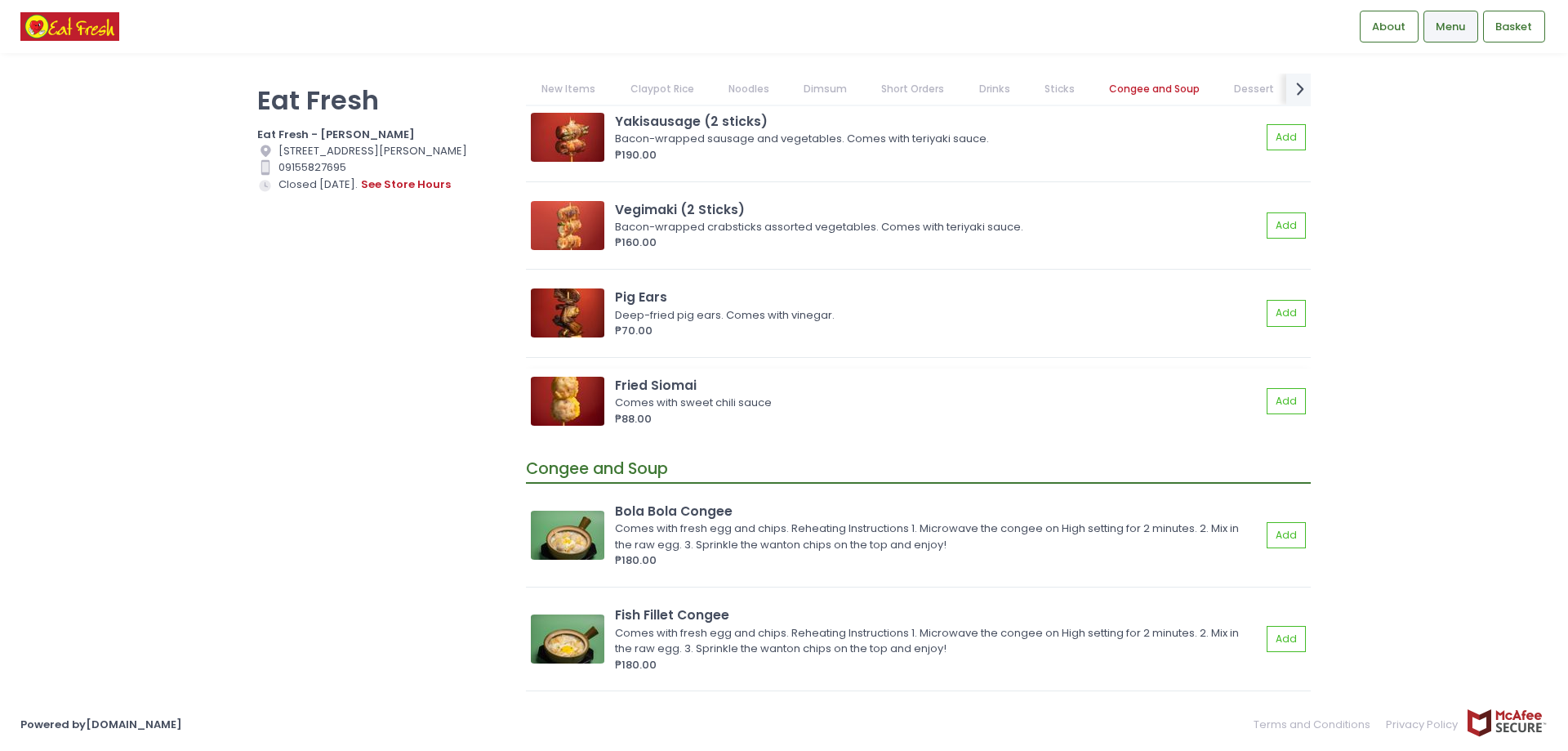
click at [564, 413] on img at bounding box center [567, 401] width 73 height 49
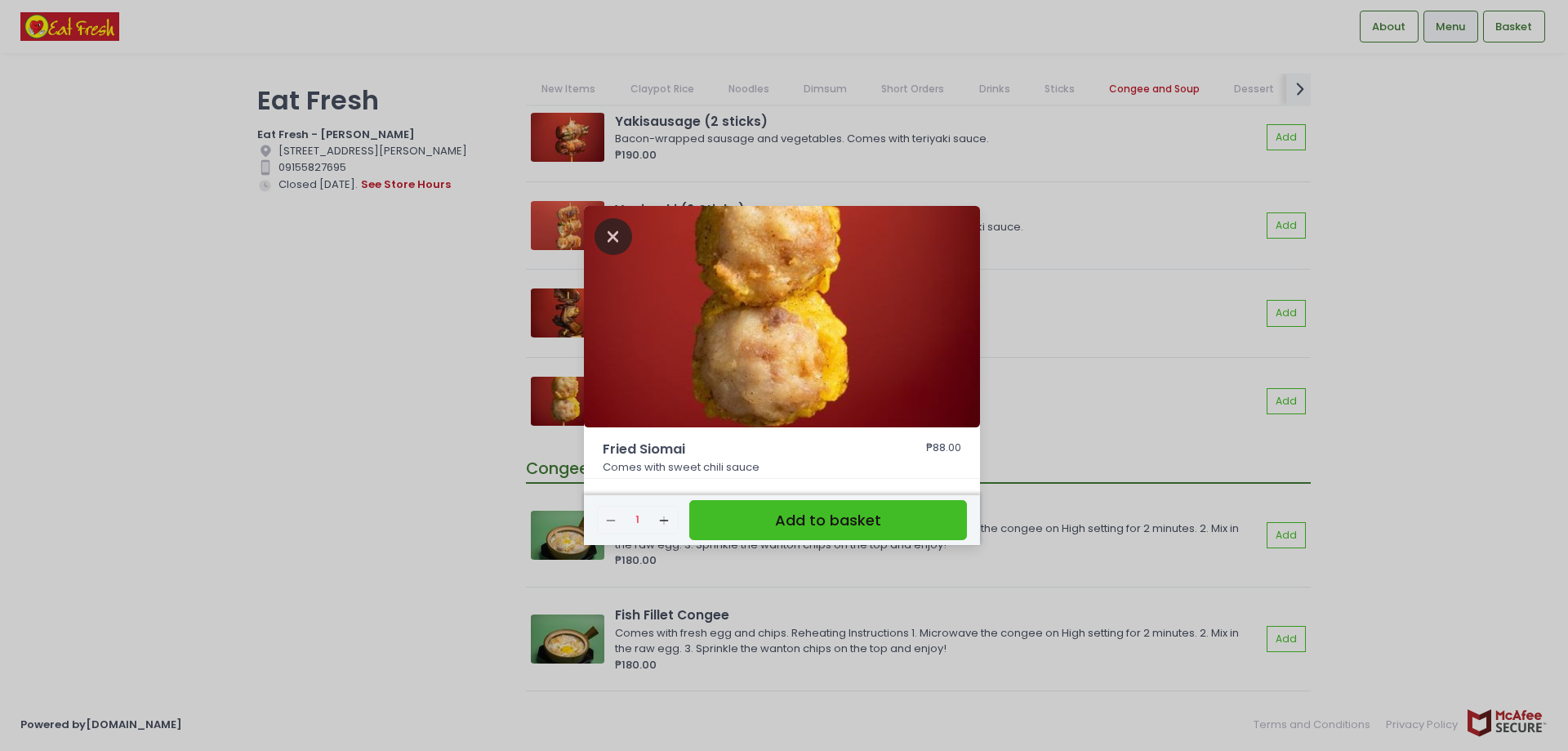
click at [619, 245] on icon "Close" at bounding box center [613, 236] width 37 height 37
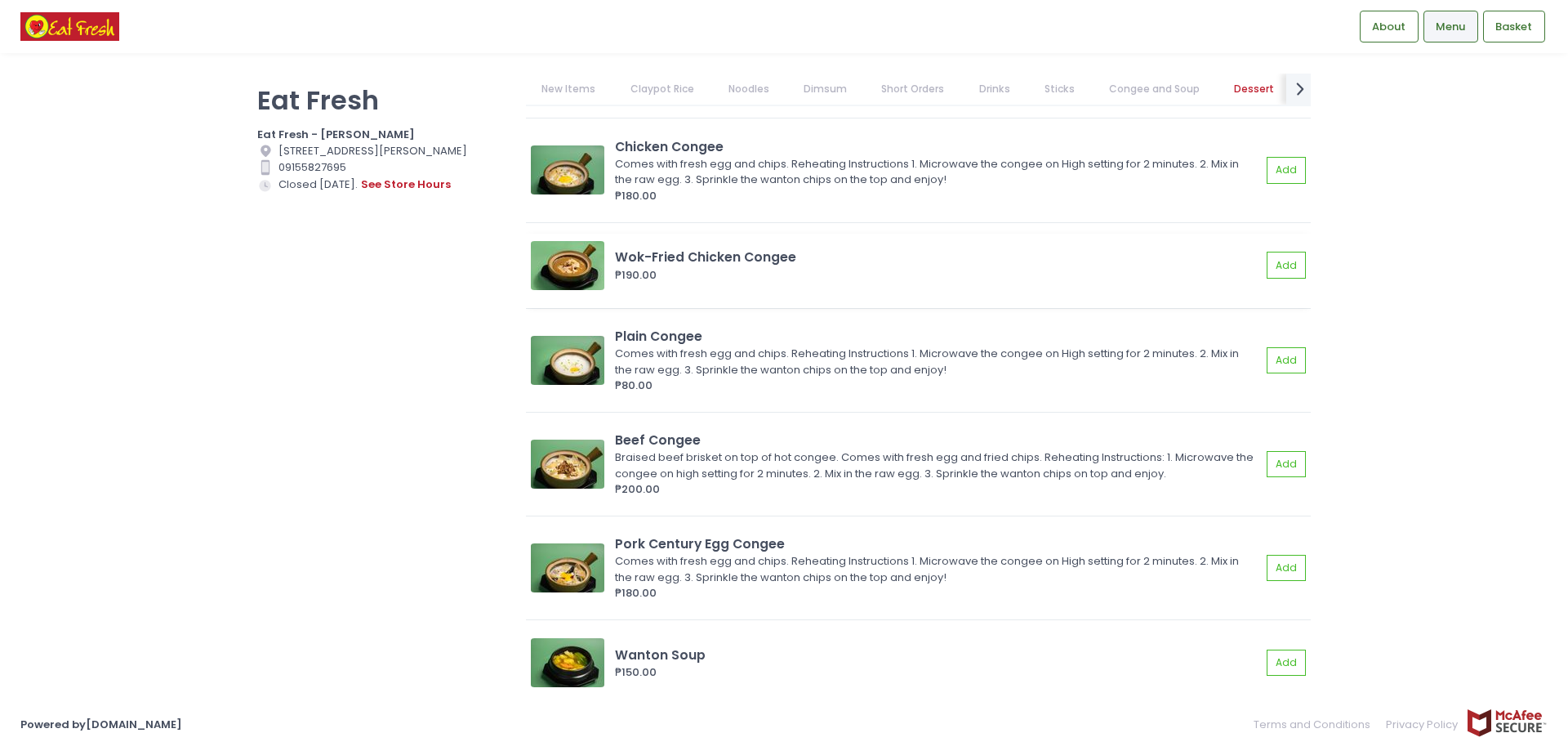
scroll to position [9639, 0]
click at [574, 274] on img at bounding box center [567, 266] width 73 height 49
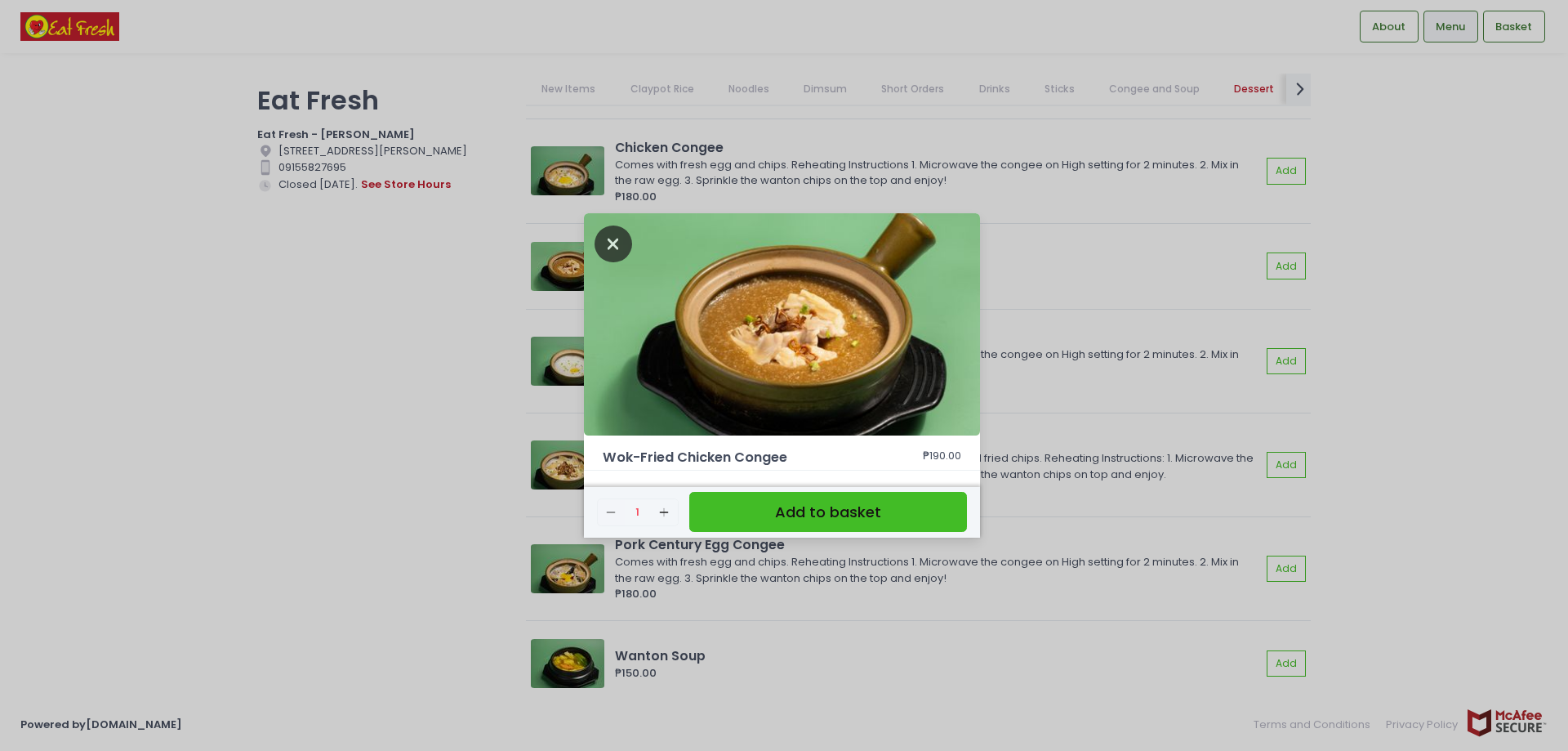
click at [604, 239] on icon "Close" at bounding box center [613, 244] width 37 height 37
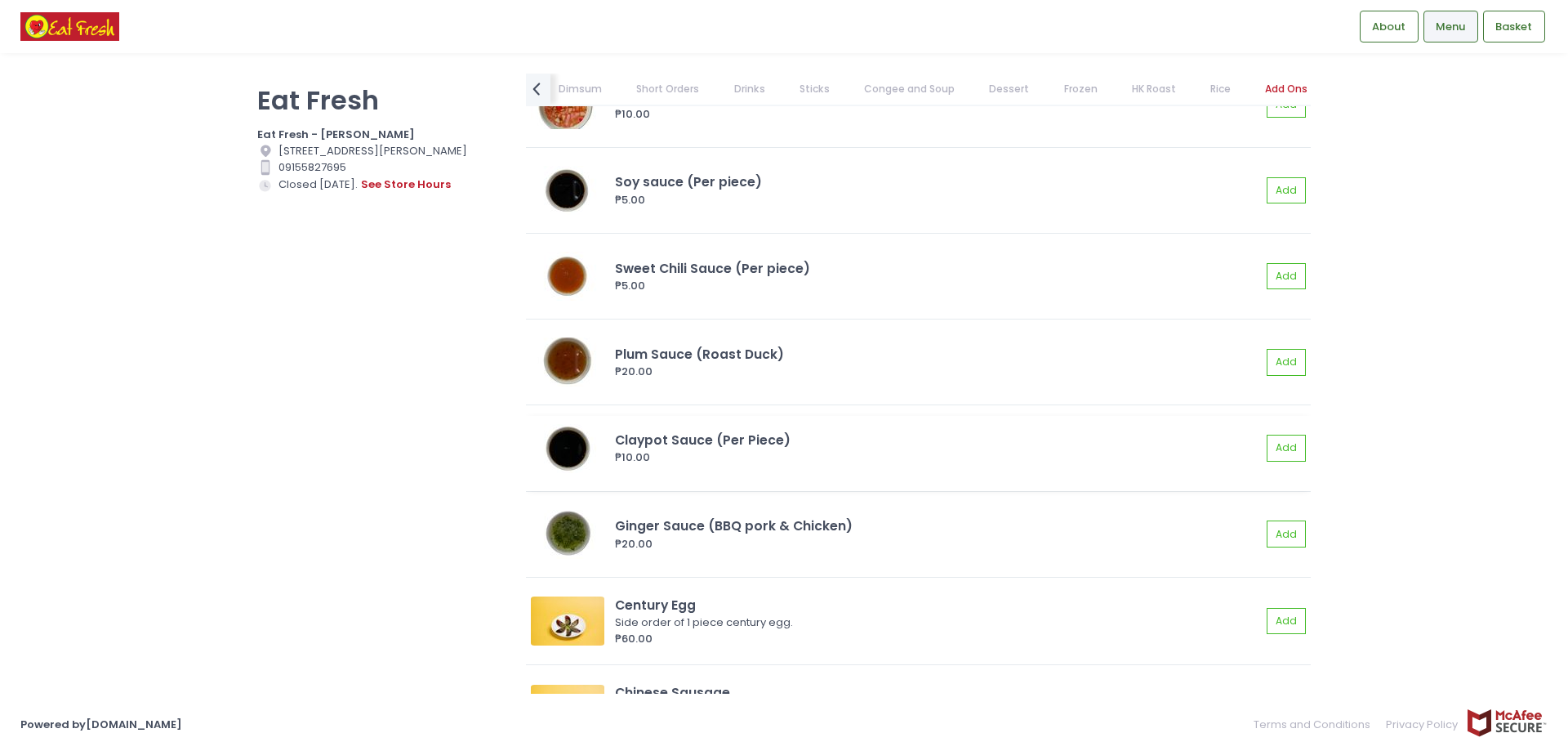
scroll to position [14678, 0]
